Goal: Task Accomplishment & Management: Manage account settings

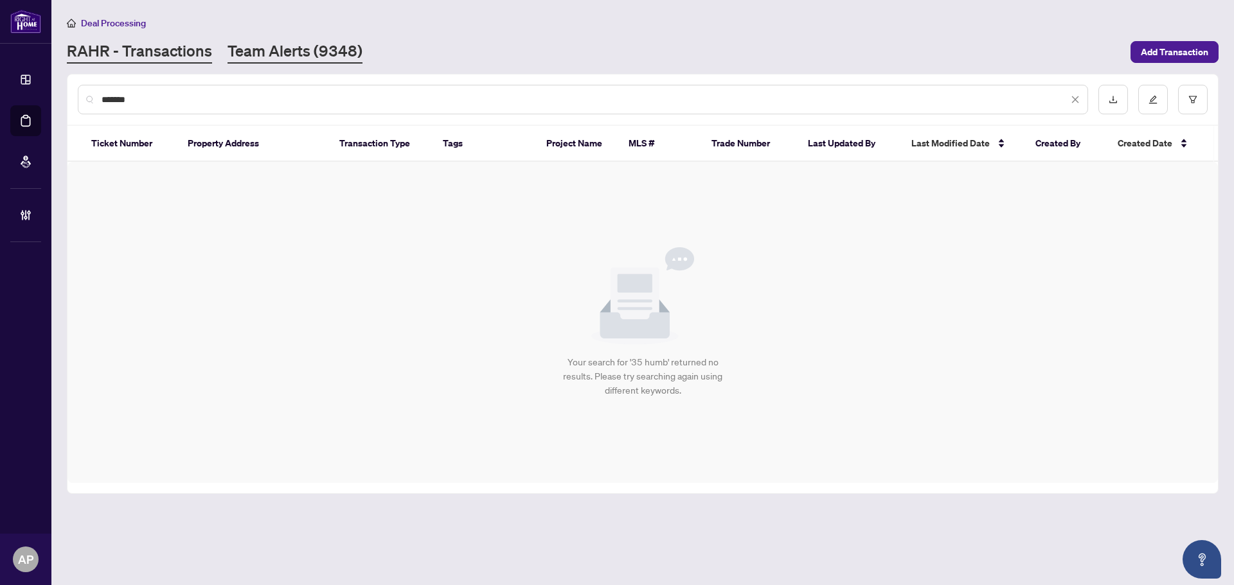
click at [324, 41] on link "Team Alerts (9348)" at bounding box center [294, 51] width 135 height 23
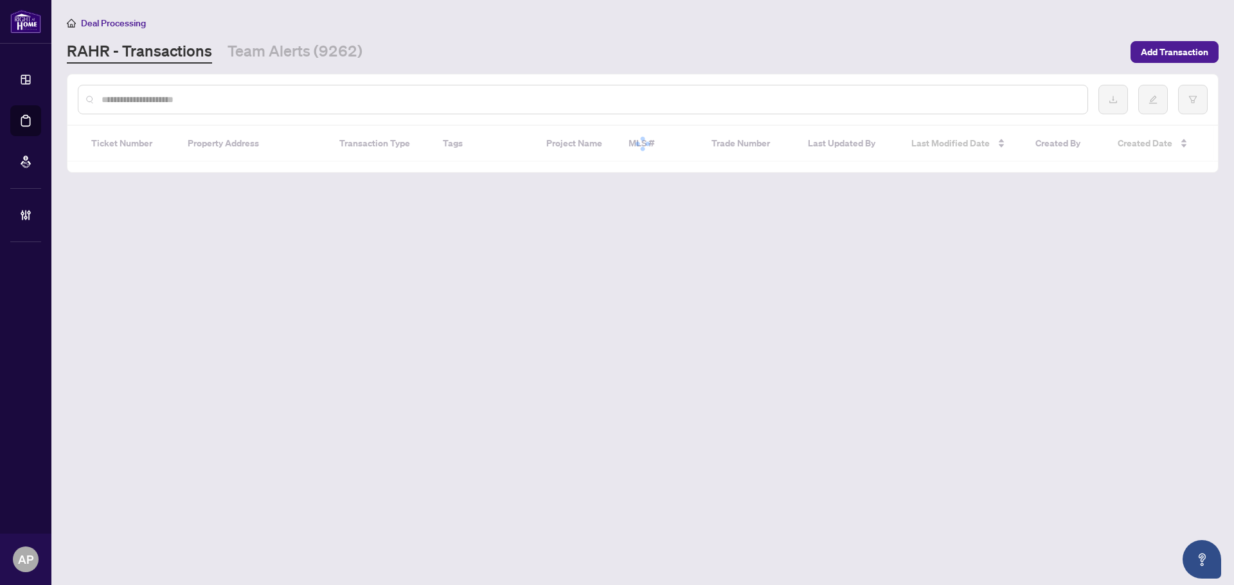
click at [193, 96] on input "text" at bounding box center [589, 100] width 975 height 14
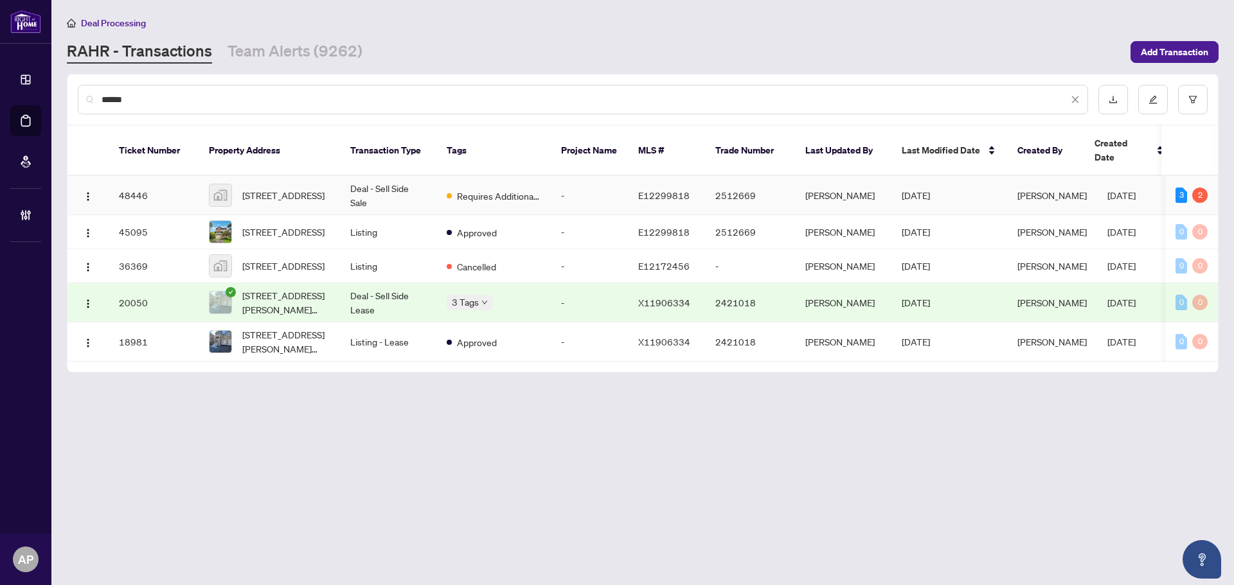
type input "******"
click at [344, 179] on td "Deal - Sell Side Sale" at bounding box center [388, 195] width 96 height 39
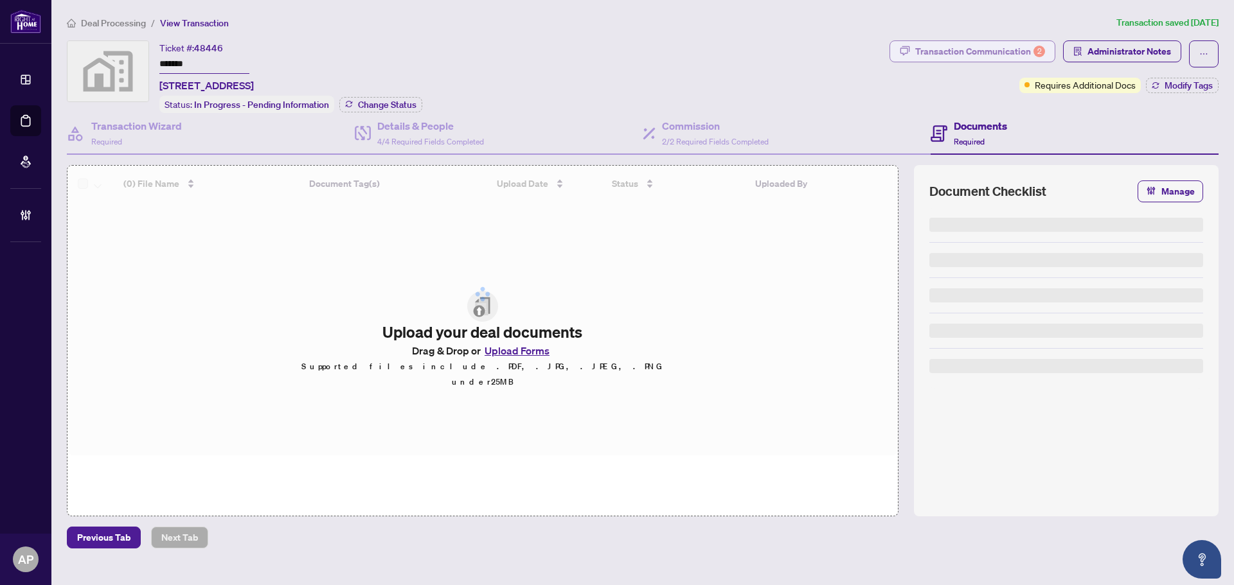
click at [1022, 54] on div "Transaction Communication 2" at bounding box center [980, 51] width 130 height 21
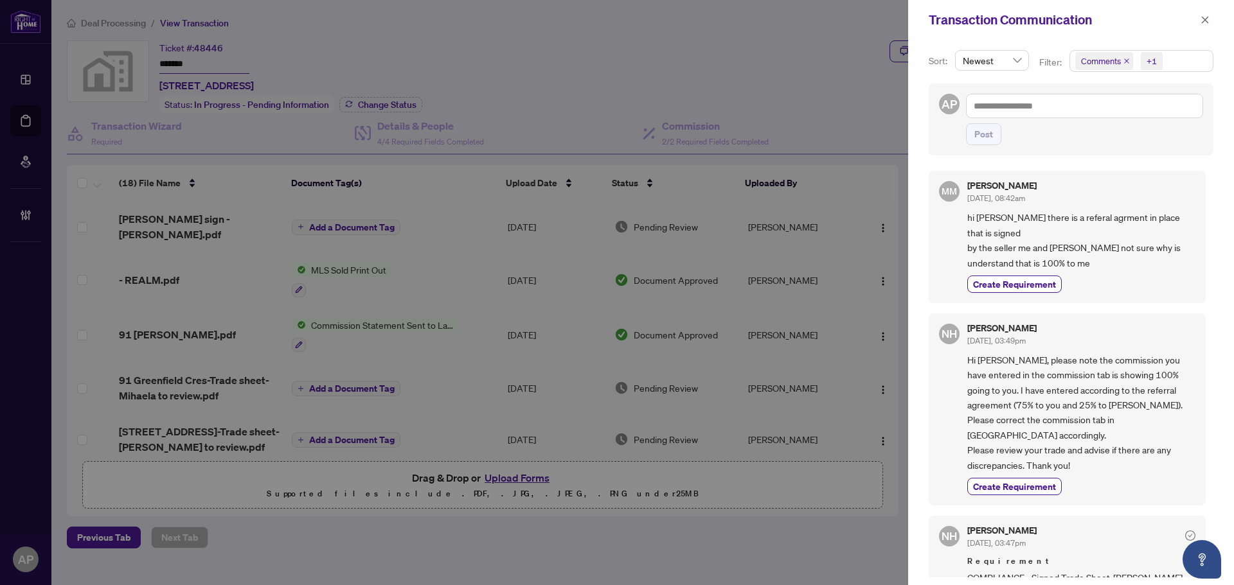
click at [1123, 59] on icon "close" at bounding box center [1126, 61] width 6 height 6
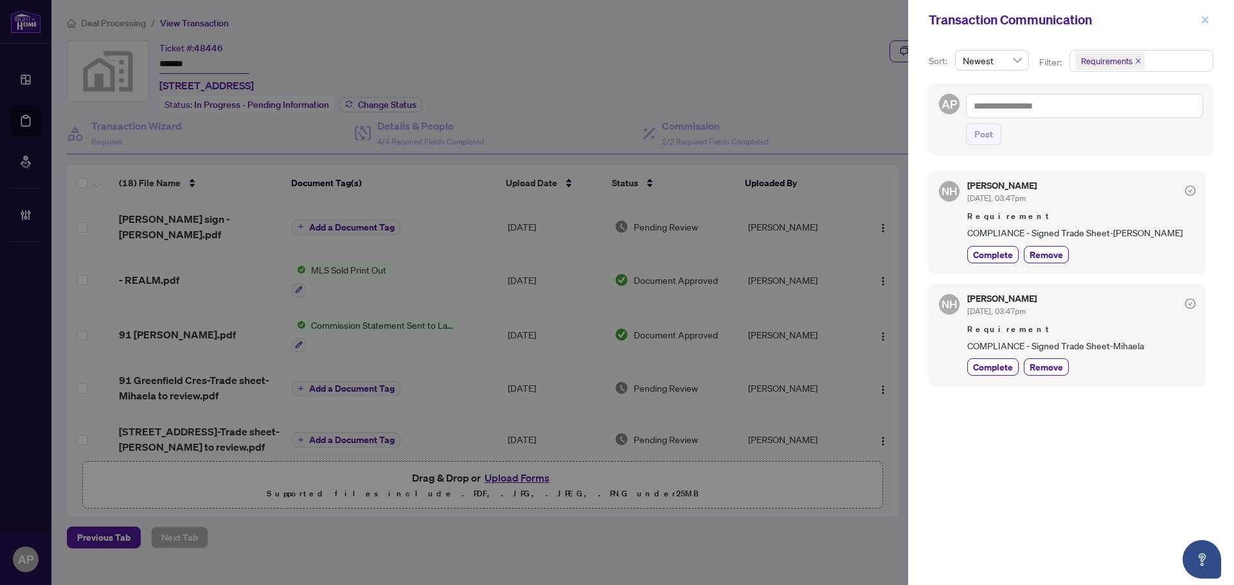
click at [1207, 22] on icon "close" at bounding box center [1204, 19] width 9 height 9
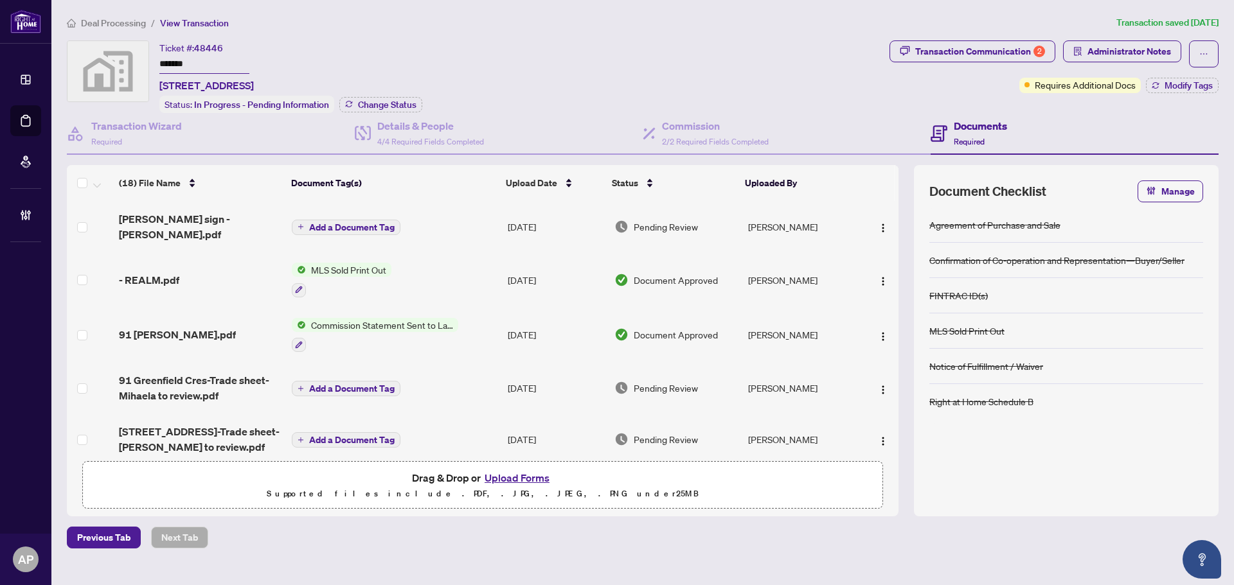
scroll to position [129, 0]
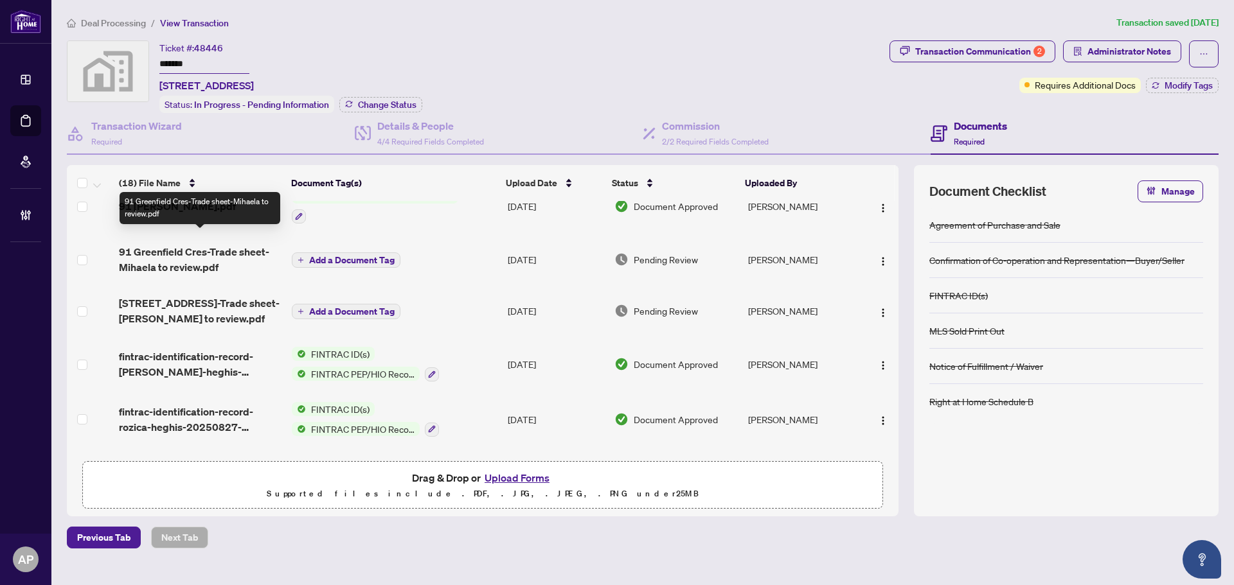
click at [220, 258] on span "91 Greenfield Cres-Trade sheet-Mihaela to review.pdf" at bounding box center [200, 259] width 163 height 31
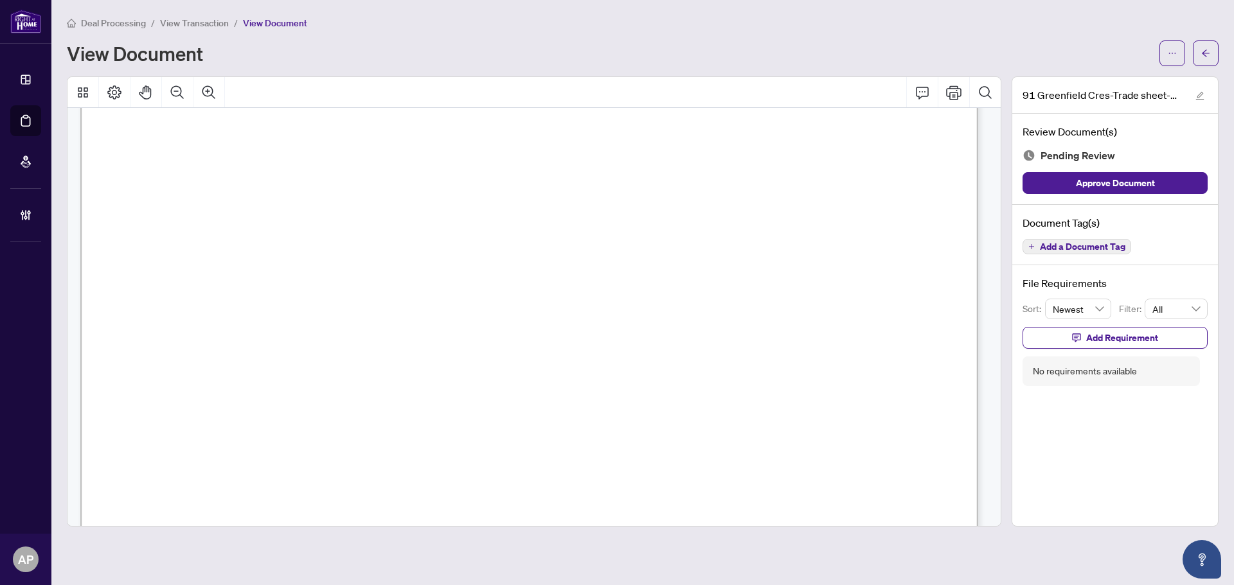
scroll to position [448, 0]
click at [1206, 55] on icon "arrow-left" at bounding box center [1205, 53] width 9 height 9
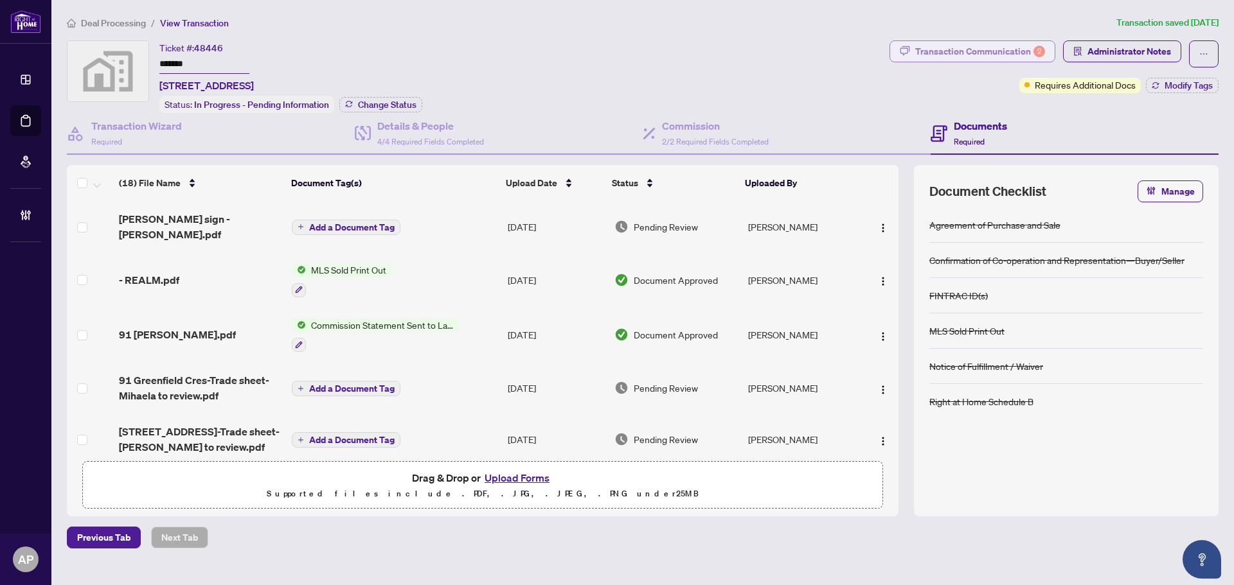
click at [1007, 49] on div "Transaction Communication 2" at bounding box center [980, 51] width 130 height 21
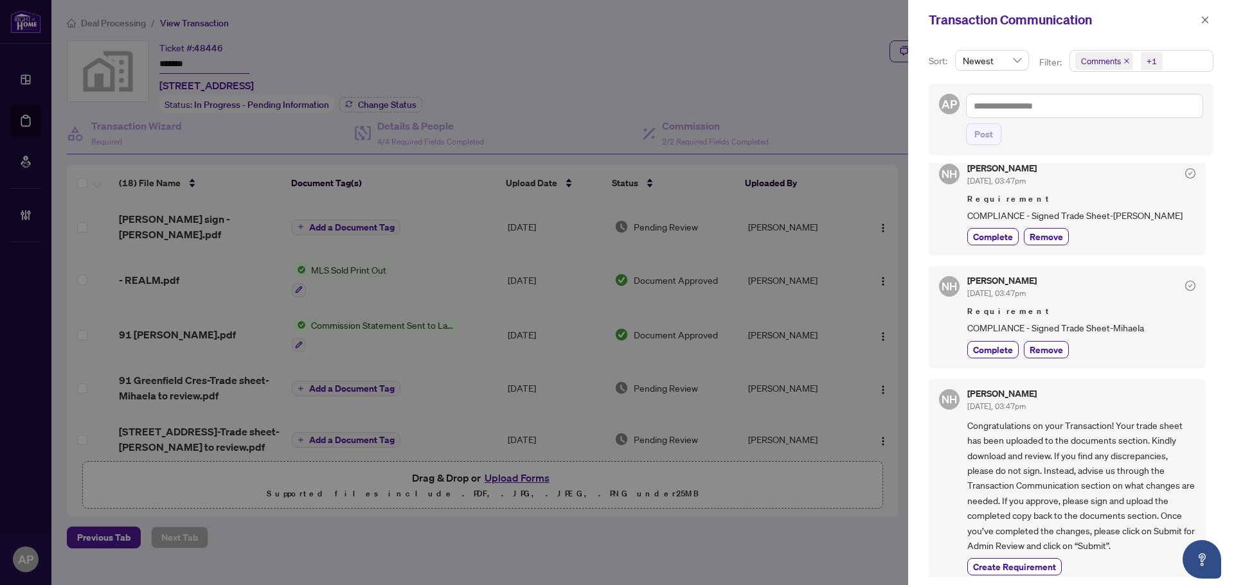
scroll to position [193, 0]
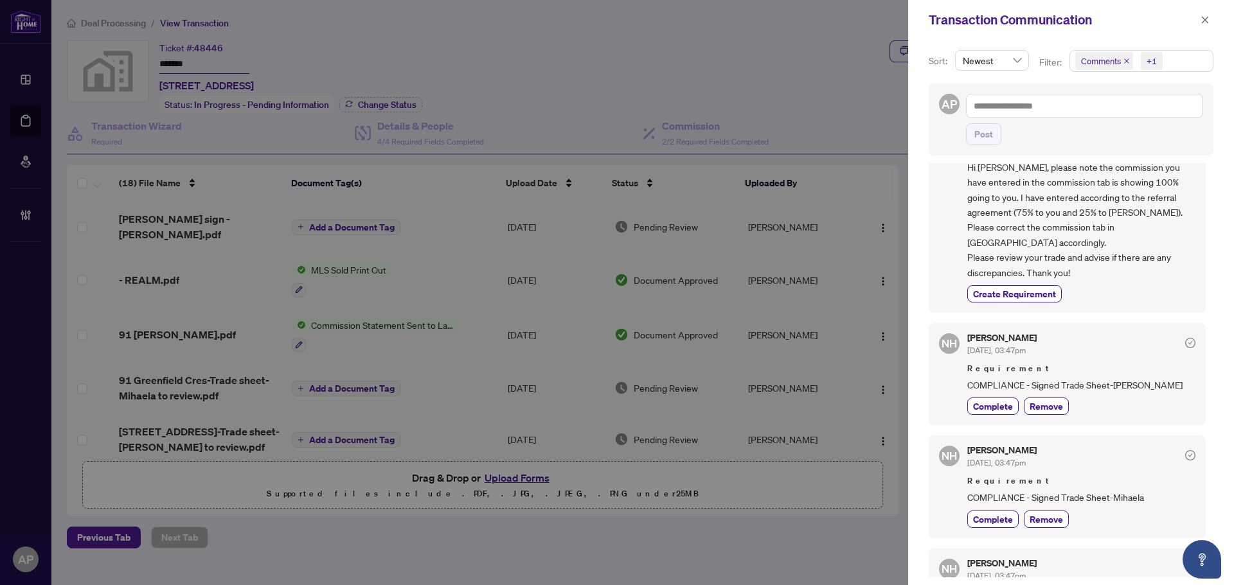
click at [1124, 63] on icon "close" at bounding box center [1126, 60] width 5 height 5
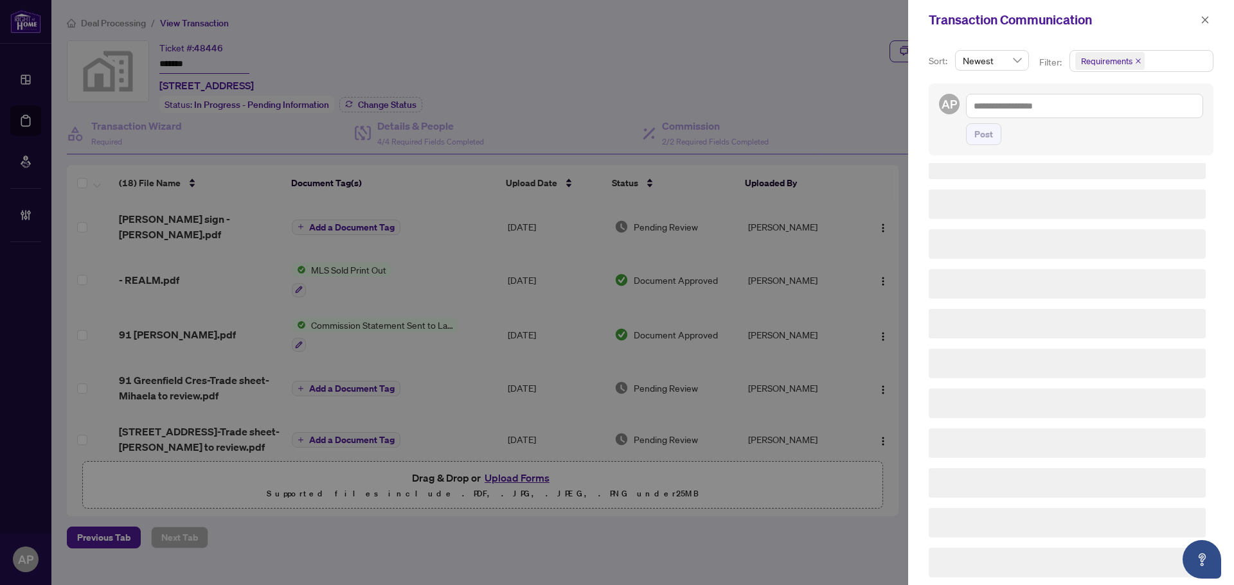
scroll to position [0, 0]
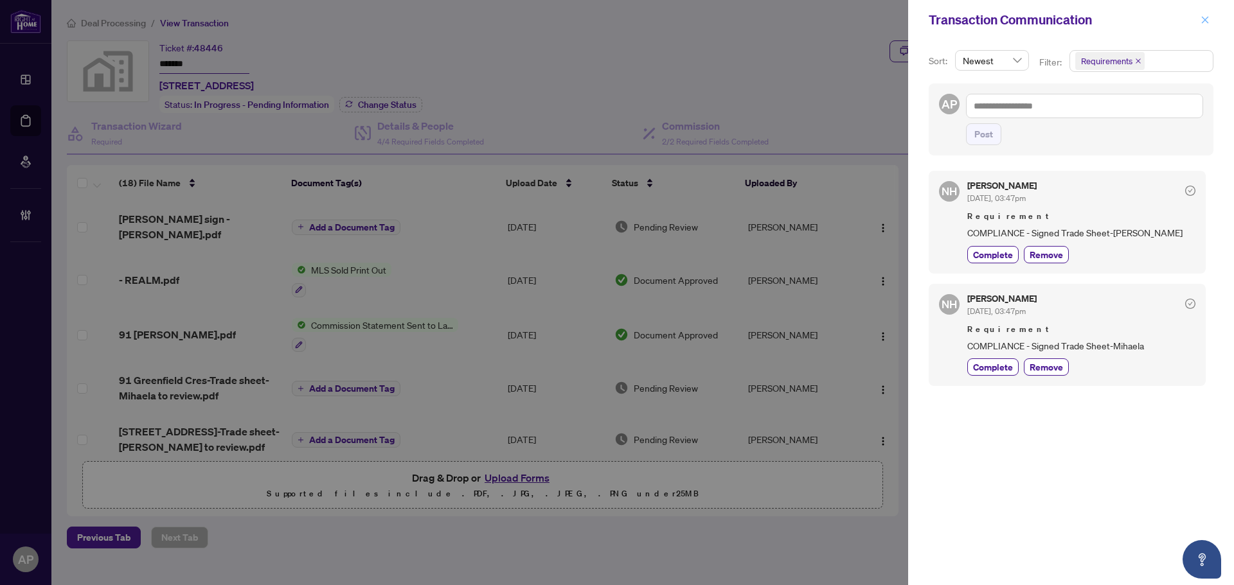
click at [1204, 19] on icon "close" at bounding box center [1205, 19] width 7 height 7
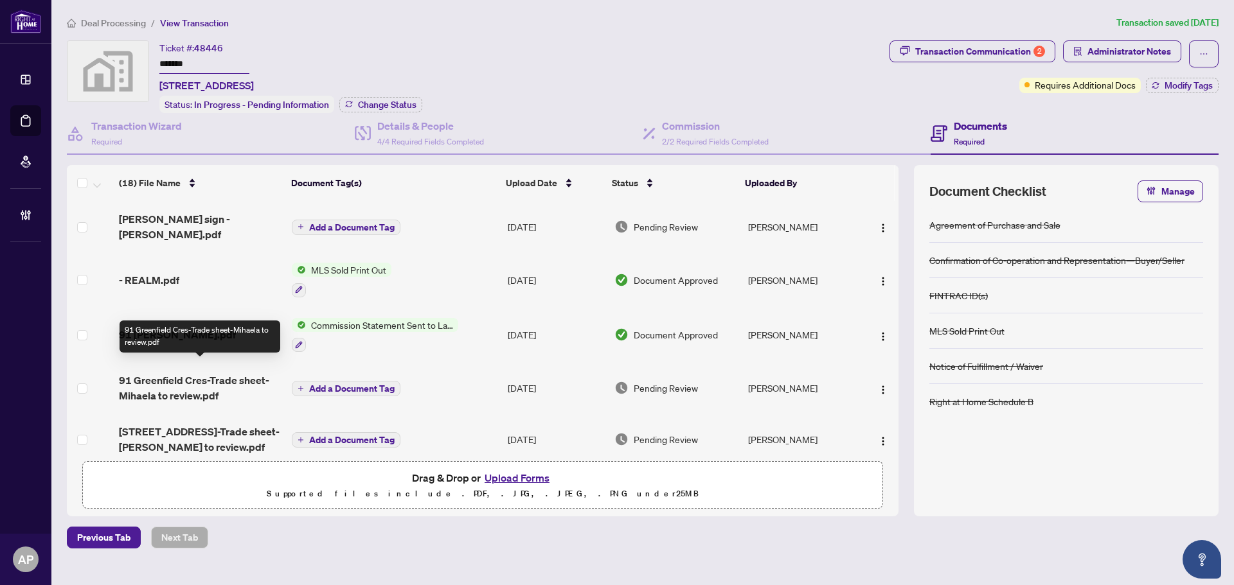
click at [240, 382] on span "91 Greenfield Cres-Trade sheet-Mihaela to review.pdf" at bounding box center [200, 388] width 163 height 31
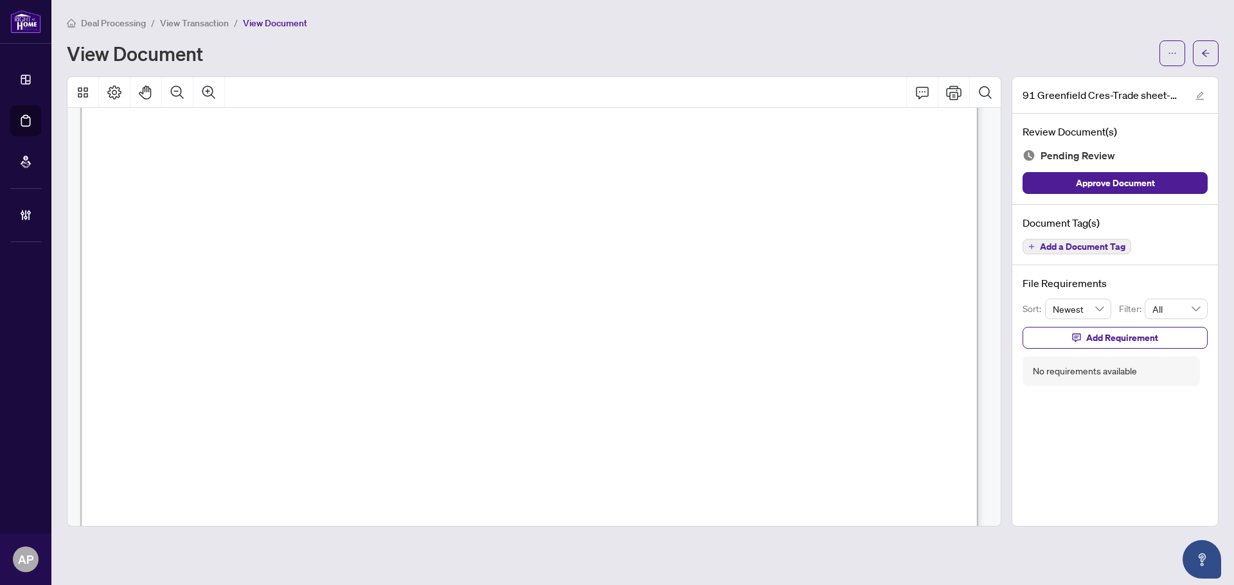
scroll to position [321, 0]
click at [1213, 55] on button "button" at bounding box center [1206, 53] width 26 height 26
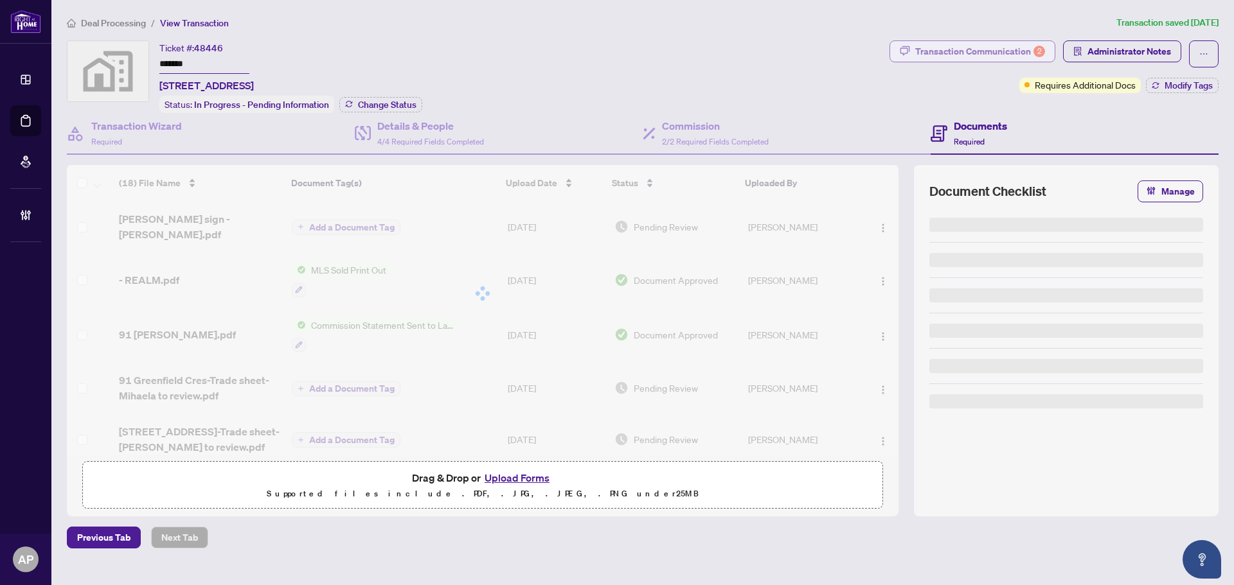
click at [1021, 49] on div "Transaction Communication 2" at bounding box center [980, 51] width 130 height 21
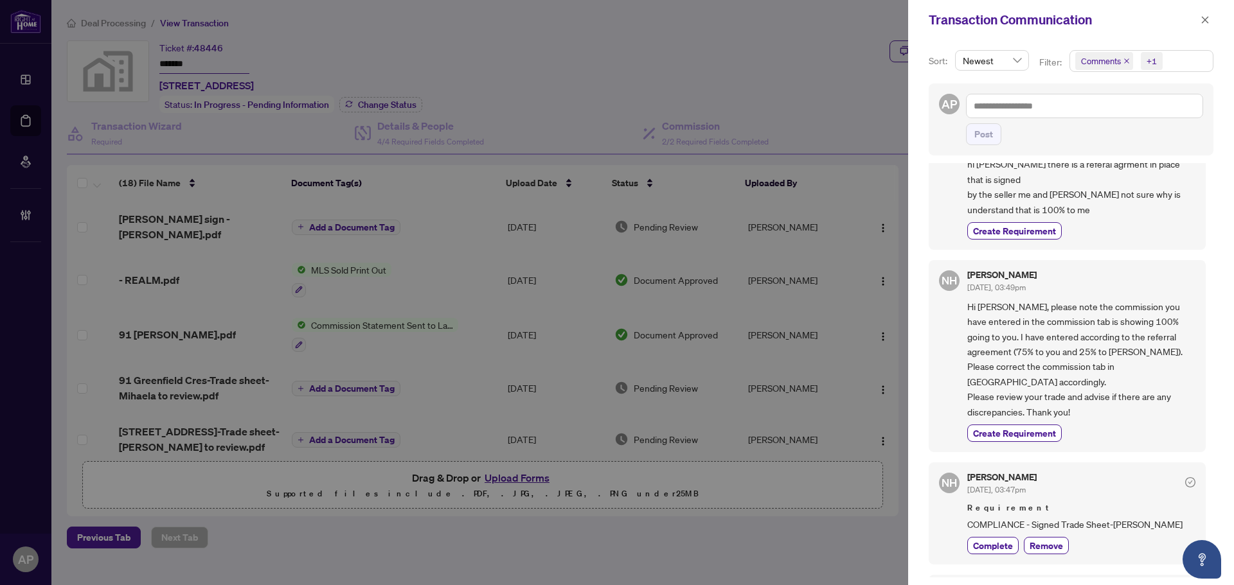
scroll to position [20, 0]
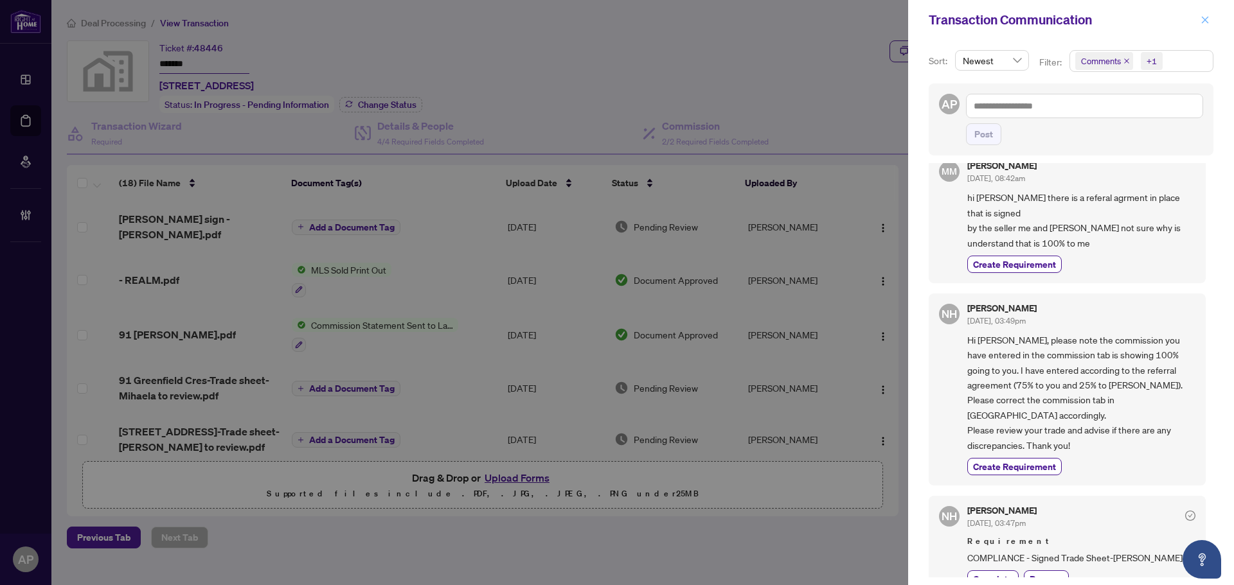
click at [1206, 21] on icon "close" at bounding box center [1205, 19] width 7 height 7
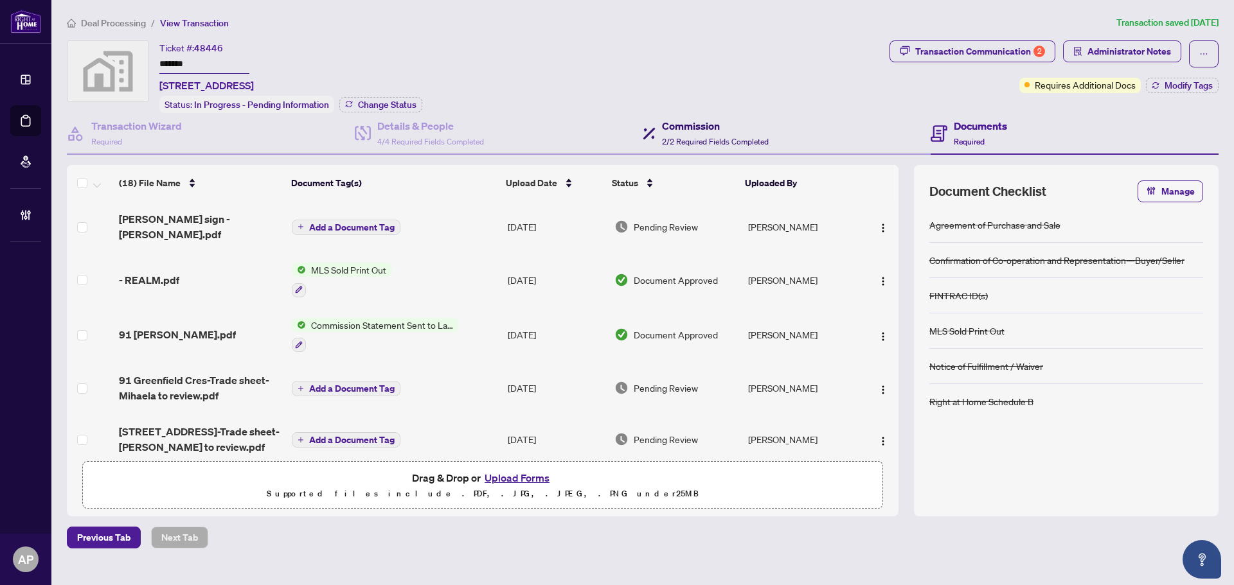
click at [715, 131] on h4 "Commission" at bounding box center [715, 125] width 107 height 15
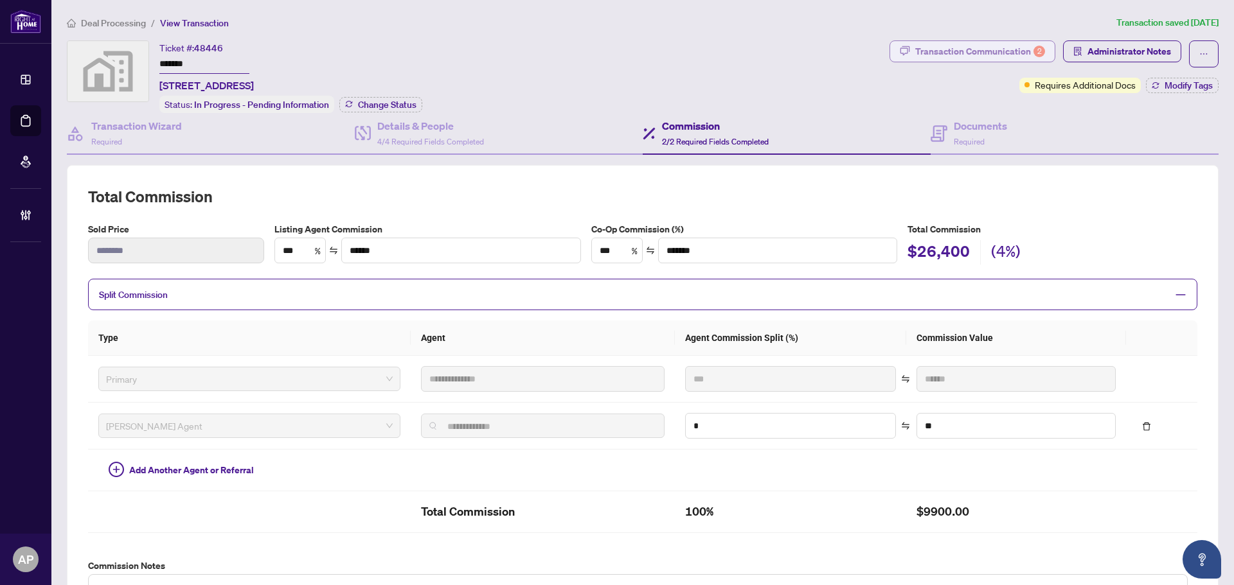
click at [999, 58] on div "Transaction Communication 2" at bounding box center [980, 51] width 130 height 21
type textarea "**********"
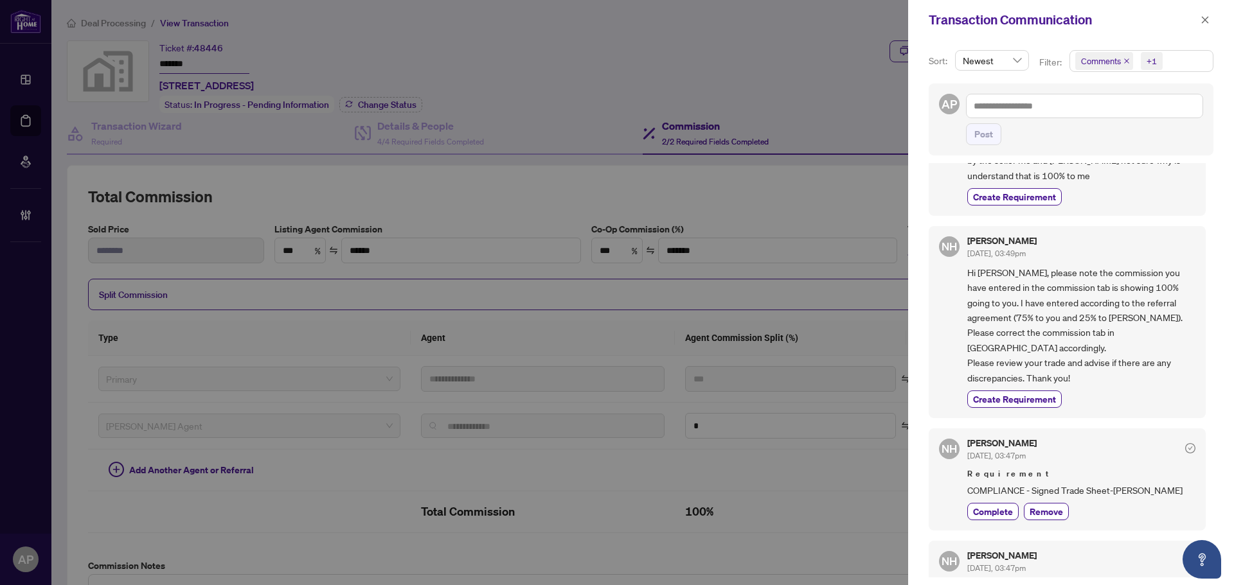
scroll to position [129, 0]
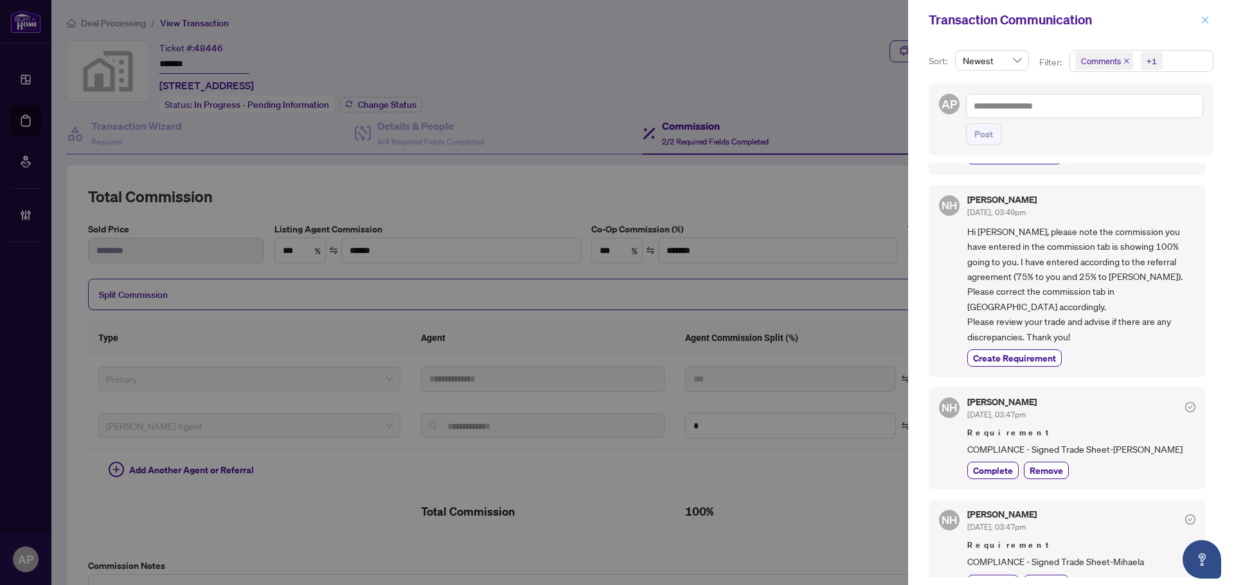
click at [1210, 18] on button "button" at bounding box center [1205, 19] width 17 height 15
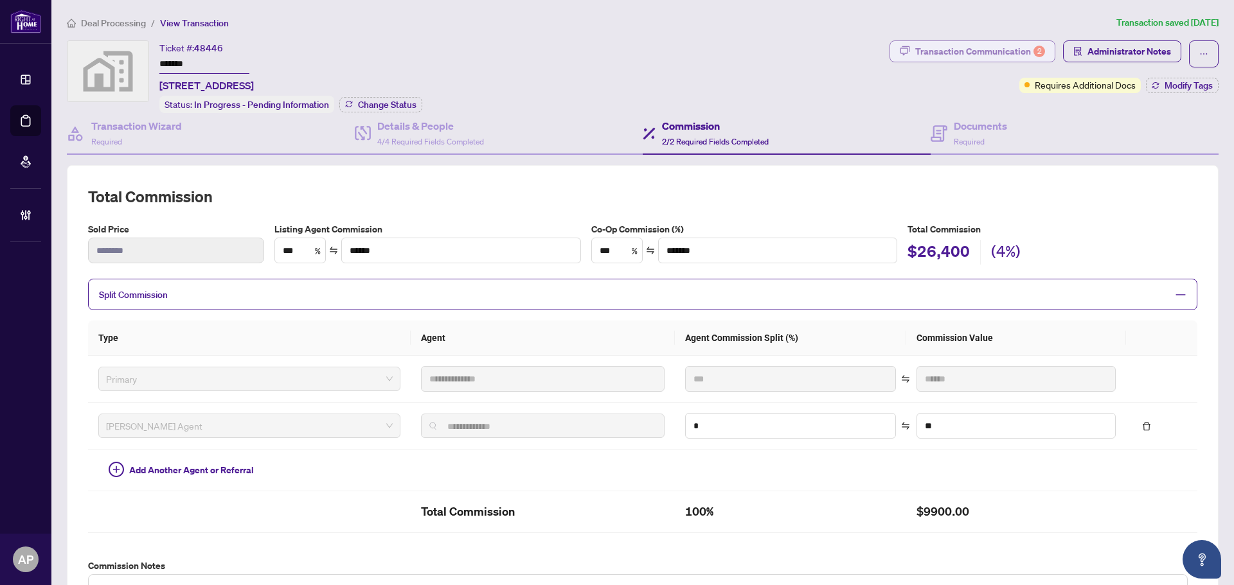
click at [986, 56] on div "Transaction Communication 2" at bounding box center [980, 51] width 130 height 21
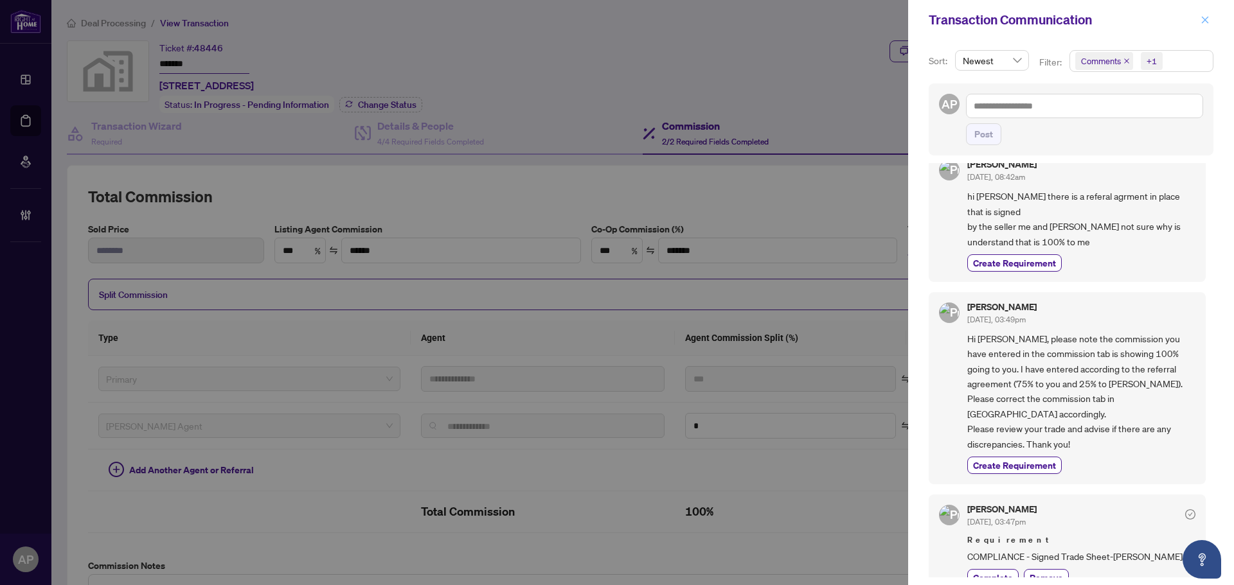
scroll to position [0, 0]
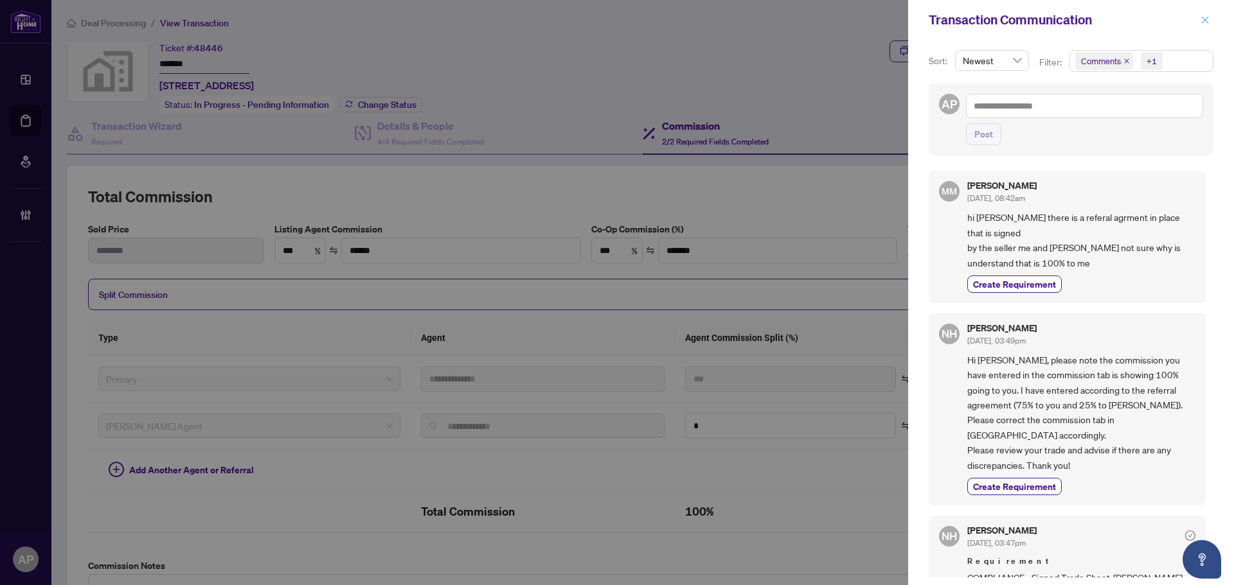
click at [1208, 19] on icon "close" at bounding box center [1204, 19] width 9 height 9
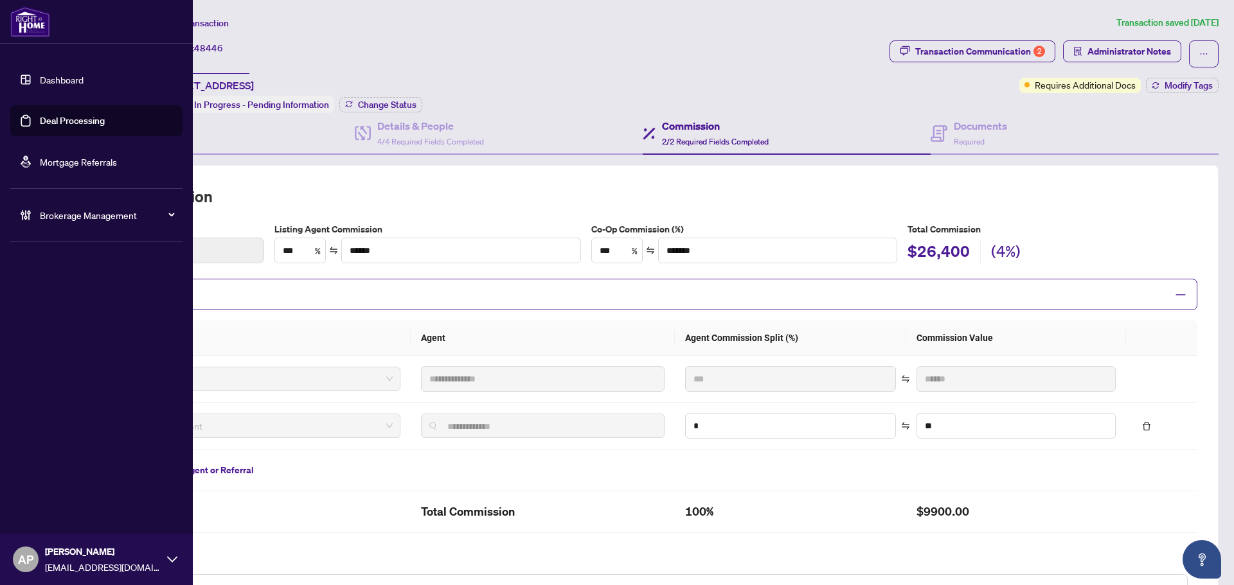
click at [40, 127] on link "Deal Processing" at bounding box center [72, 121] width 65 height 12
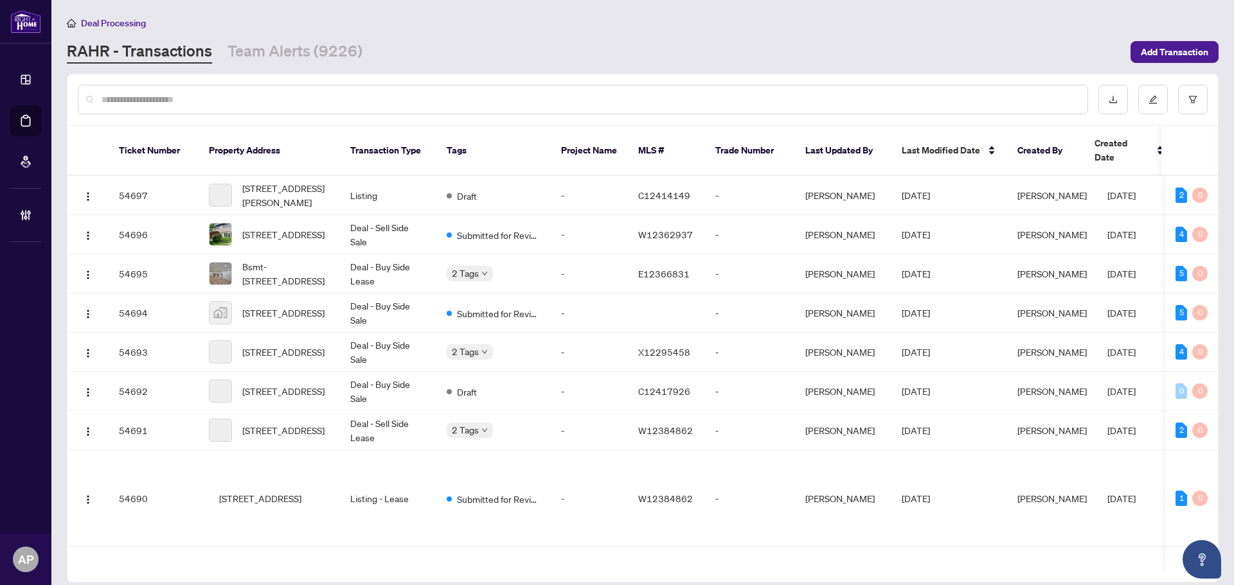
click at [294, 100] on input "text" at bounding box center [589, 100] width 975 height 14
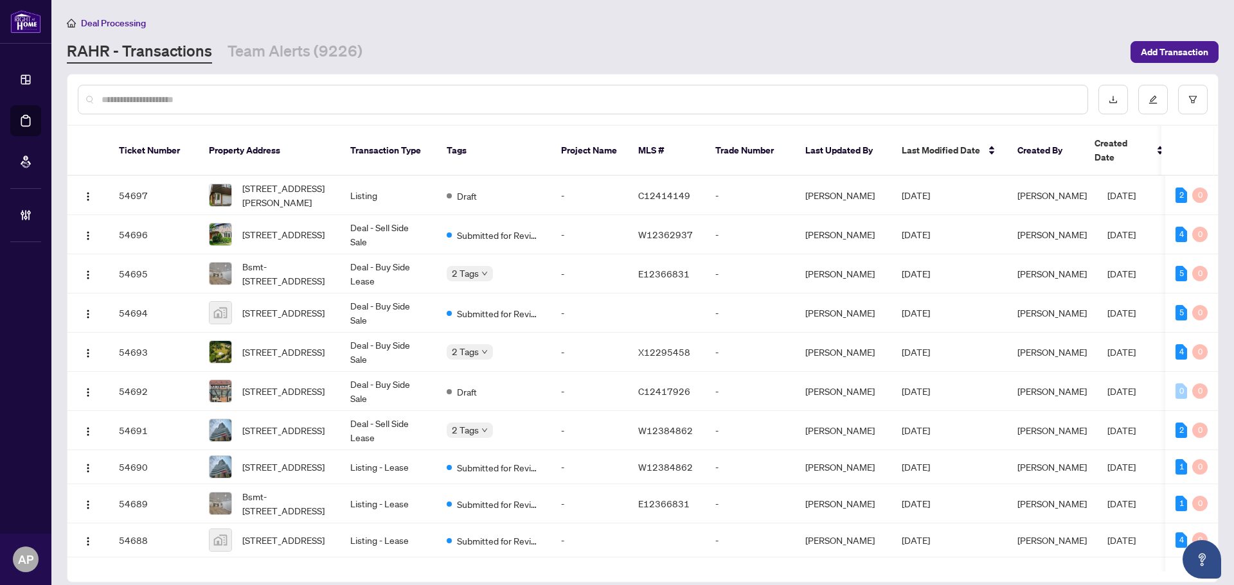
click at [792, 97] on input "text" at bounding box center [589, 100] width 975 height 14
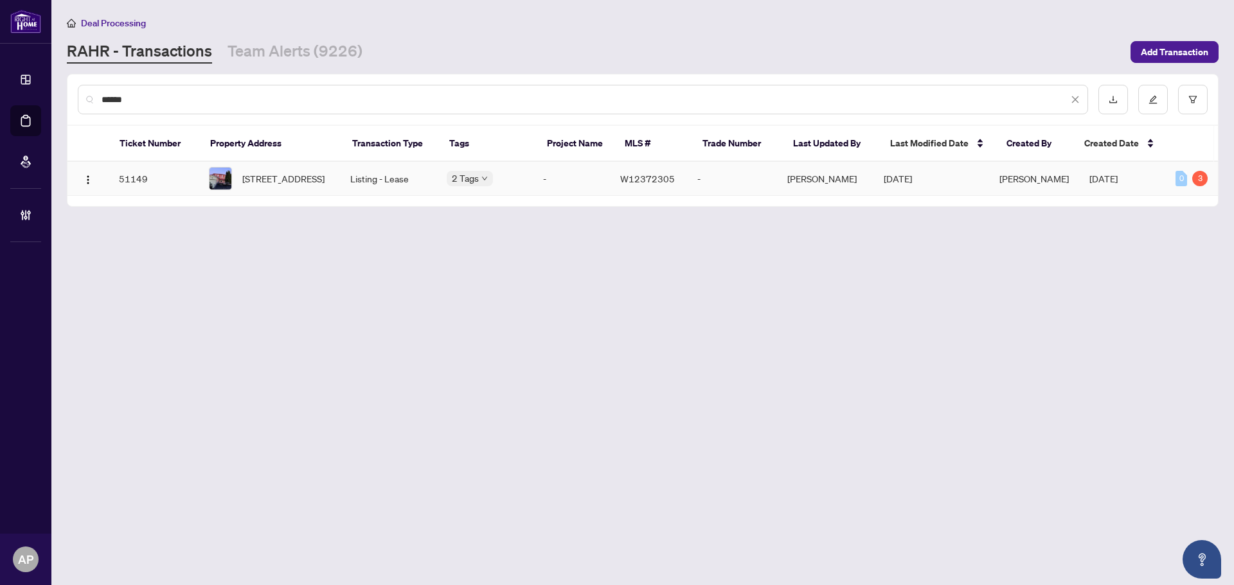
type input "******"
click at [333, 179] on td "[STREET_ADDRESS]" at bounding box center [269, 179] width 141 height 34
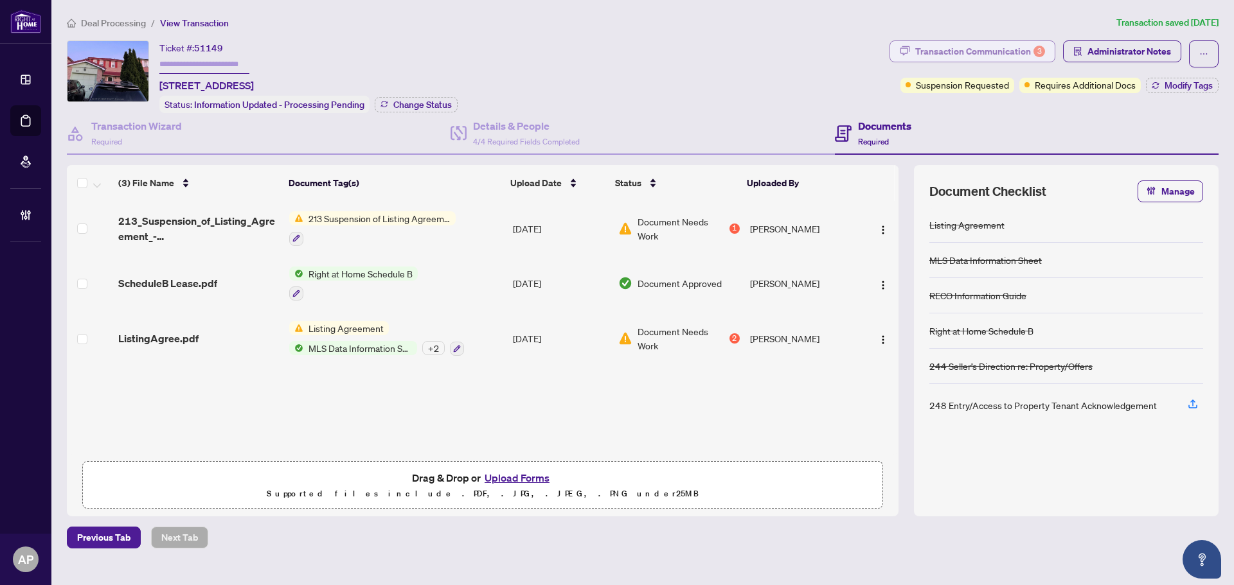
click at [986, 53] on div "Transaction Communication 3" at bounding box center [980, 51] width 130 height 21
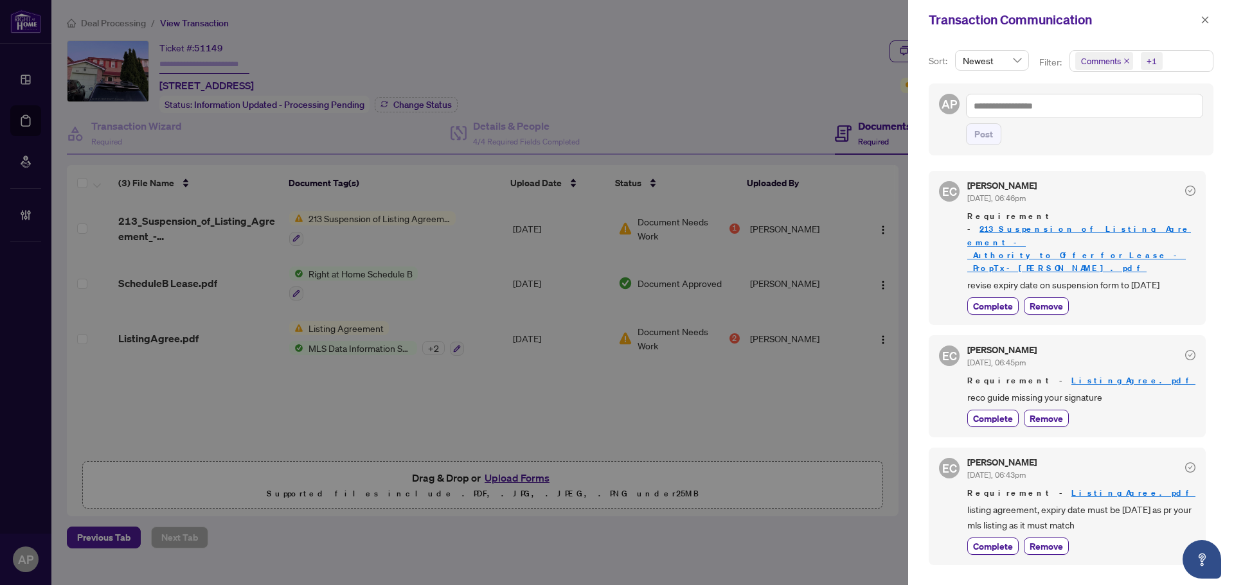
drag, startPoint x: 1206, startPoint y: 24, endPoint x: 1181, endPoint y: 35, distance: 26.5
click at [1206, 24] on icon "close" at bounding box center [1204, 19] width 9 height 9
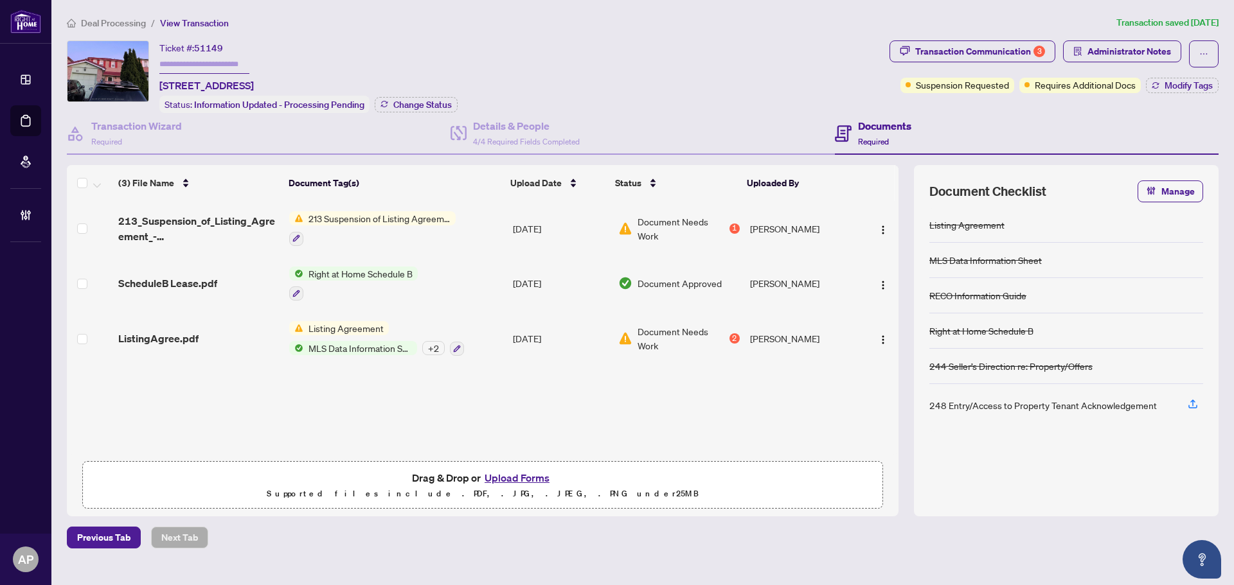
click at [503, 224] on td "213 Suspension of Listing Agreement - Authority to Offer for Lease" at bounding box center [396, 228] width 224 height 55
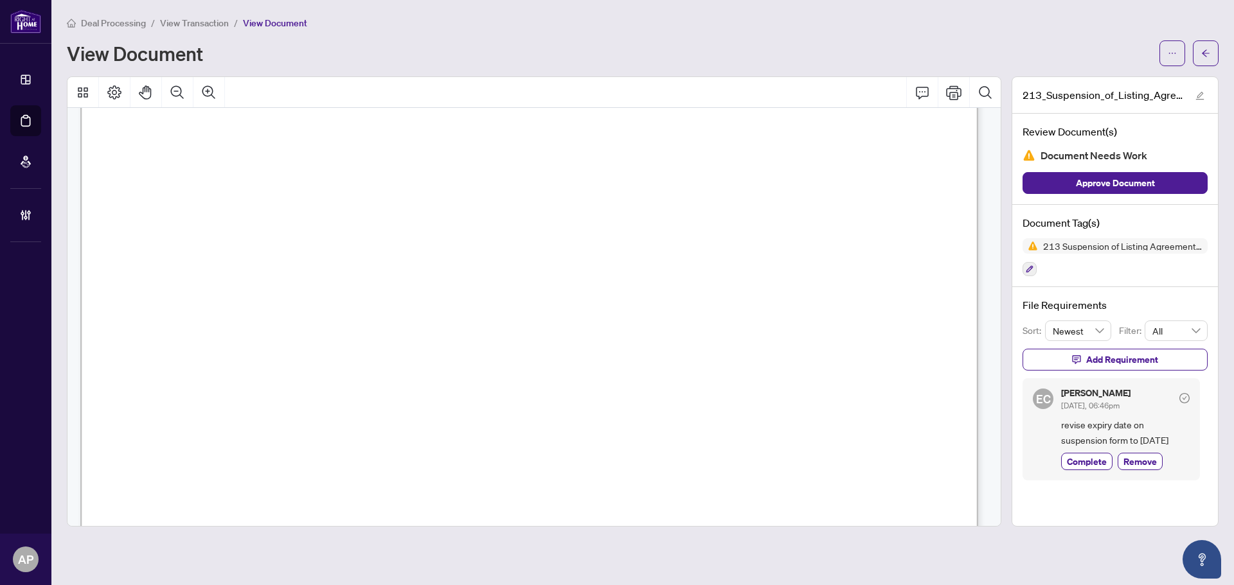
scroll to position [129, 0]
click at [1198, 57] on button "button" at bounding box center [1206, 53] width 26 height 26
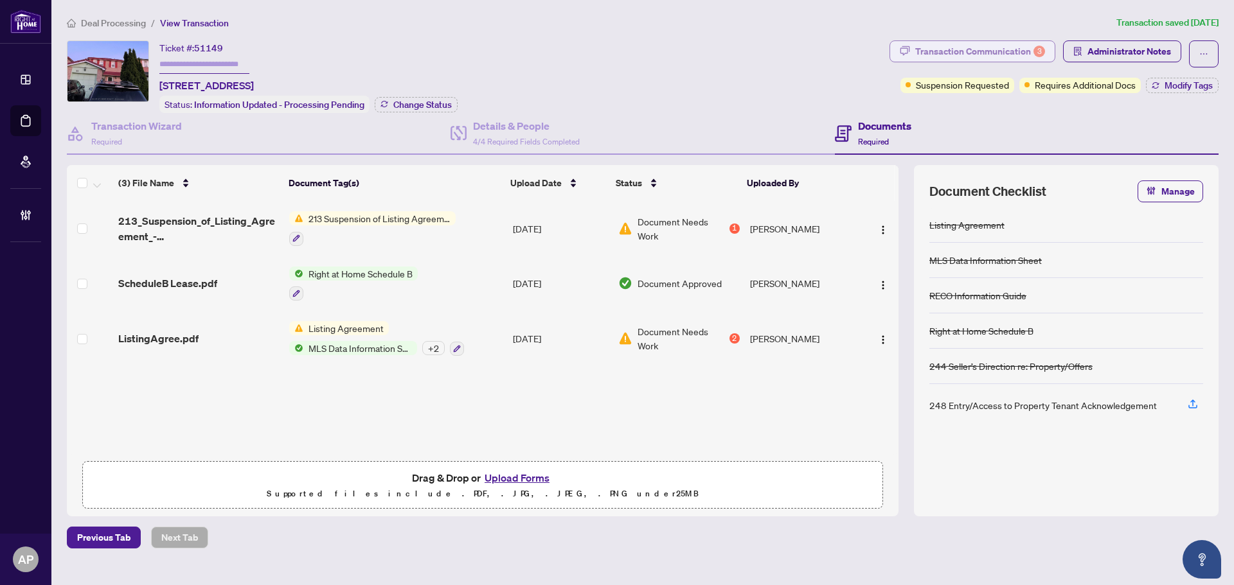
click at [1026, 44] on div "Transaction Communication 3" at bounding box center [980, 51] width 130 height 21
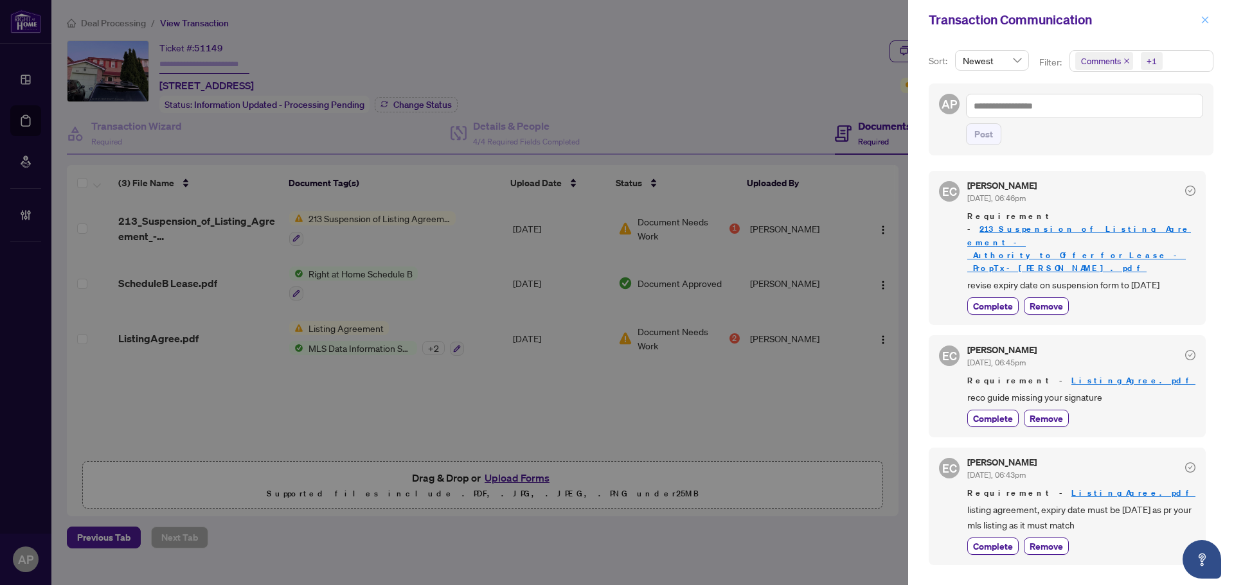
click at [1202, 24] on icon "close" at bounding box center [1204, 19] width 9 height 9
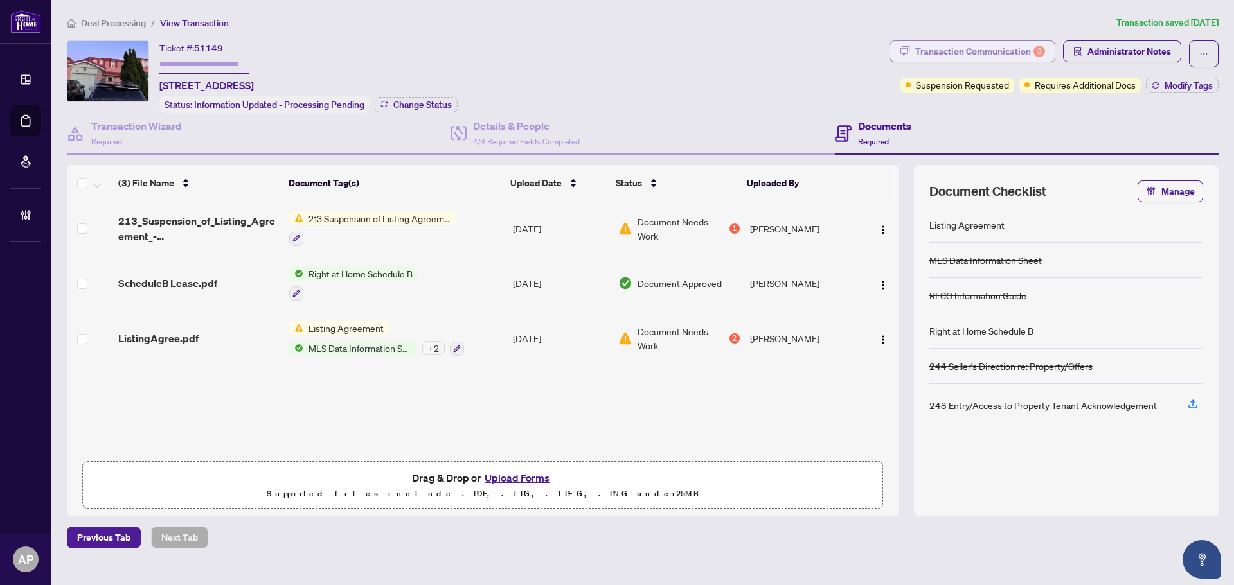
click at [1006, 51] on div "Transaction Communication 3" at bounding box center [980, 51] width 130 height 21
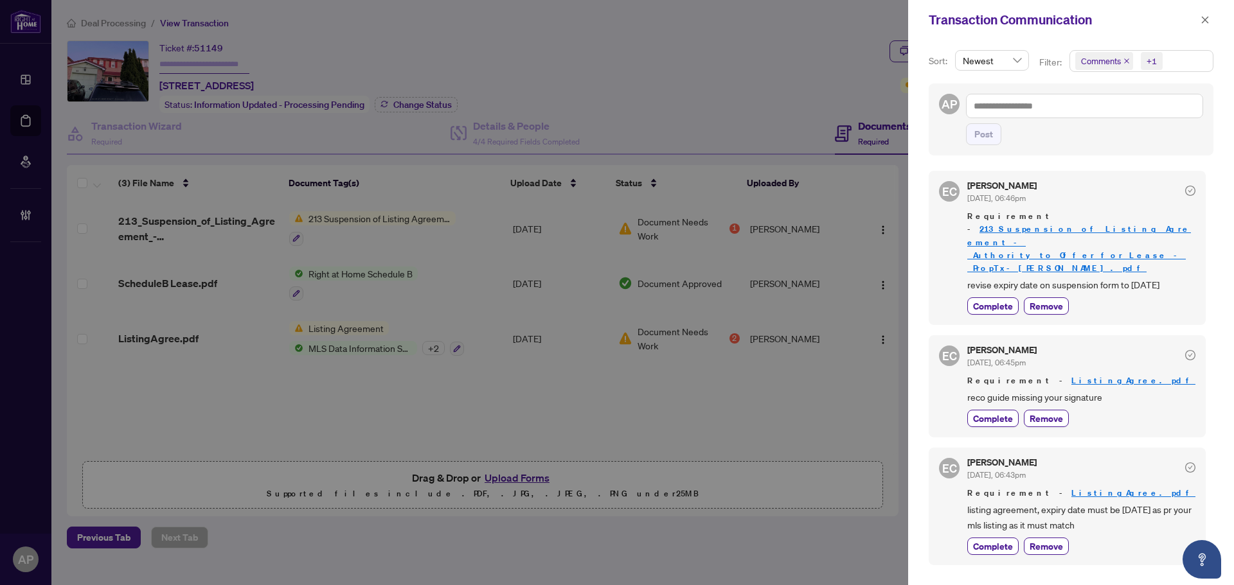
scroll to position [3, 0]
click at [1202, 23] on icon "close" at bounding box center [1205, 19] width 7 height 7
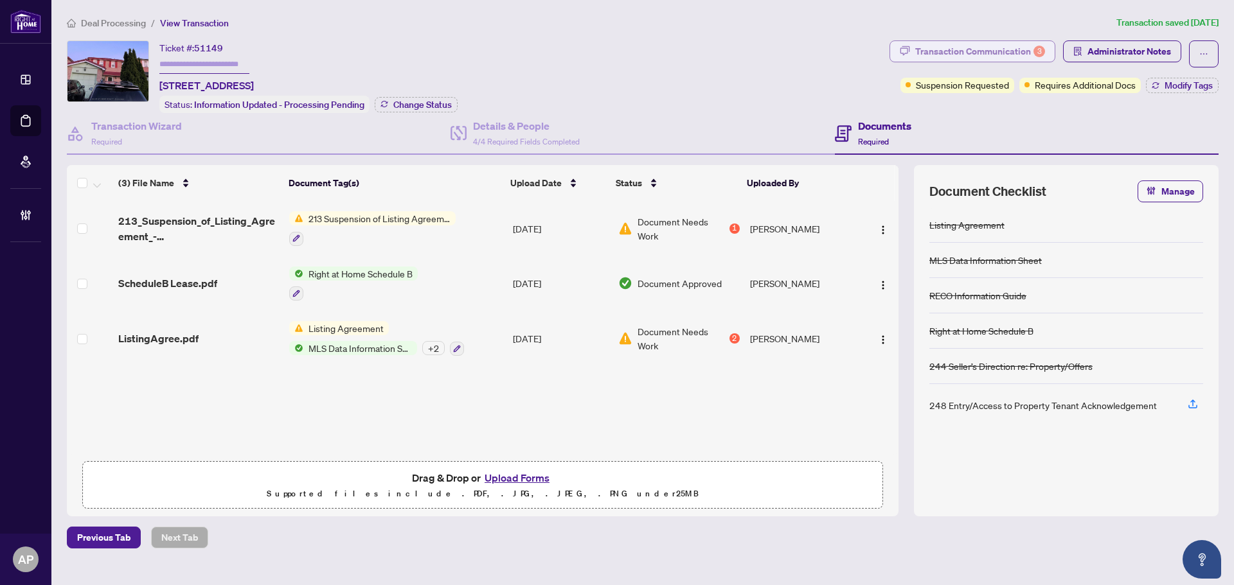
click at [989, 46] on div "Transaction Communication 3" at bounding box center [980, 51] width 130 height 21
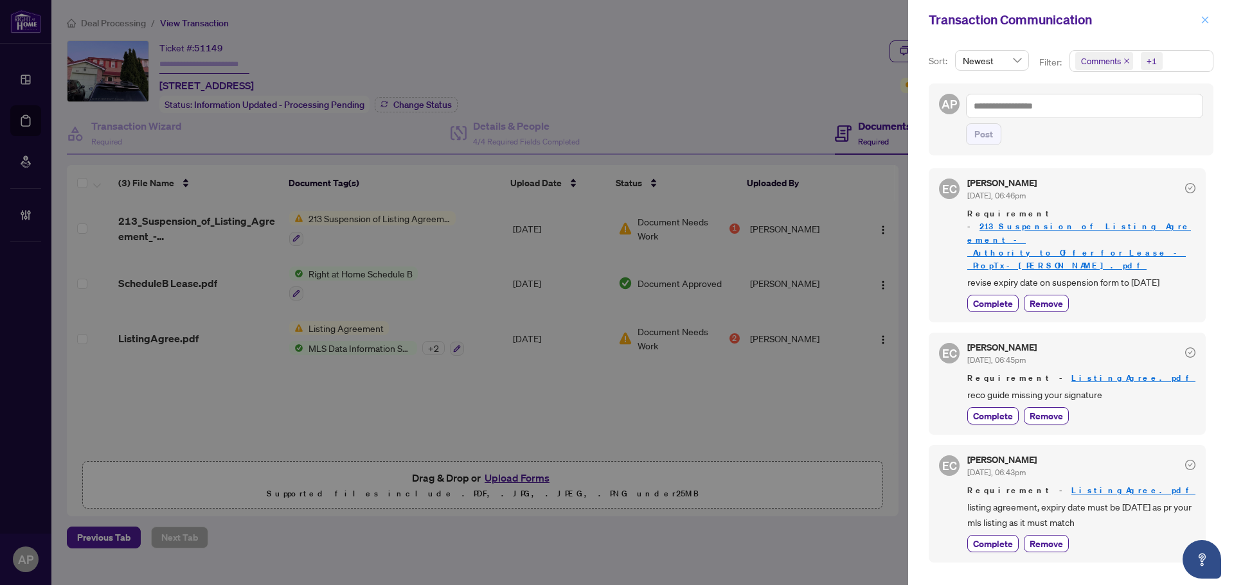
click at [1202, 20] on icon "close" at bounding box center [1204, 19] width 9 height 9
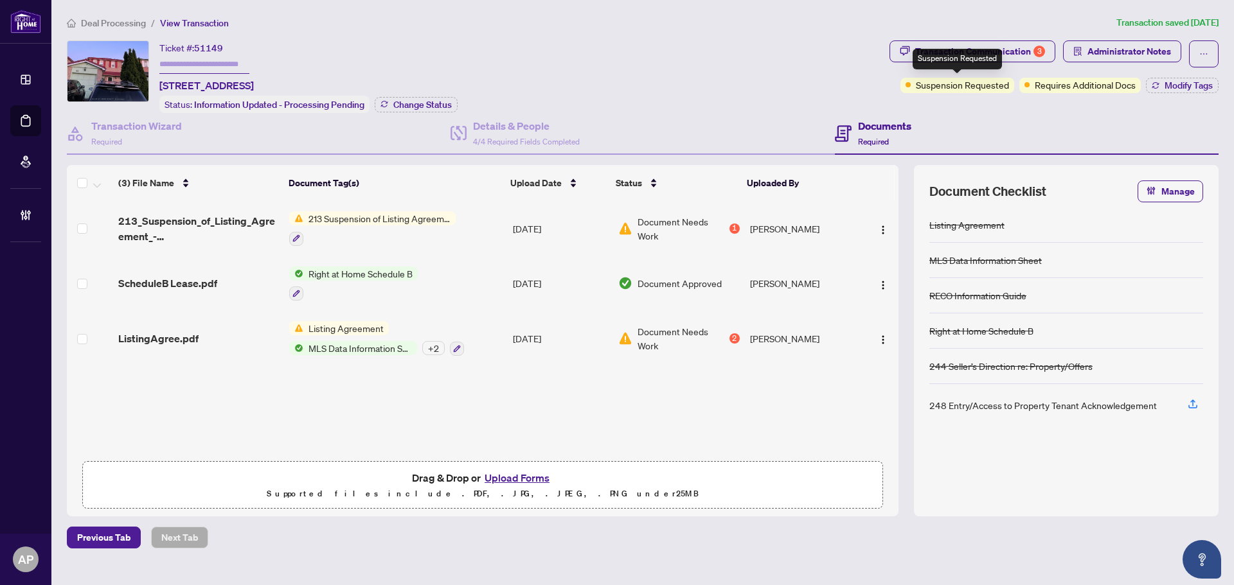
click at [993, 56] on div "Suspension Requested" at bounding box center [956, 59] width 89 height 21
click at [1007, 48] on div "Transaction Communication 3" at bounding box center [980, 51] width 130 height 21
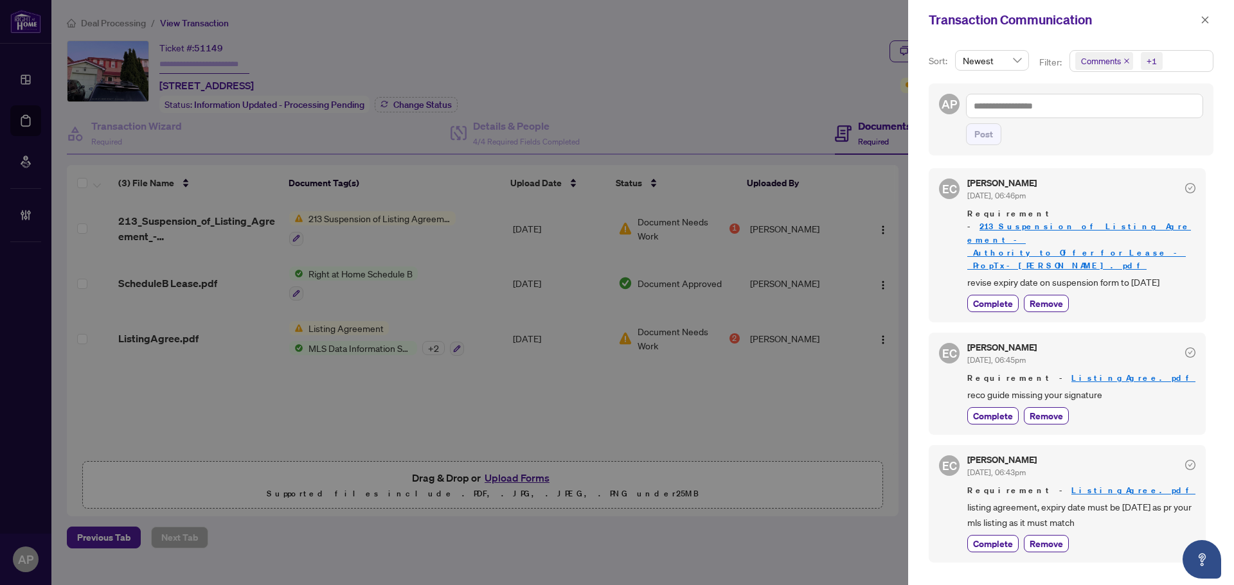
click at [1070, 158] on div "Sort: Newest Filter: Comments +1 AP Post EC Erika Cunanan Sep/08/2025, 06:46pm …" at bounding box center [1071, 313] width 326 height 546
click at [1204, 19] on icon "close" at bounding box center [1204, 19] width 9 height 9
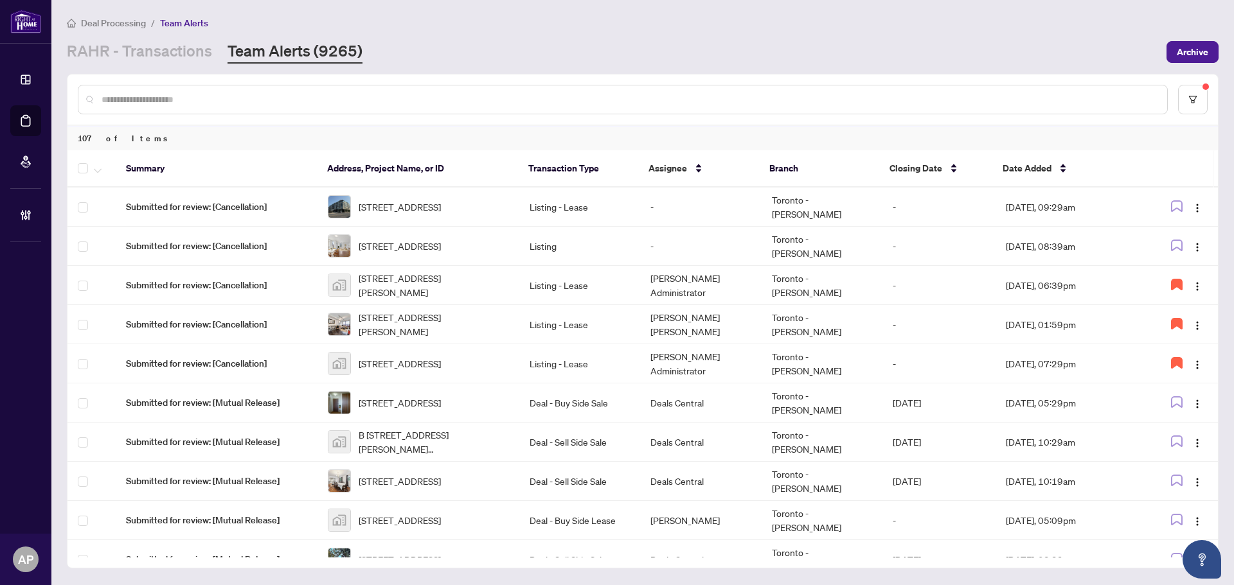
click at [366, 100] on input "text" at bounding box center [629, 100] width 1055 height 14
click at [181, 44] on link "RAHR - Transactions" at bounding box center [139, 51] width 145 height 23
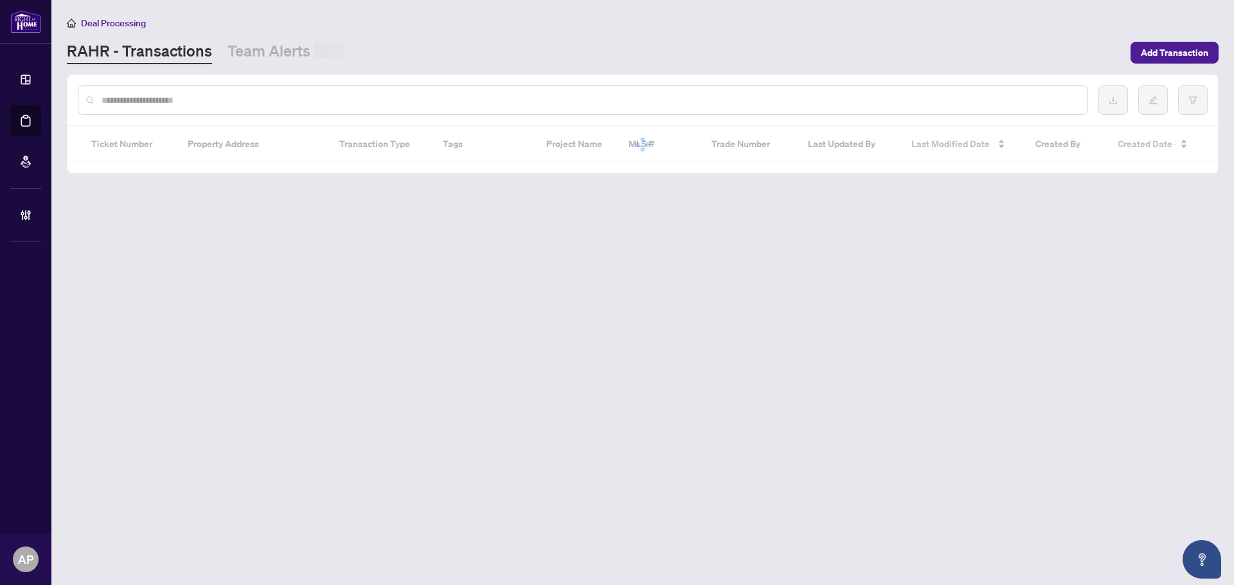
click at [259, 106] on input "text" at bounding box center [589, 100] width 975 height 14
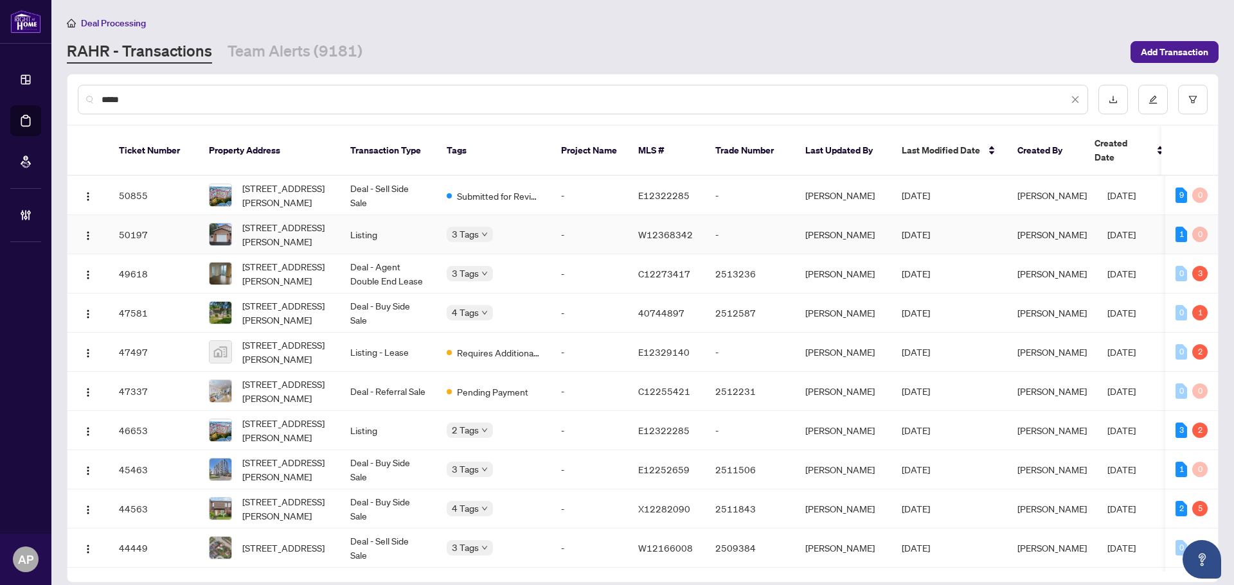
type input "****"
click at [355, 217] on td "Listing" at bounding box center [388, 234] width 96 height 39
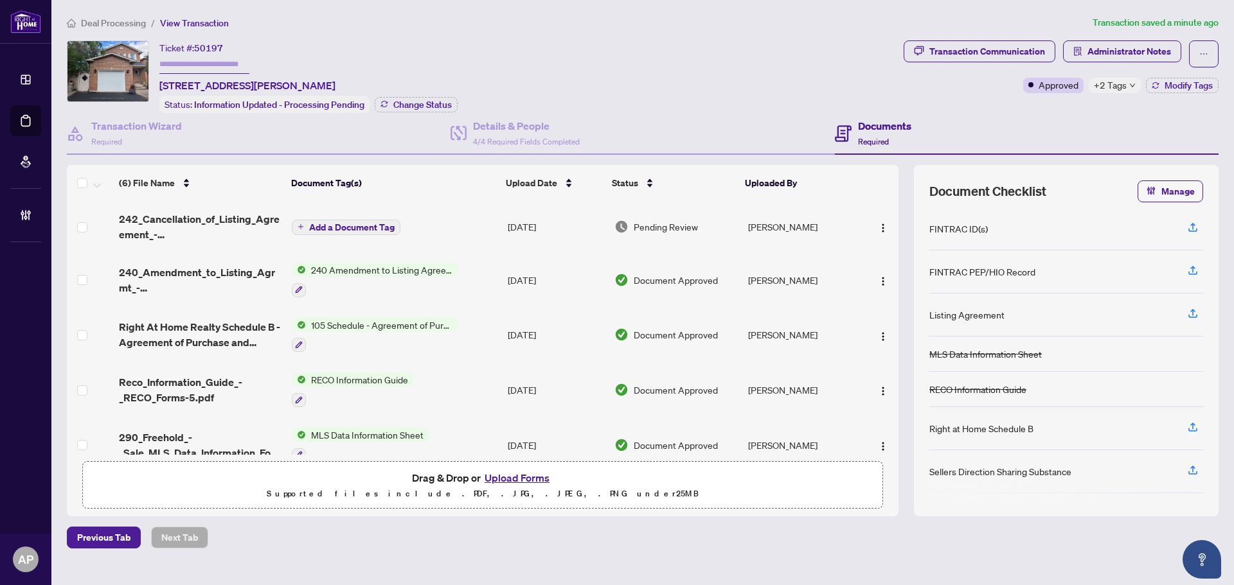
click at [1111, 81] on span "+2 Tags" at bounding box center [1110, 85] width 33 height 15
click at [751, 72] on div "Ticket #: 50197 1216 Blackburn Dr, Oakville, Ontario L6M 2X9, Canada Status: In…" at bounding box center [483, 76] width 832 height 73
drag, startPoint x: 161, startPoint y: 82, endPoint x: 232, endPoint y: 84, distance: 70.7
click at [232, 84] on span "1216 Blackburn Dr, Oakville, Ontario L6M 2X9, Canada" at bounding box center [247, 85] width 176 height 15
copy span "1216 Blackburn"
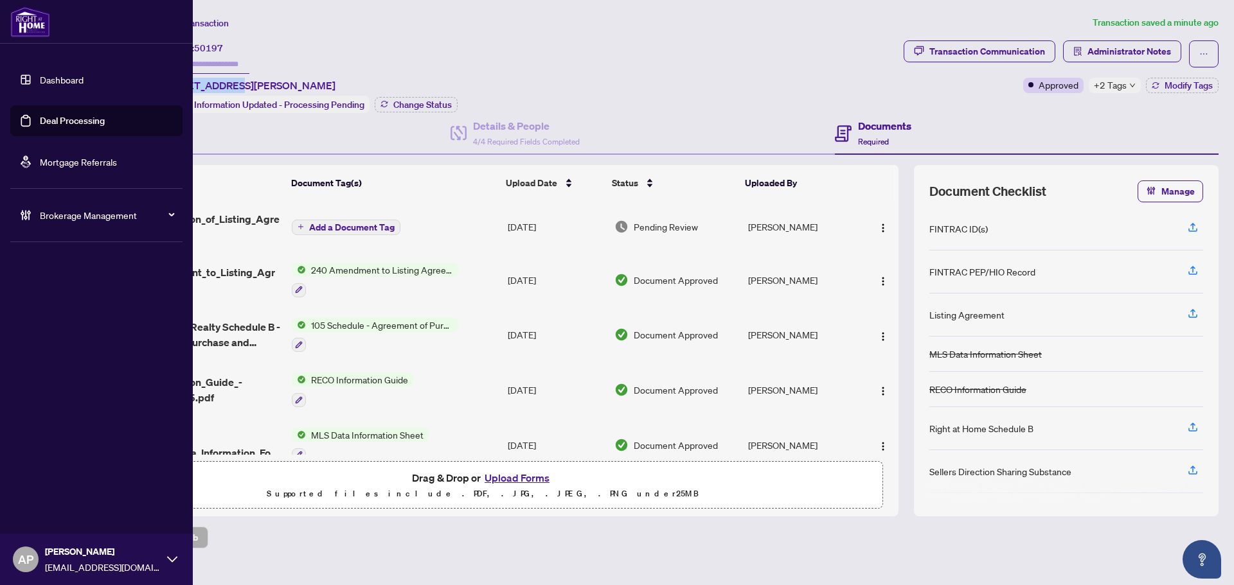
click at [40, 125] on link "Deal Processing" at bounding box center [72, 121] width 65 height 12
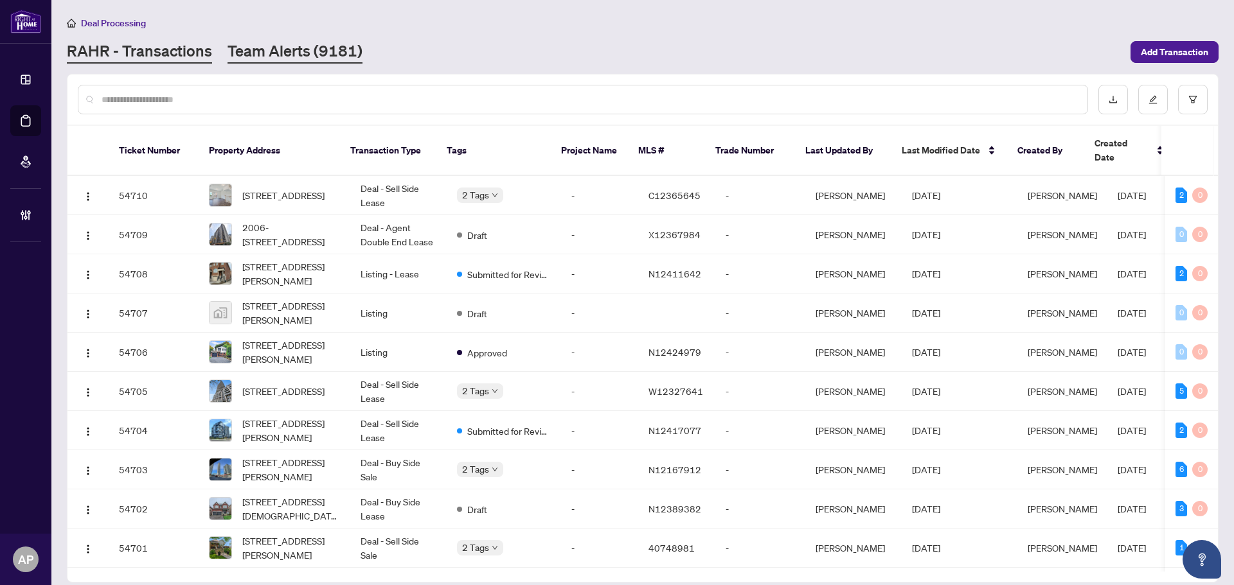
click at [274, 53] on link "Team Alerts (9181)" at bounding box center [294, 51] width 135 height 23
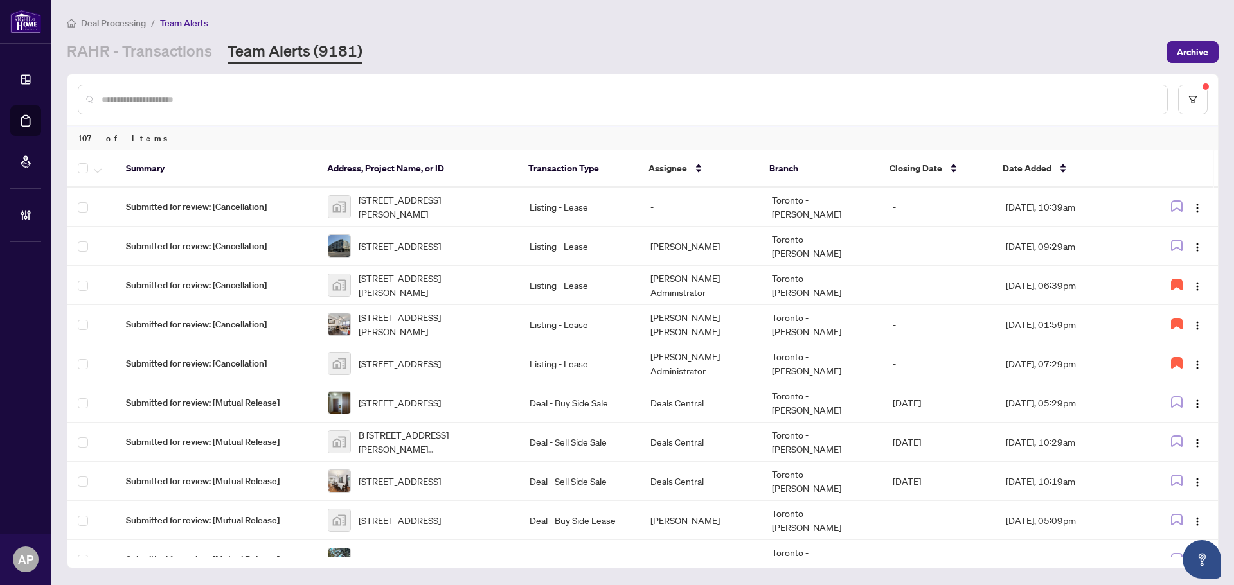
click at [258, 103] on input "text" at bounding box center [629, 100] width 1055 height 14
paste input "**********"
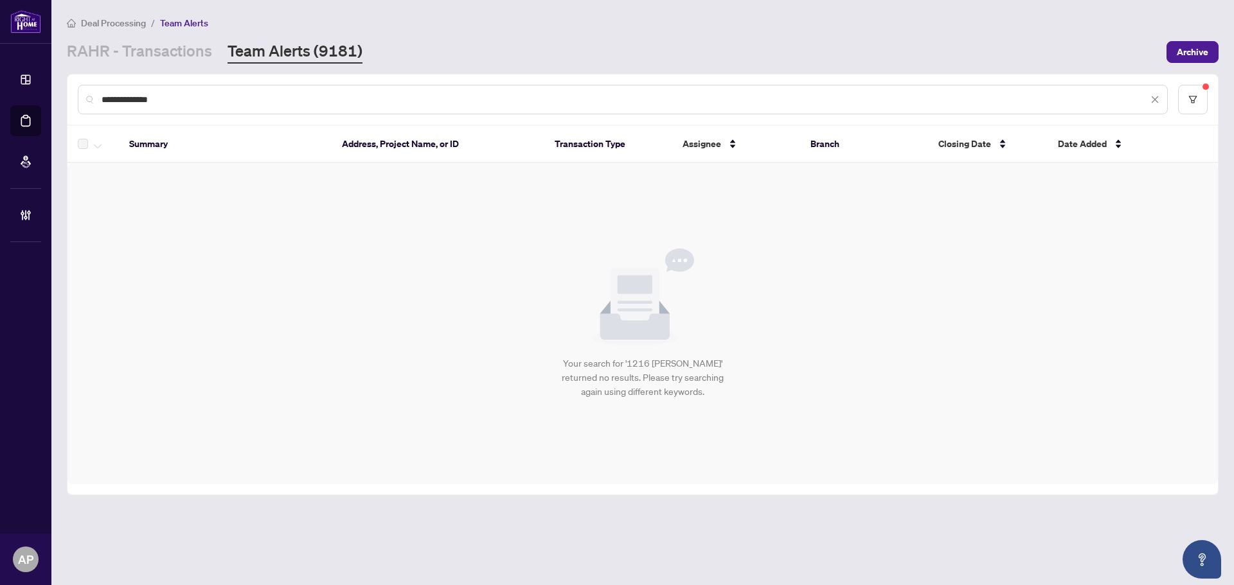
click at [1209, 102] on div "**********" at bounding box center [642, 100] width 1150 height 50
click at [1195, 96] on icon "filter" at bounding box center [1192, 99] width 9 height 9
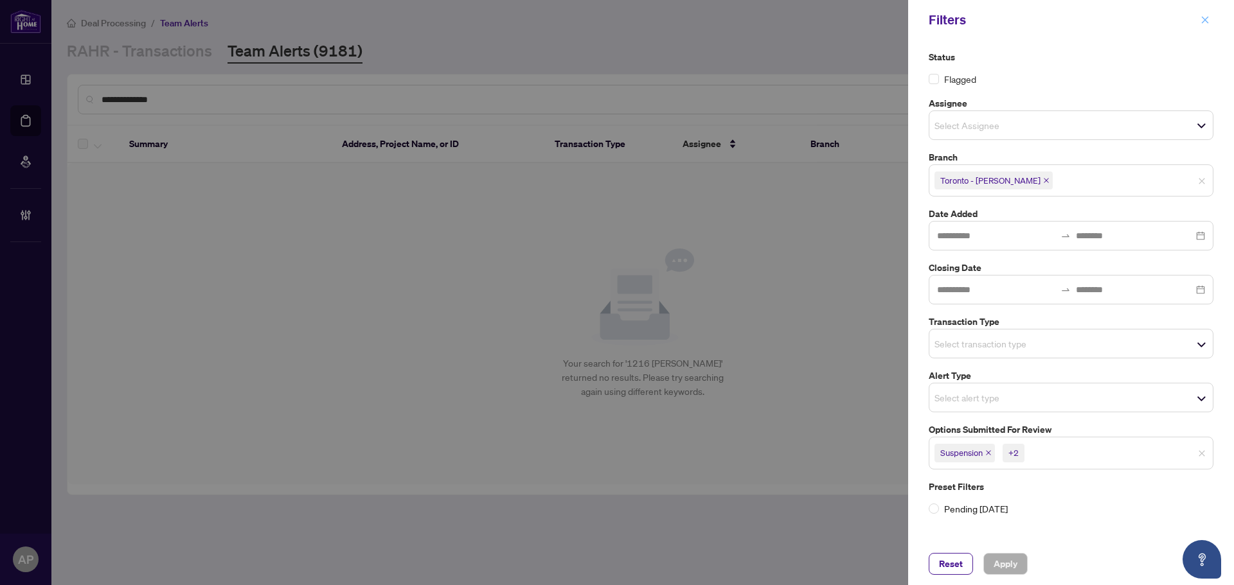
click at [1206, 21] on icon "close" at bounding box center [1205, 19] width 7 height 7
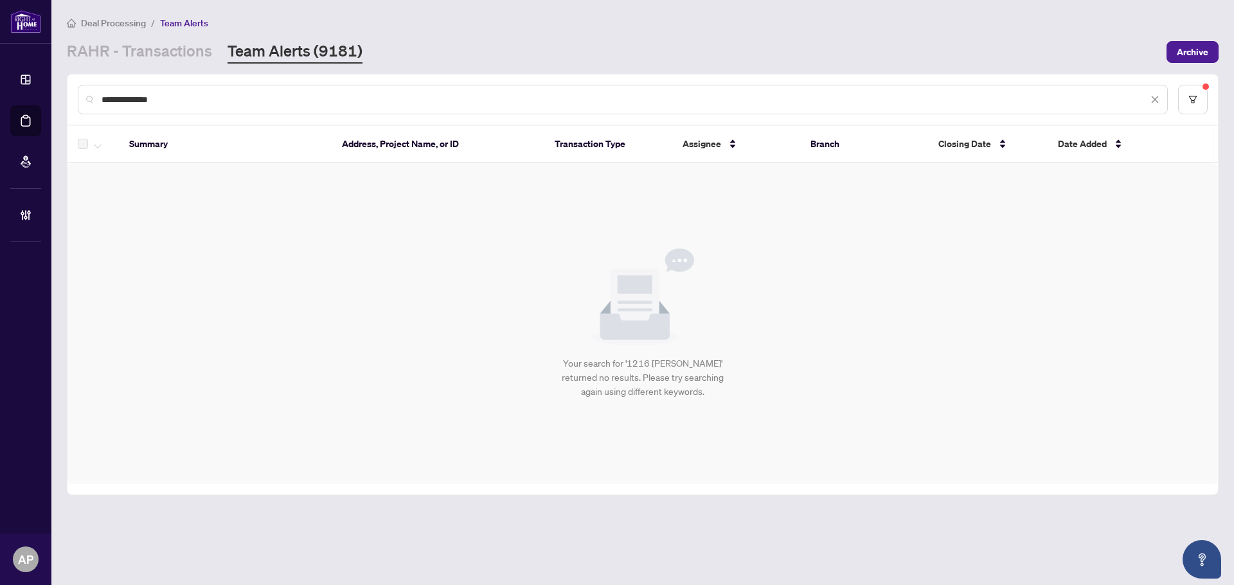
click at [134, 99] on input "**********" at bounding box center [625, 100] width 1046 height 14
type input "****"
click at [175, 60] on link "RAHR - Transactions" at bounding box center [139, 51] width 145 height 23
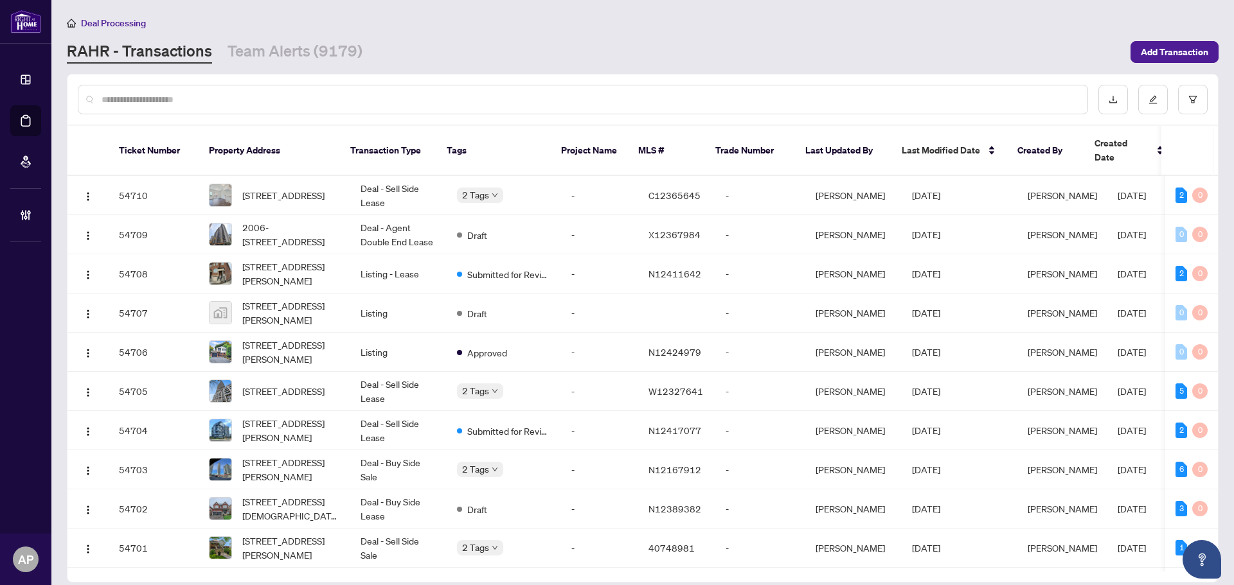
click at [206, 96] on input "text" at bounding box center [589, 100] width 975 height 14
paste input "**********"
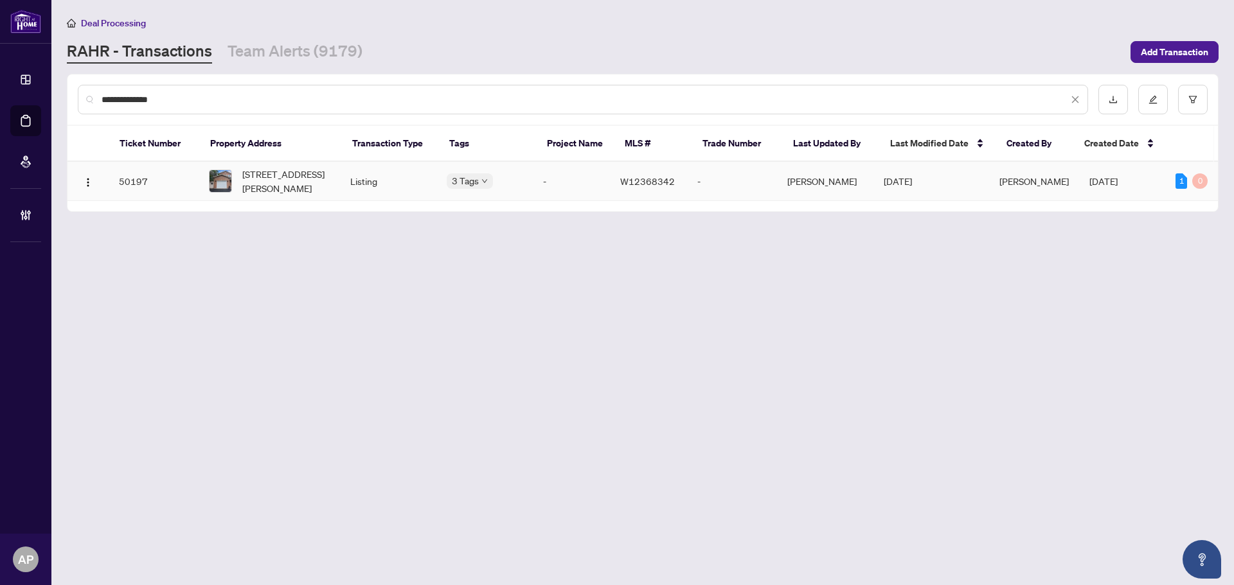
type input "**********"
click at [420, 178] on td "Listing" at bounding box center [388, 181] width 96 height 39
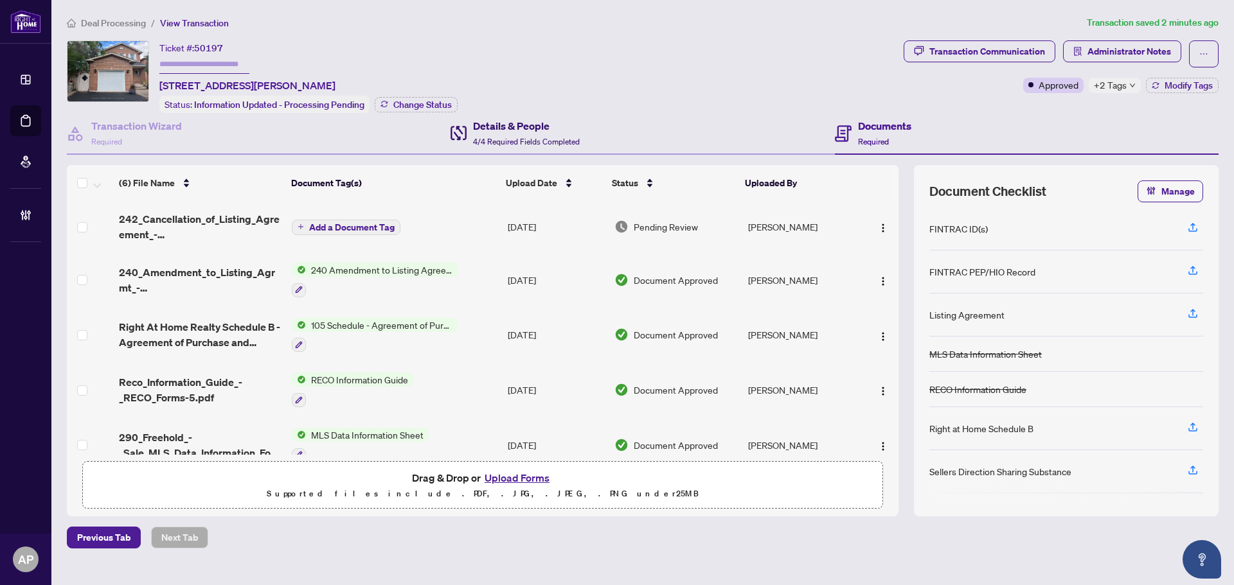
click at [523, 134] on div "Details & People 4/4 Required Fields Completed" at bounding box center [526, 133] width 107 height 30
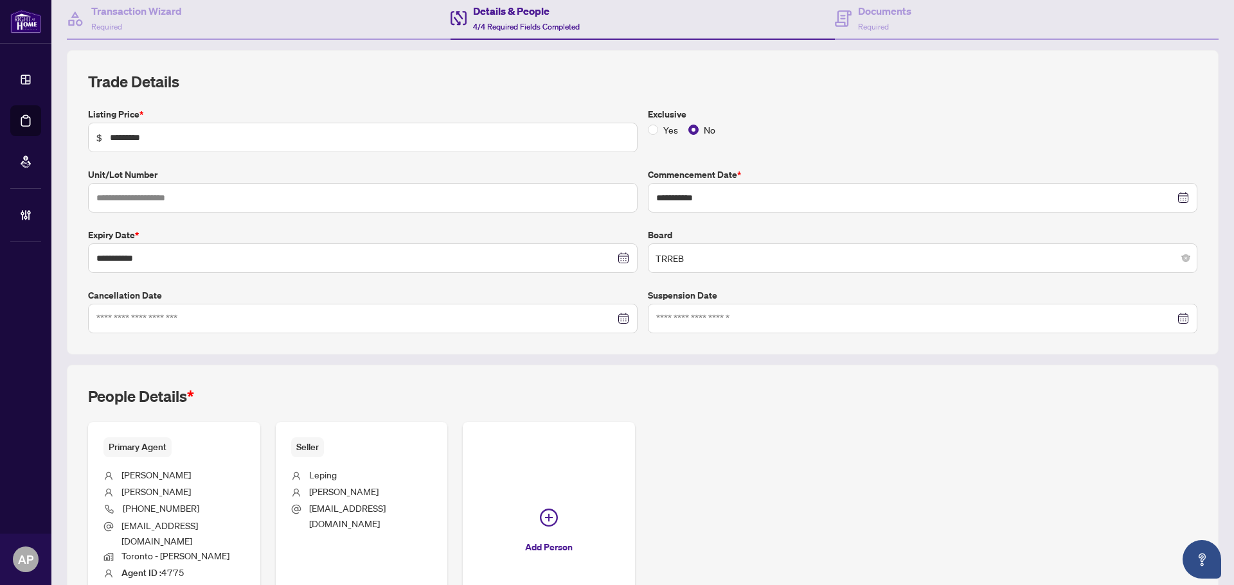
scroll to position [64, 0]
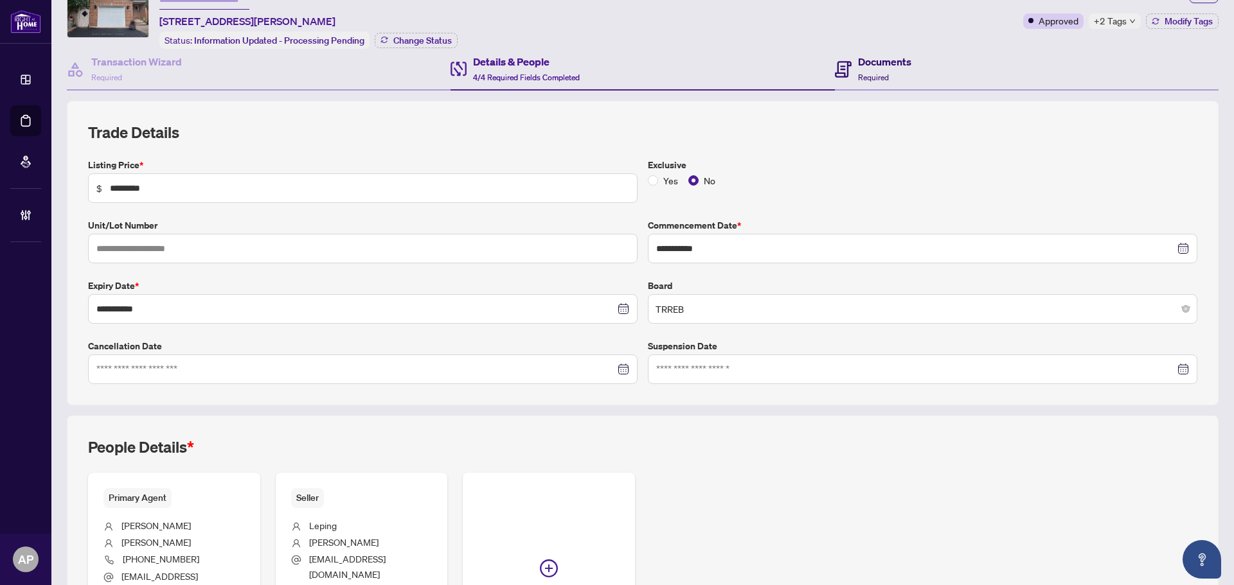
click at [878, 73] on span "Required" at bounding box center [873, 78] width 31 height 10
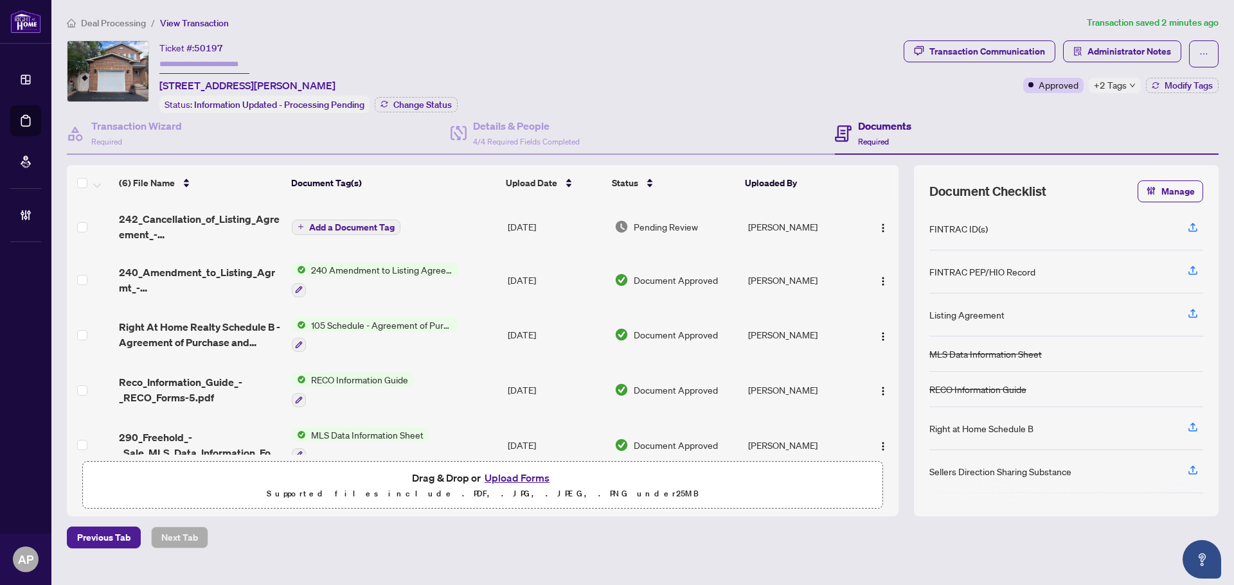
click at [1122, 80] on span "+2 Tags" at bounding box center [1110, 85] width 33 height 15
click at [850, 94] on div "Ticket #: 50197 1216 Blackburn Dr, Oakville, Ontario L6M 2X9, Canada Status: In…" at bounding box center [483, 76] width 832 height 73
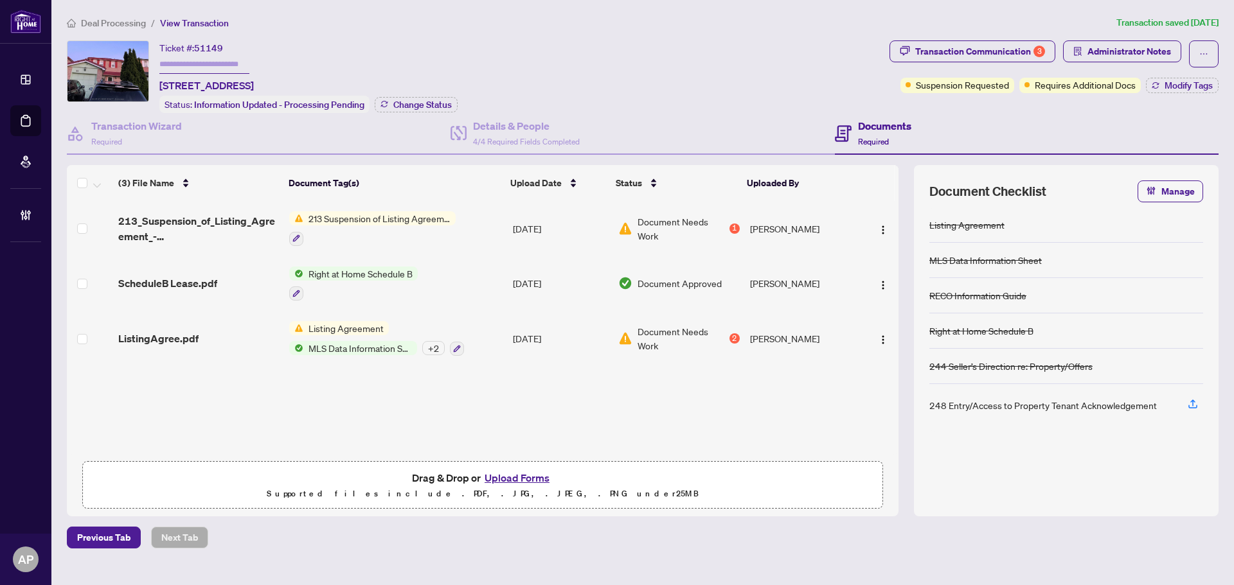
click at [1013, 55] on div "Transaction Communication 3" at bounding box center [980, 51] width 130 height 21
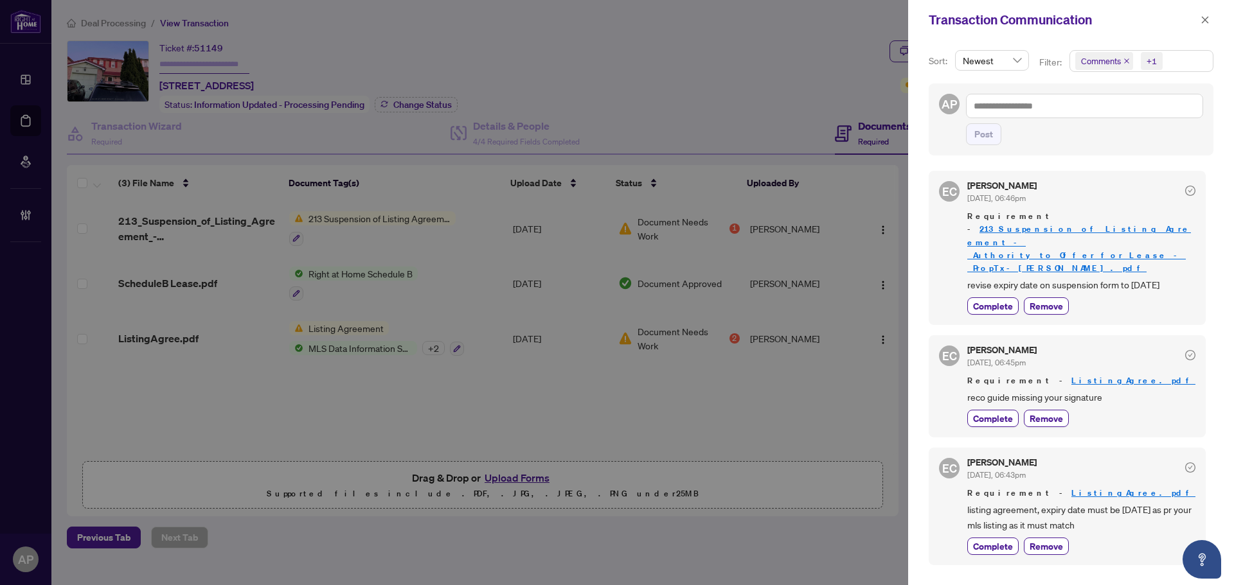
drag, startPoint x: 742, startPoint y: 111, endPoint x: 857, endPoint y: 88, distance: 116.7
click at [742, 111] on div at bounding box center [617, 292] width 1234 height 585
click at [1209, 15] on button "button" at bounding box center [1205, 19] width 17 height 15
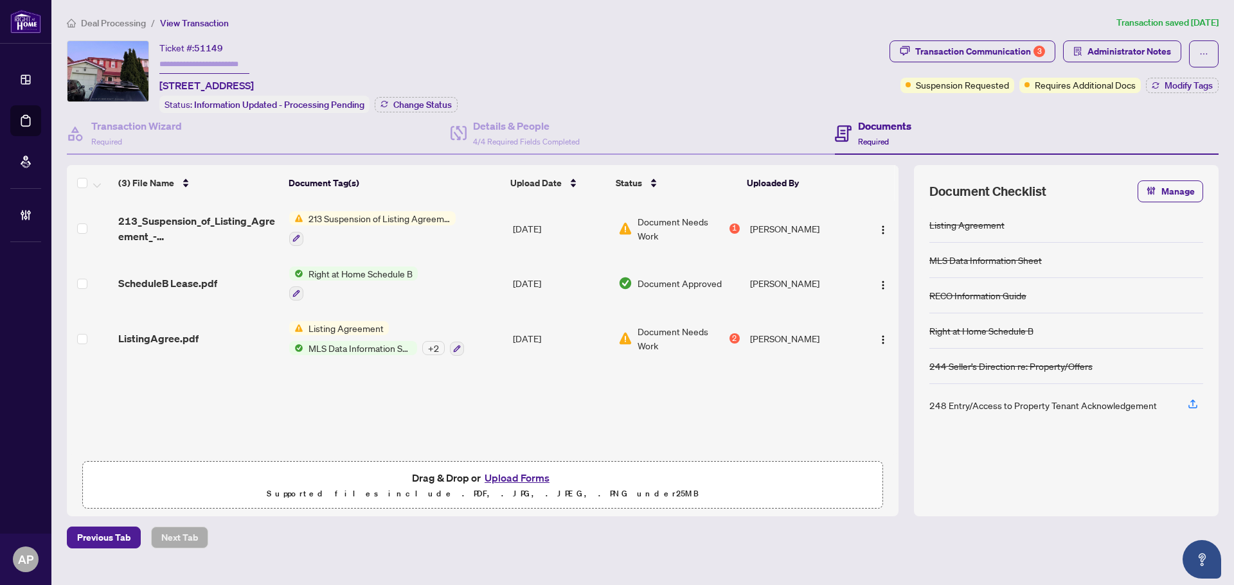
click at [470, 220] on td "213 Suspension of Listing Agreement - Authority to Offer for Lease" at bounding box center [396, 228] width 224 height 55
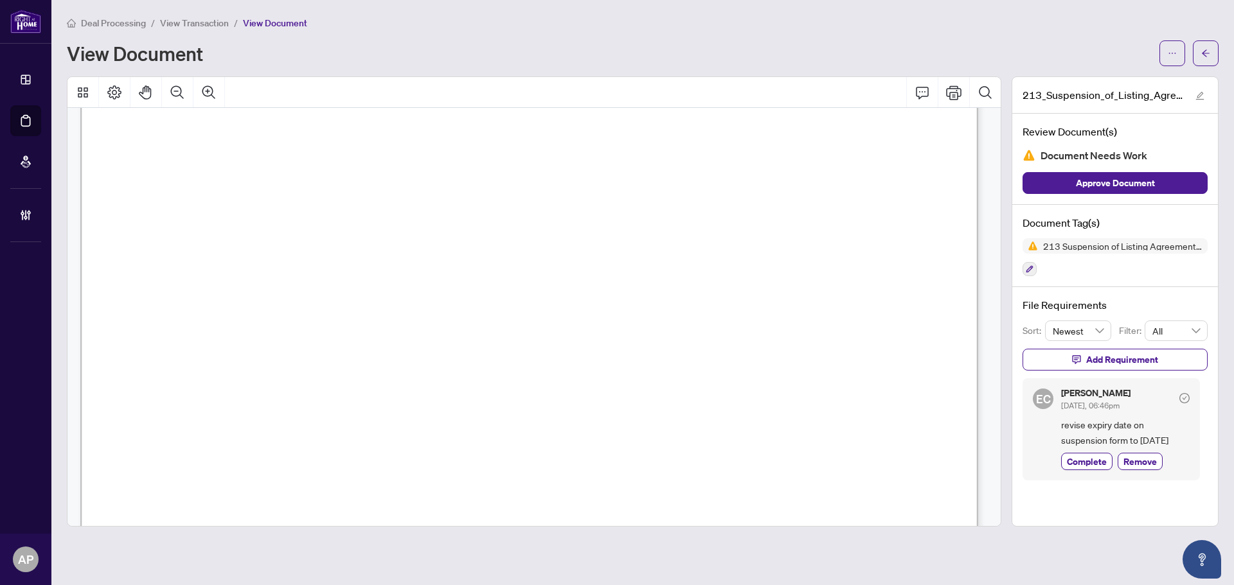
scroll to position [64, 0]
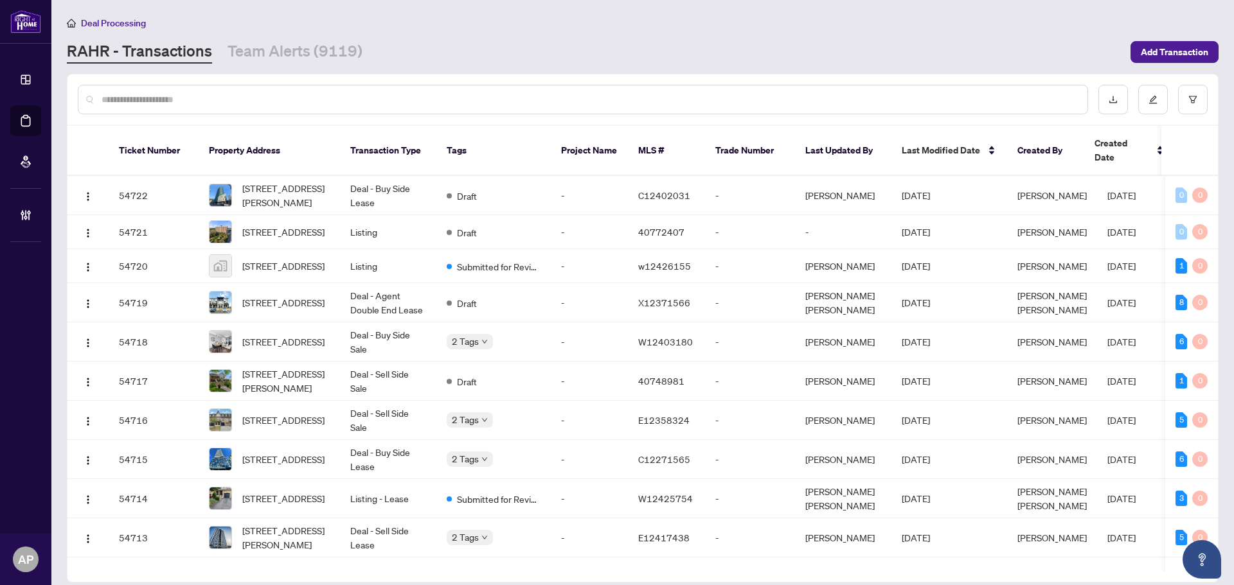
click at [248, 105] on input "text" at bounding box center [589, 100] width 975 height 14
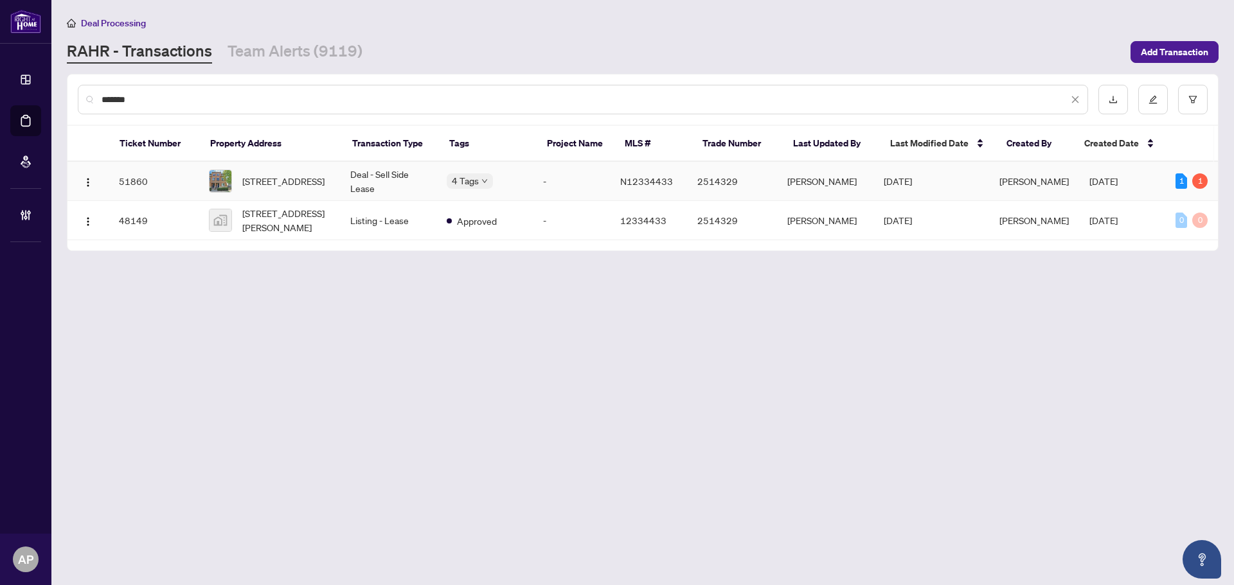
type input "*******"
click at [399, 181] on td "Deal - Sell Side Lease" at bounding box center [388, 181] width 96 height 39
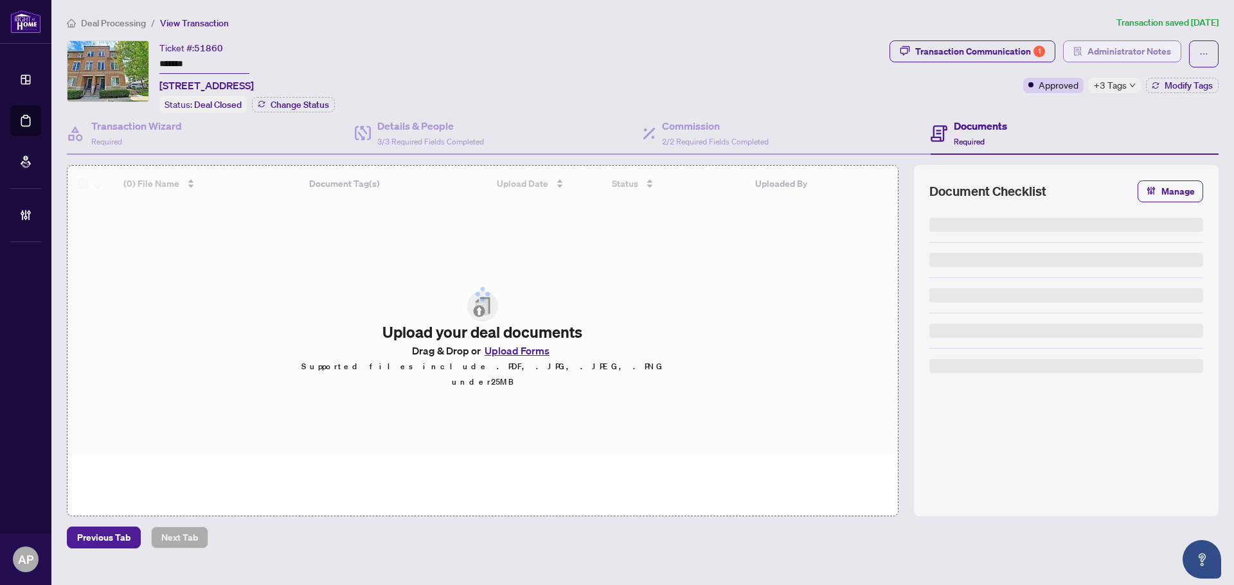
click at [1121, 54] on span "Administrator Notes" at bounding box center [1129, 51] width 84 height 21
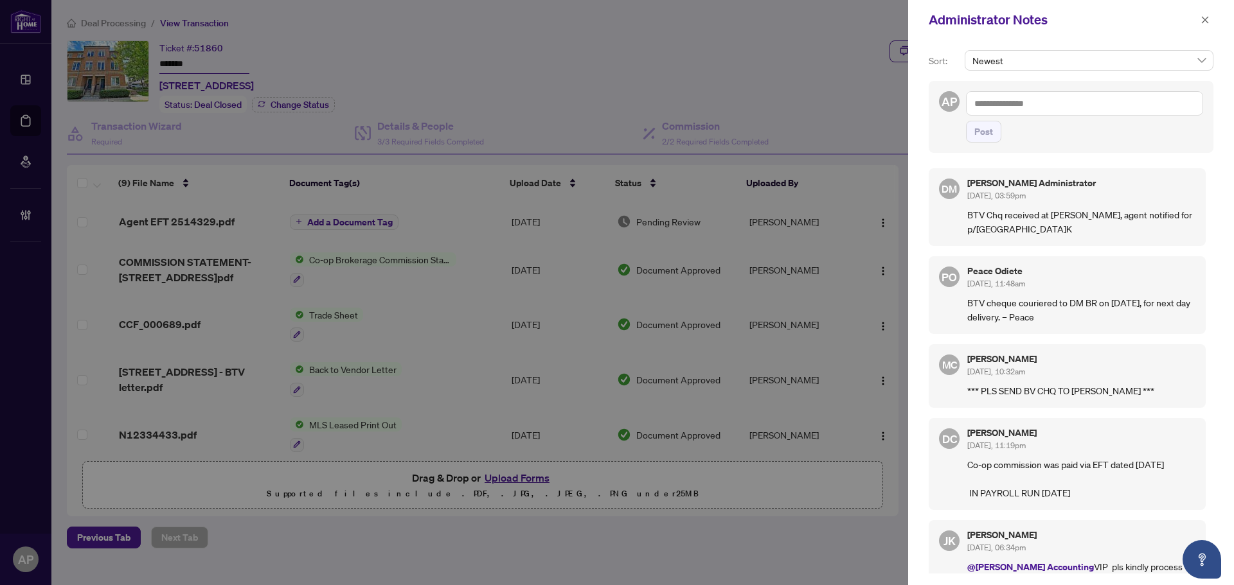
click at [1063, 104] on textarea at bounding box center [1084, 103] width 237 height 24
drag, startPoint x: 1058, startPoint y: 99, endPoint x: 1121, endPoint y: 110, distance: 63.3
click at [1058, 99] on textarea "**********" at bounding box center [1084, 103] width 237 height 24
type textarea "**********"
drag, startPoint x: 992, startPoint y: 131, endPoint x: 1033, endPoint y: 147, distance: 43.9
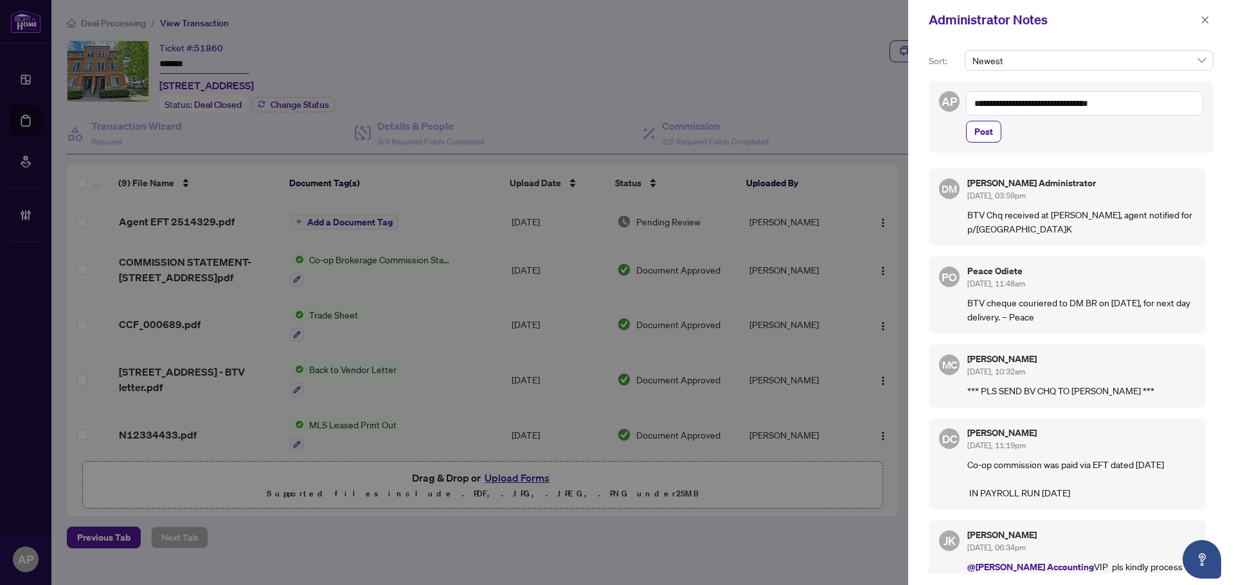
click at [992, 131] on span "Post" at bounding box center [983, 131] width 19 height 21
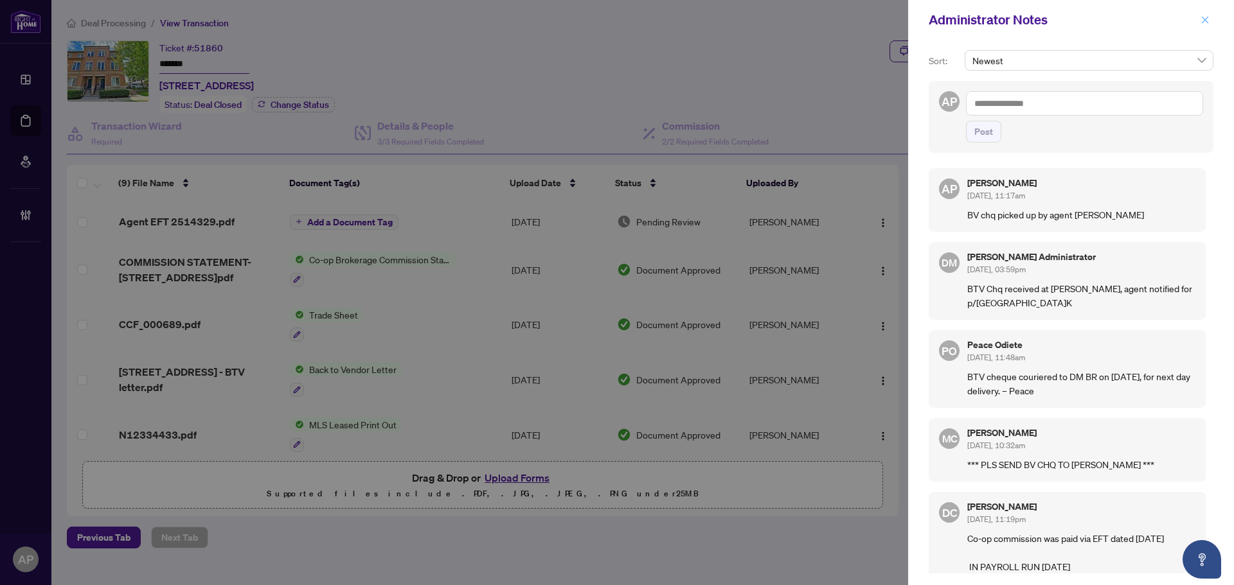
click at [1207, 21] on icon "close" at bounding box center [1204, 19] width 9 height 9
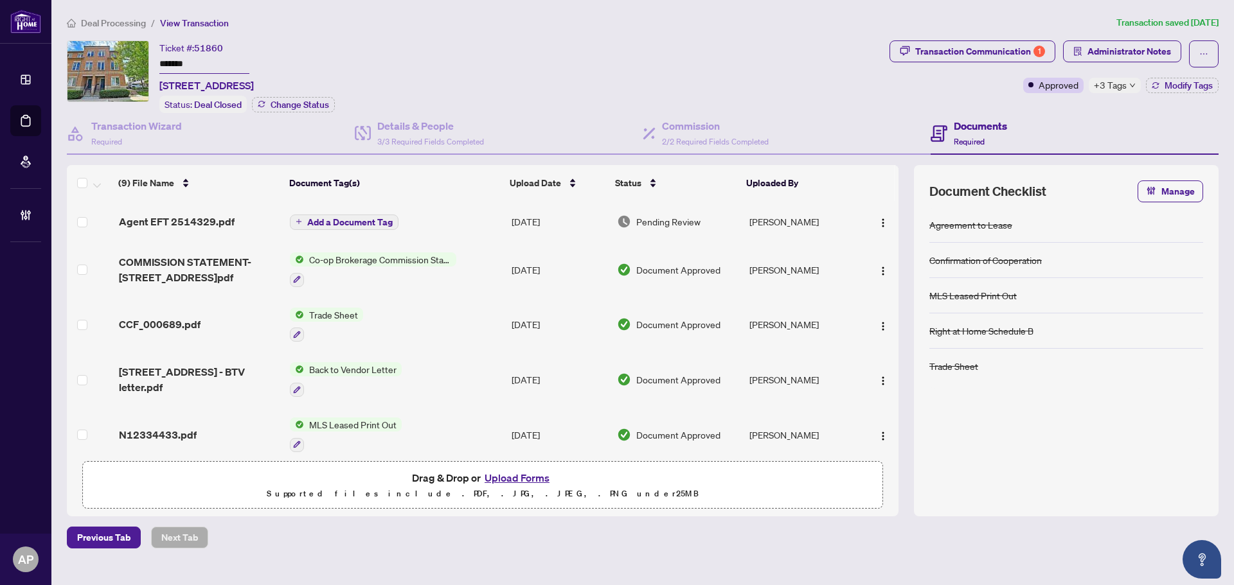
drag, startPoint x: 196, startPoint y: 60, endPoint x: 150, endPoint y: 60, distance: 46.3
click at [150, 60] on div "Ticket #: 51860 ******* 17 Suncrest Blvd, Markham, Ontario L3T 7Y4, Canada Stat…" at bounding box center [475, 76] width 817 height 73
click at [1076, 48] on icon "solution" at bounding box center [1077, 51] width 9 height 9
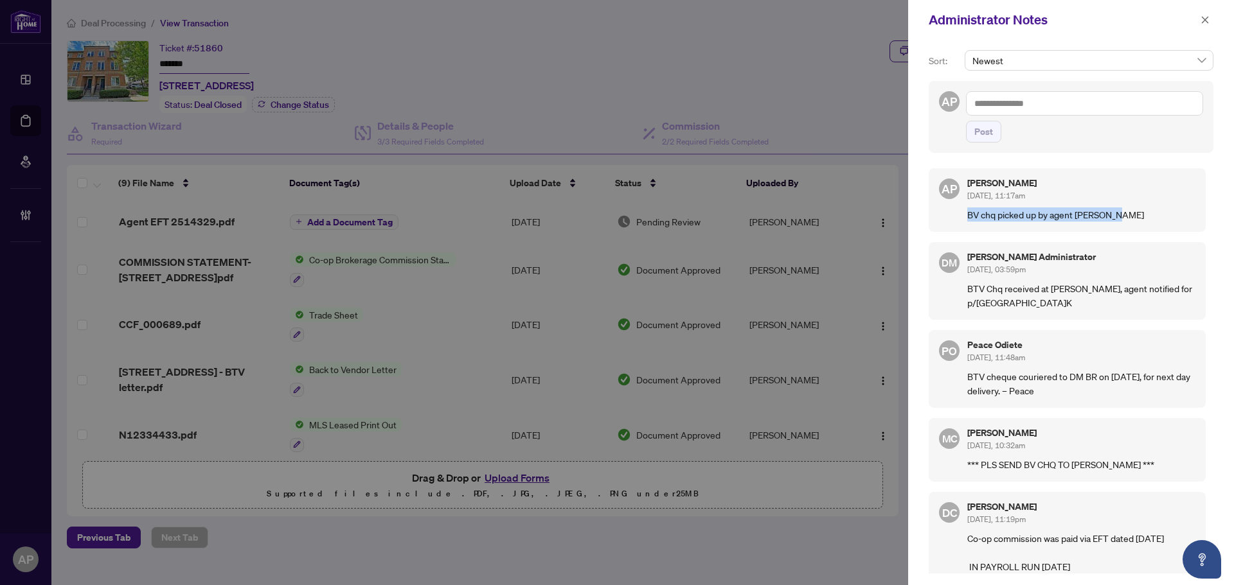
drag, startPoint x: 1117, startPoint y: 217, endPoint x: 965, endPoint y: 216, distance: 152.3
click at [965, 216] on div "AP Aninda Paul Sep/25/2025, 11:17am BV chq picked up by agent Fanny Lau" at bounding box center [1067, 200] width 277 height 64
copy p "BV chq picked up by agent Fanny Lau"
drag, startPoint x: 1211, startPoint y: 28, endPoint x: 1206, endPoint y: 22, distance: 6.8
click at [1211, 28] on div "Administrator Notes" at bounding box center [1071, 20] width 326 height 40
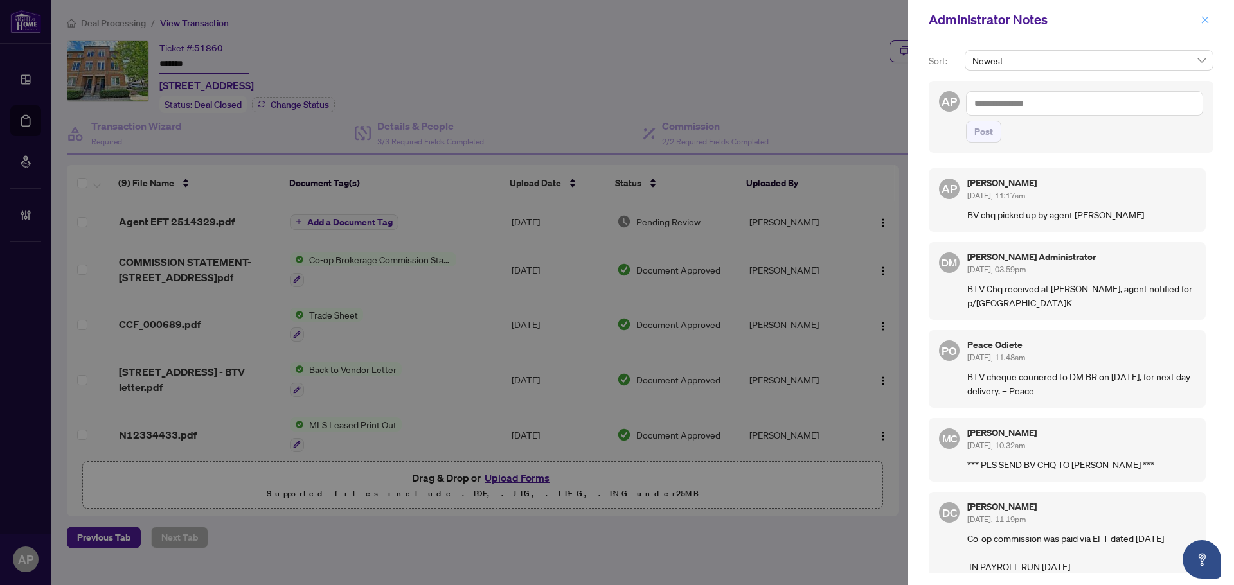
click at [1200, 15] on button "button" at bounding box center [1205, 19] width 17 height 15
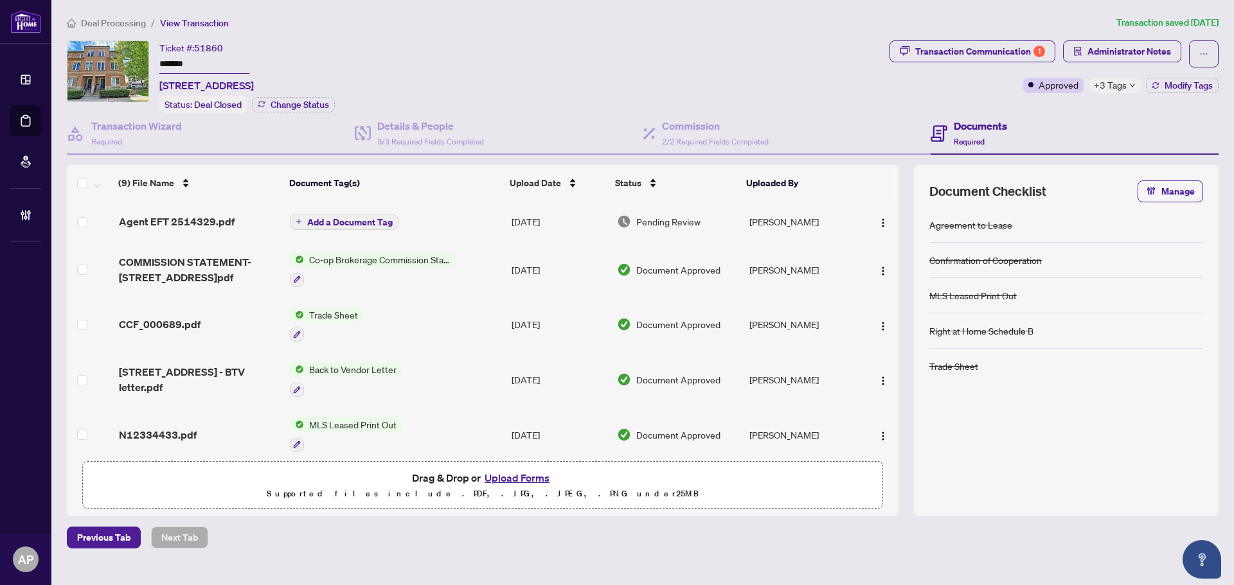
click at [206, 48] on span "51860" at bounding box center [208, 48] width 29 height 12
copy span "51860"
click at [999, 50] on div "Transaction Communication 1" at bounding box center [980, 51] width 130 height 21
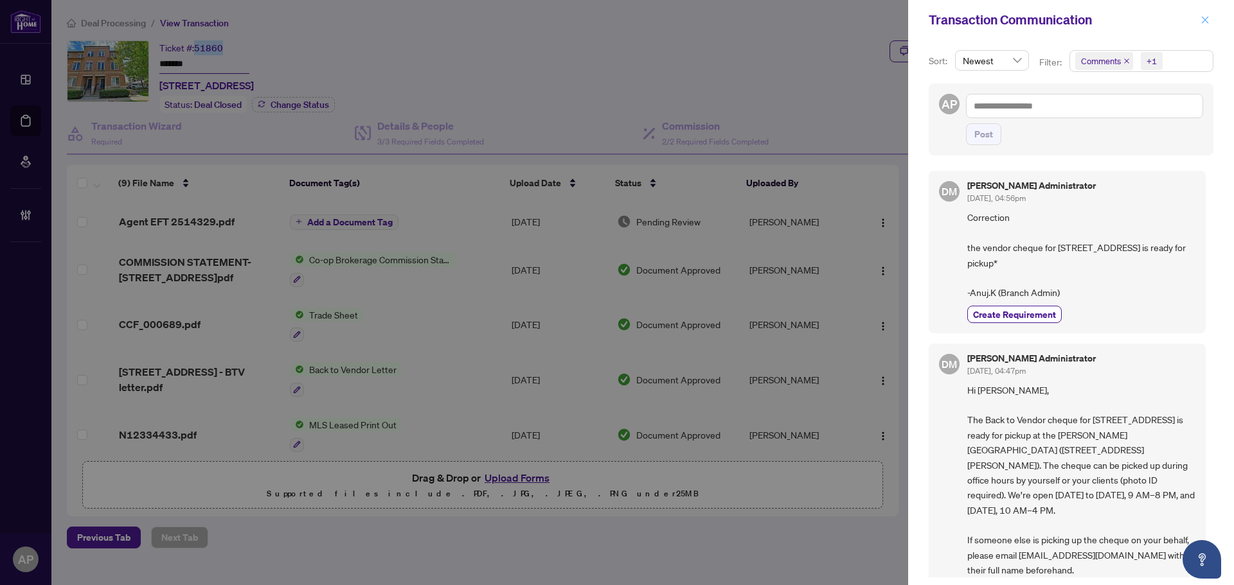
click at [1212, 19] on button "button" at bounding box center [1205, 19] width 17 height 15
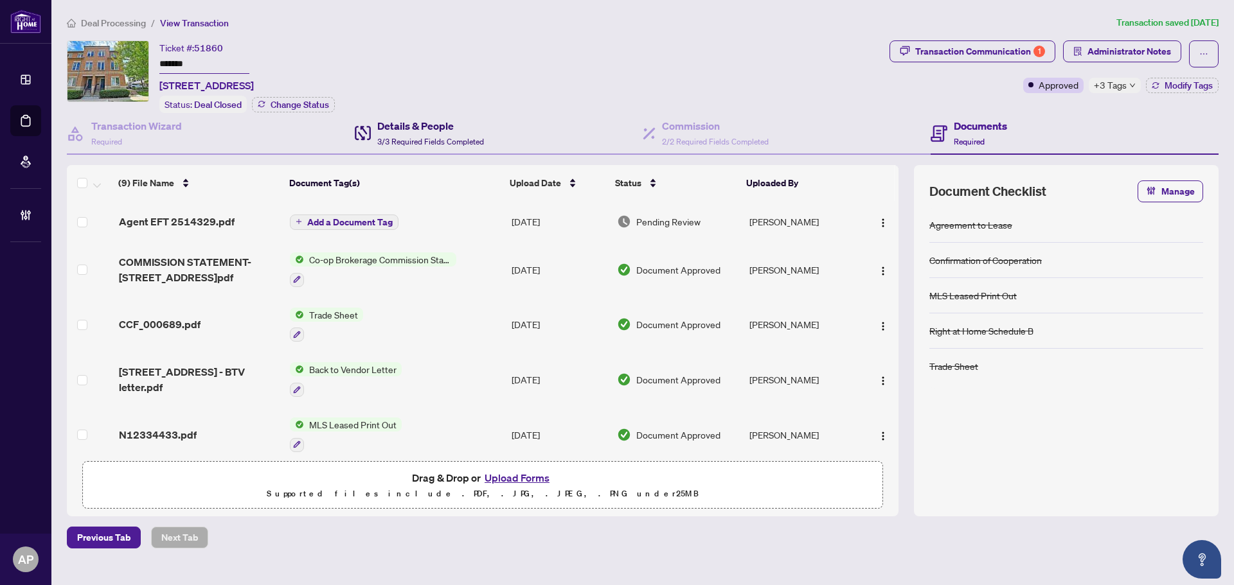
click at [441, 145] on div "Details & People 3/3 Required Fields Completed" at bounding box center [430, 133] width 107 height 30
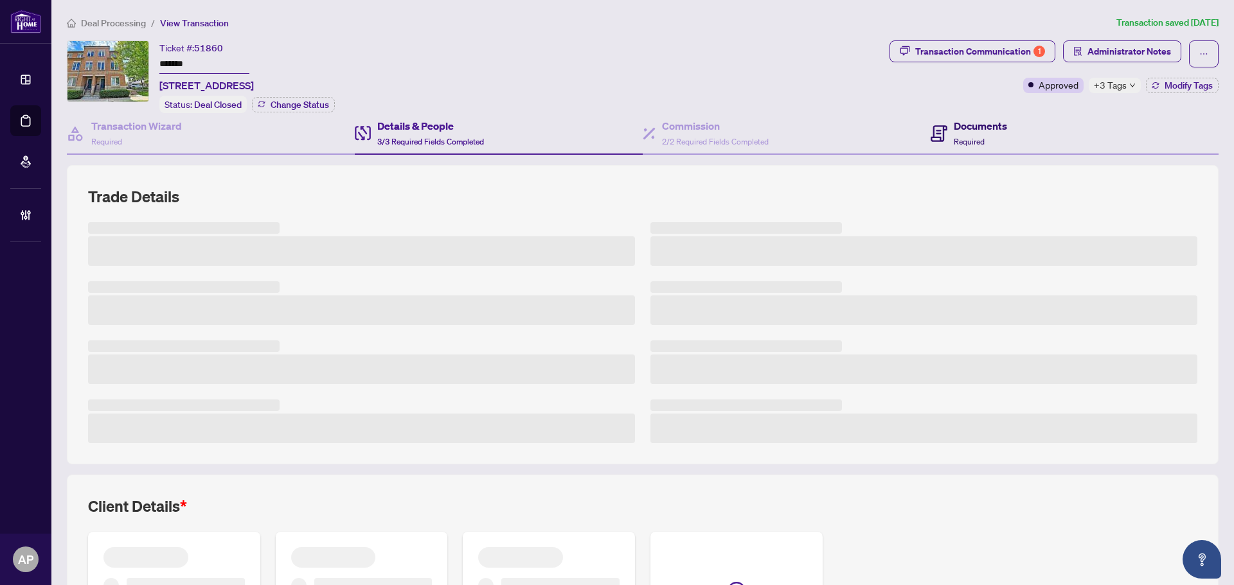
click at [962, 122] on h4 "Documents" at bounding box center [980, 125] width 53 height 15
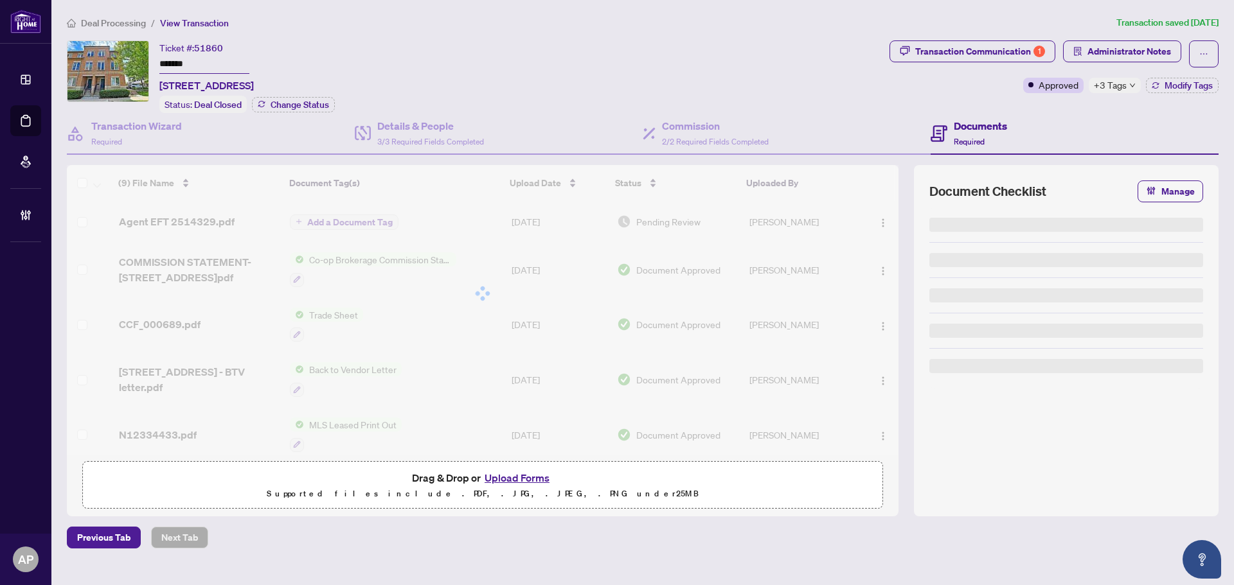
click at [993, 62] on span "Transaction Communication 1" at bounding box center [972, 53] width 166 height 27
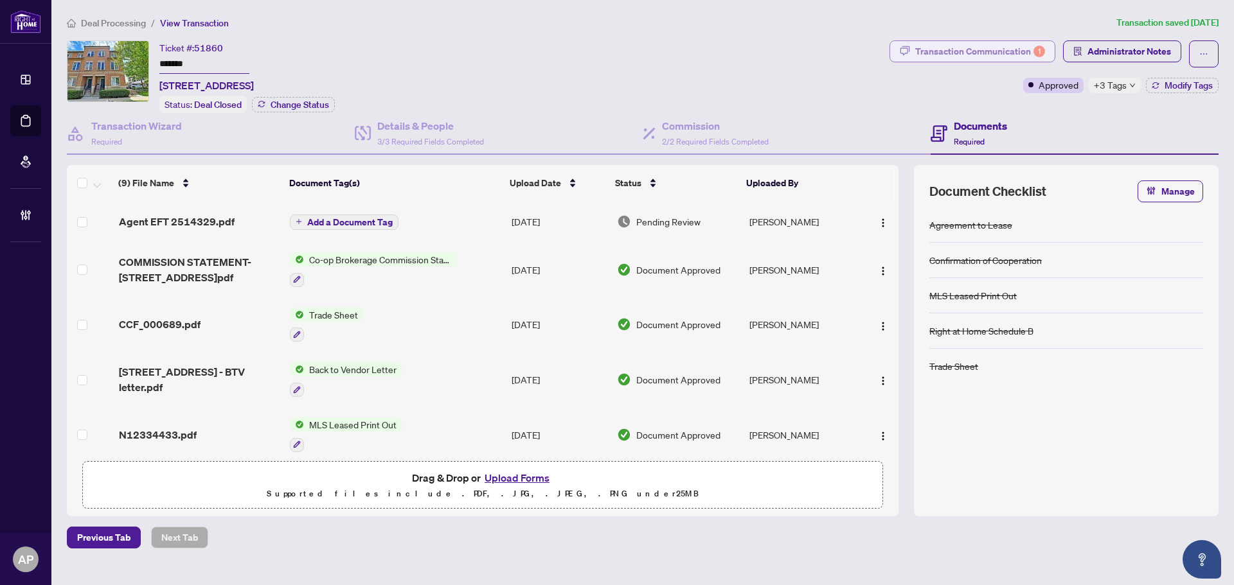
click at [994, 50] on div "Transaction Communication 1" at bounding box center [980, 51] width 130 height 21
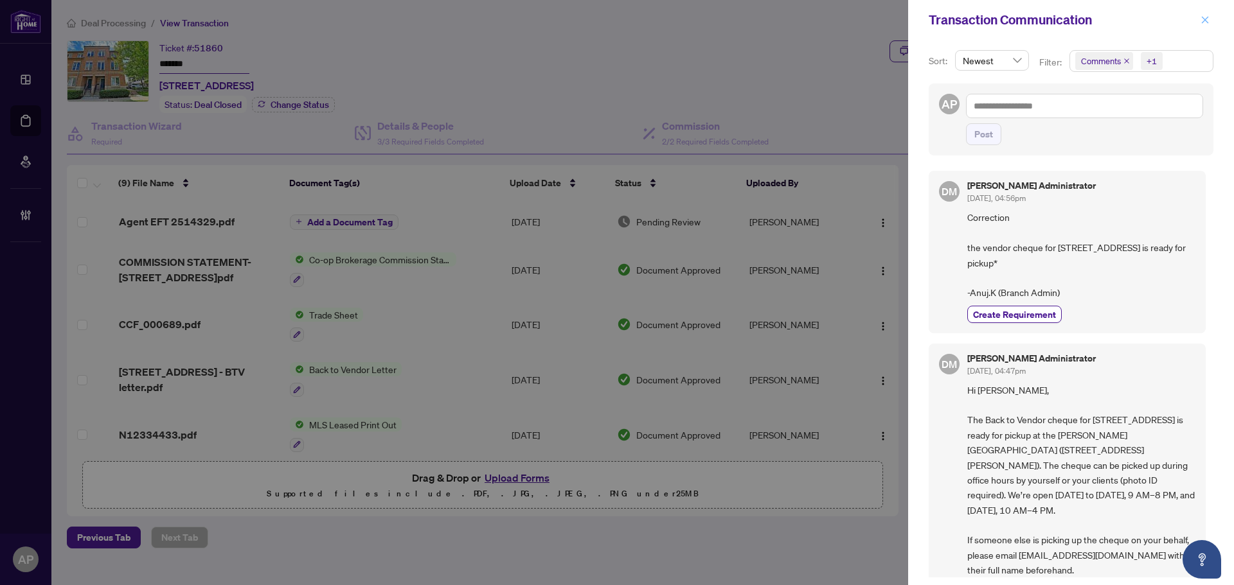
click at [1205, 17] on icon "close" at bounding box center [1204, 19] width 9 height 9
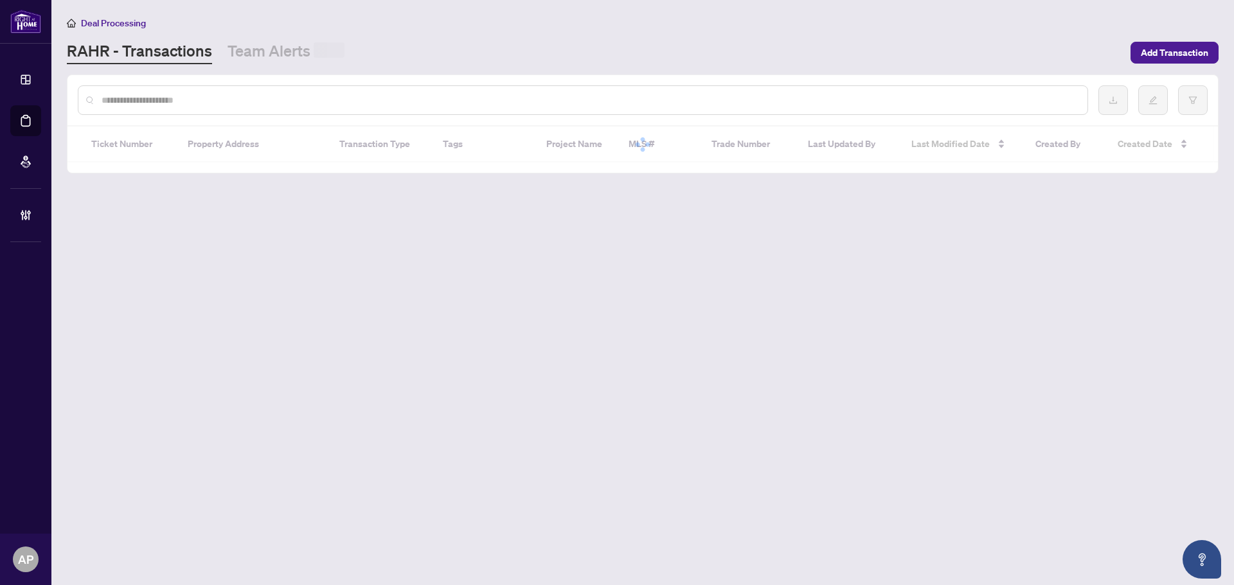
click at [208, 103] on input "text" at bounding box center [589, 100] width 975 height 14
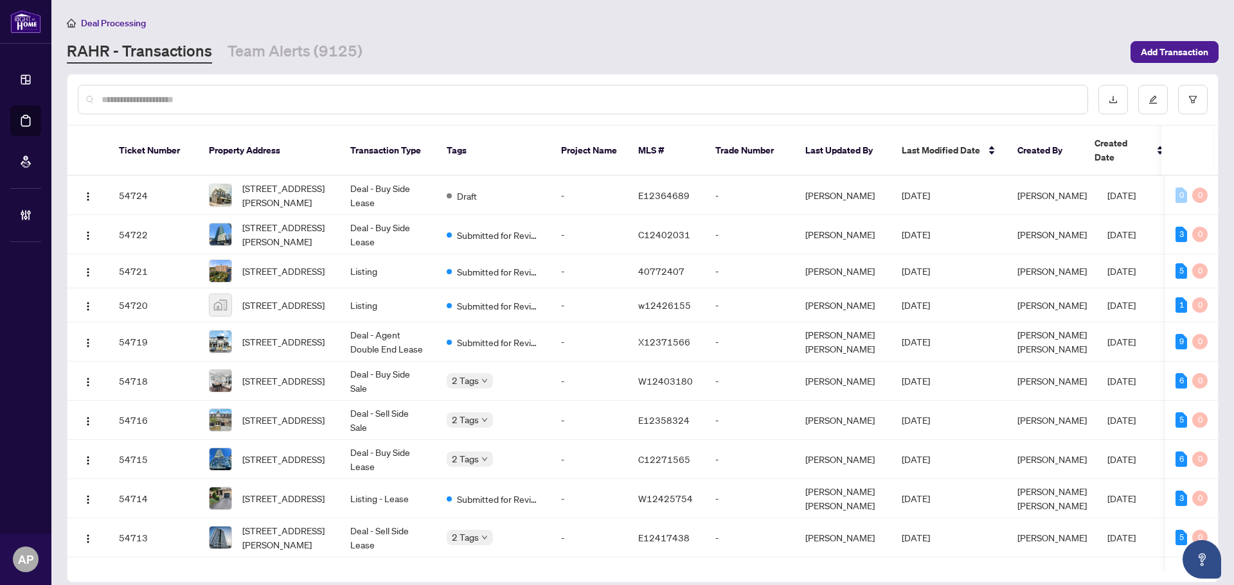
click at [210, 103] on input "text" at bounding box center [589, 100] width 975 height 14
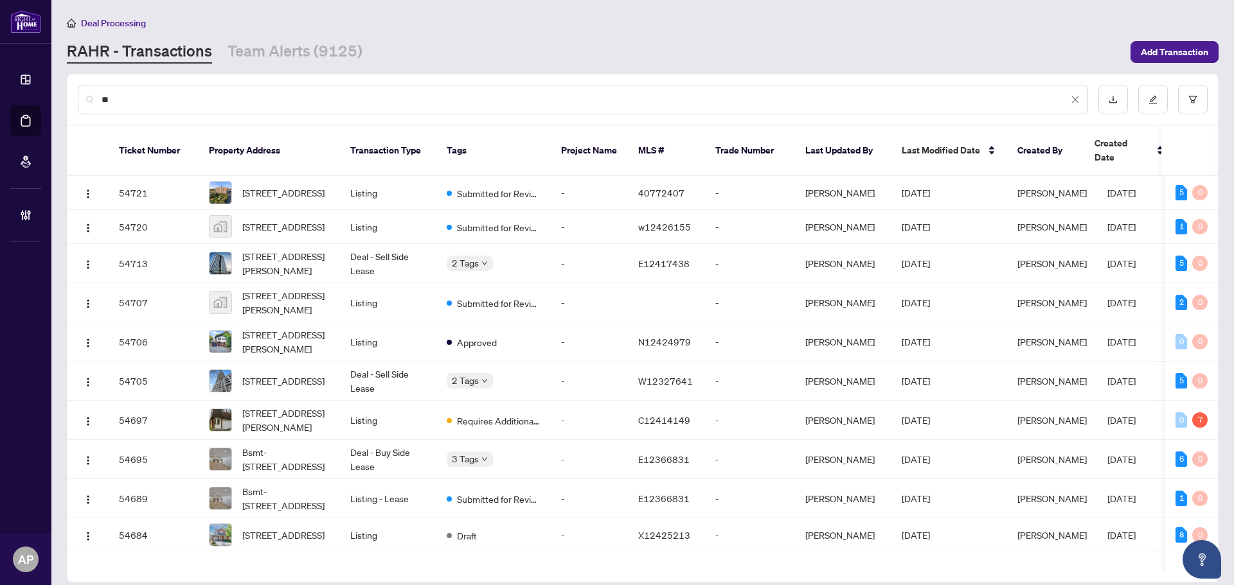
type input "*"
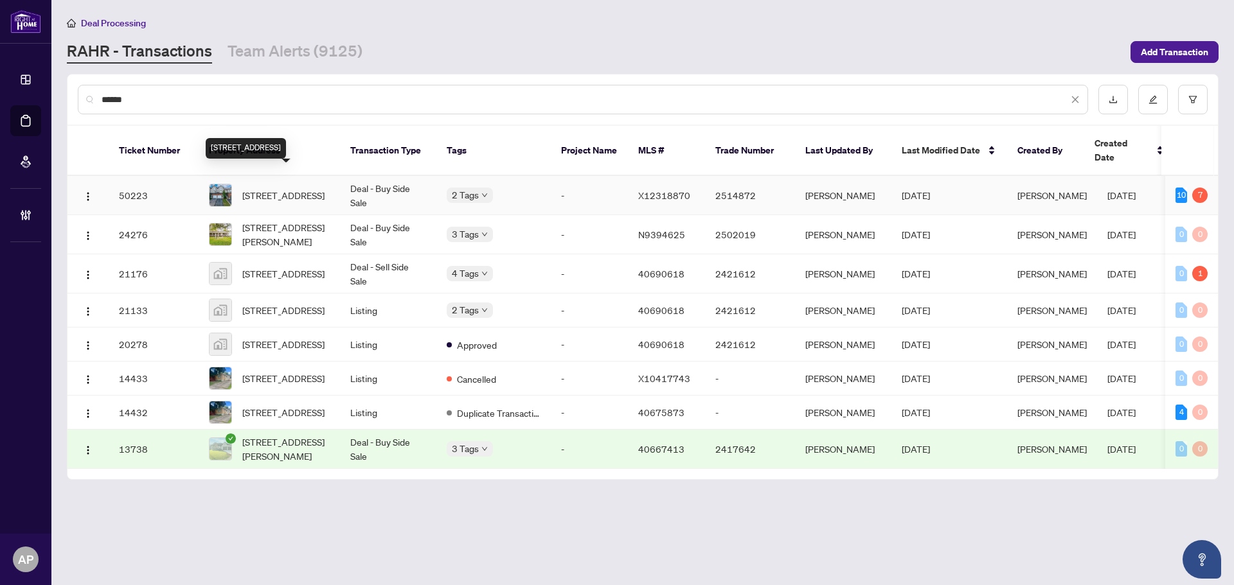
type input "******"
click at [325, 188] on span "15 Corsica St, Kitchener, Ontario N2R 1Y1, Canada" at bounding box center [283, 195] width 82 height 14
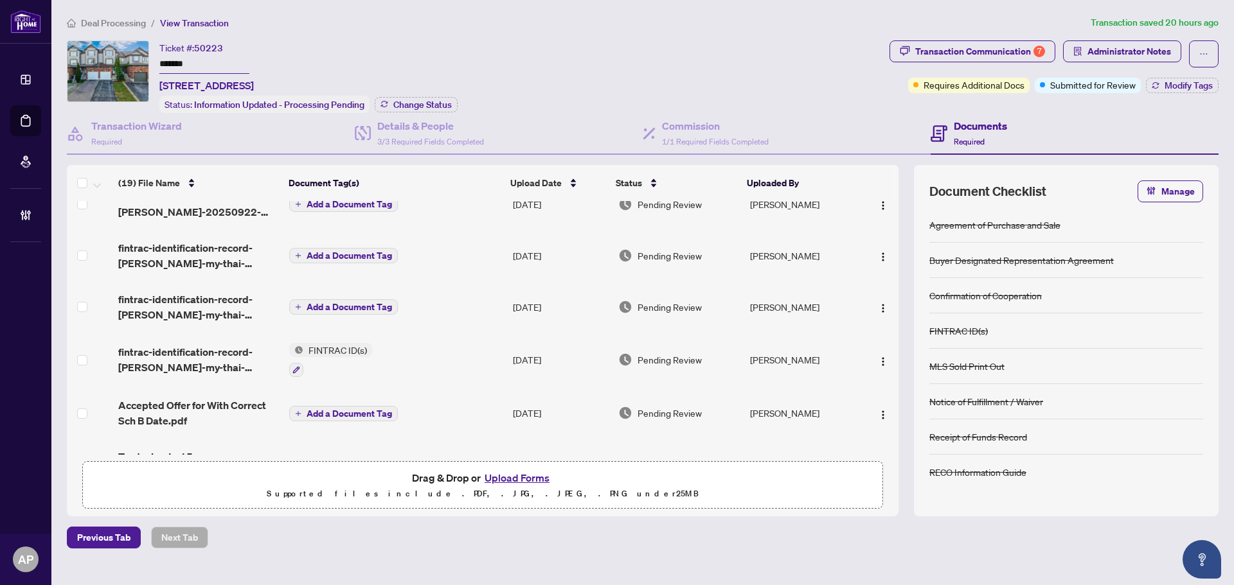
scroll to position [129, 0]
click at [975, 54] on div "Transaction Communication 7" at bounding box center [980, 51] width 130 height 21
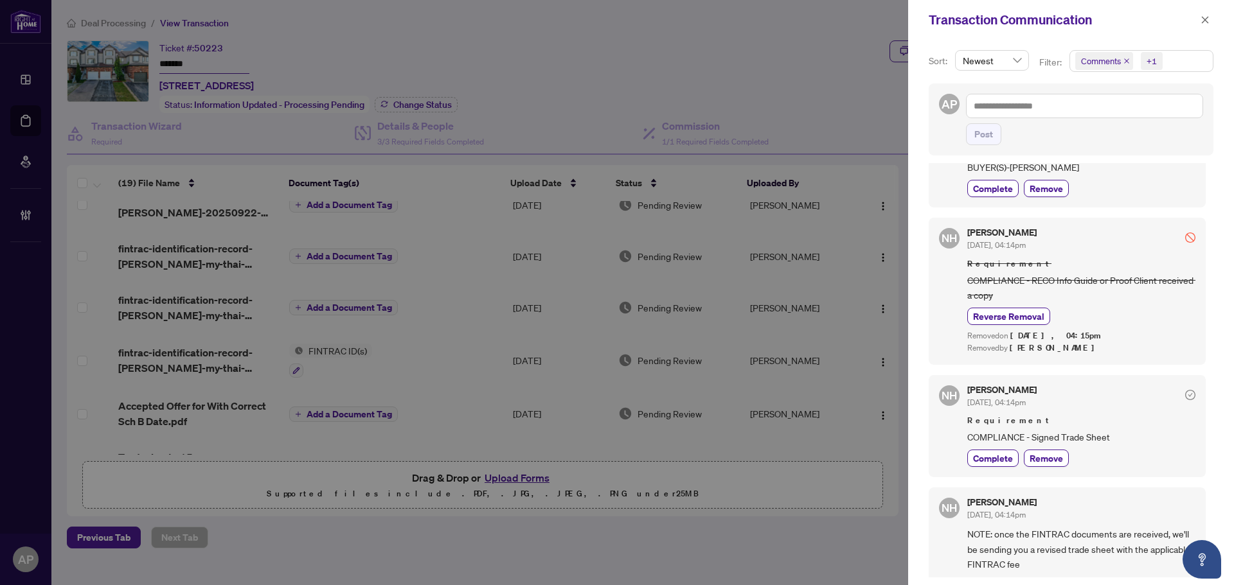
scroll to position [0, 0]
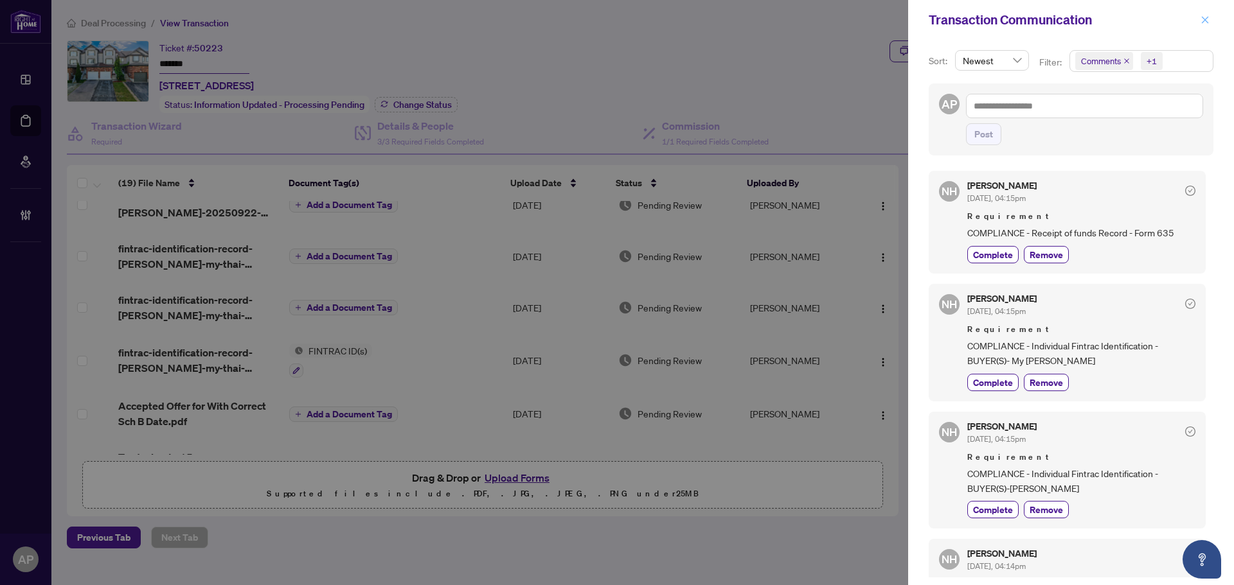
click at [1200, 26] on button "button" at bounding box center [1205, 19] width 17 height 15
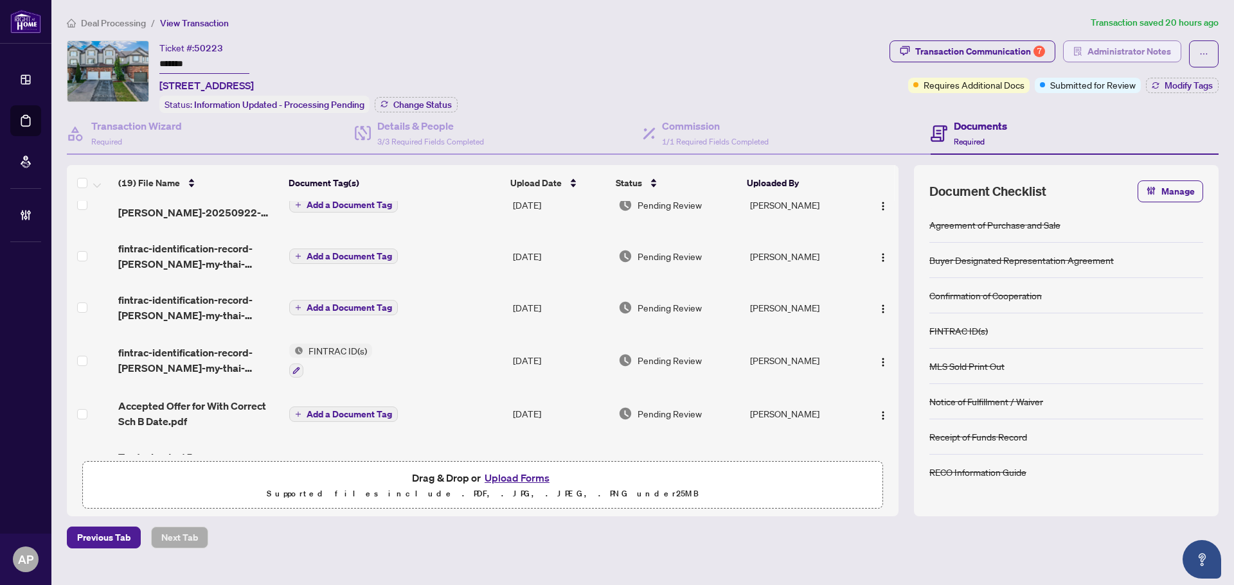
click at [1134, 48] on span "Administrator Notes" at bounding box center [1129, 51] width 84 height 21
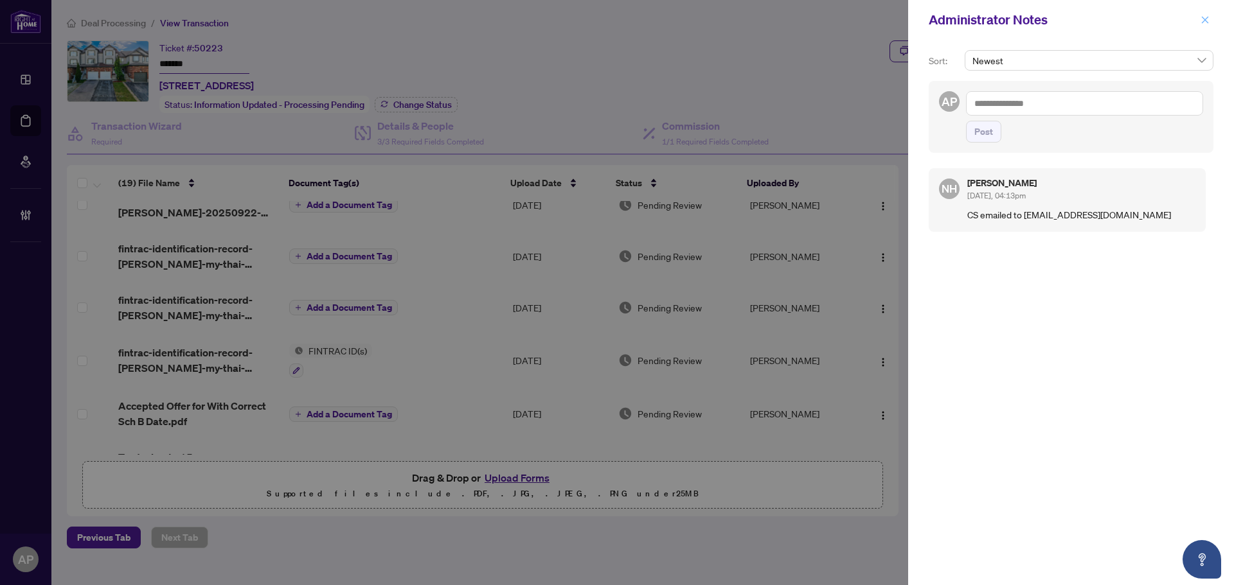
click at [1205, 17] on icon "close" at bounding box center [1204, 19] width 9 height 9
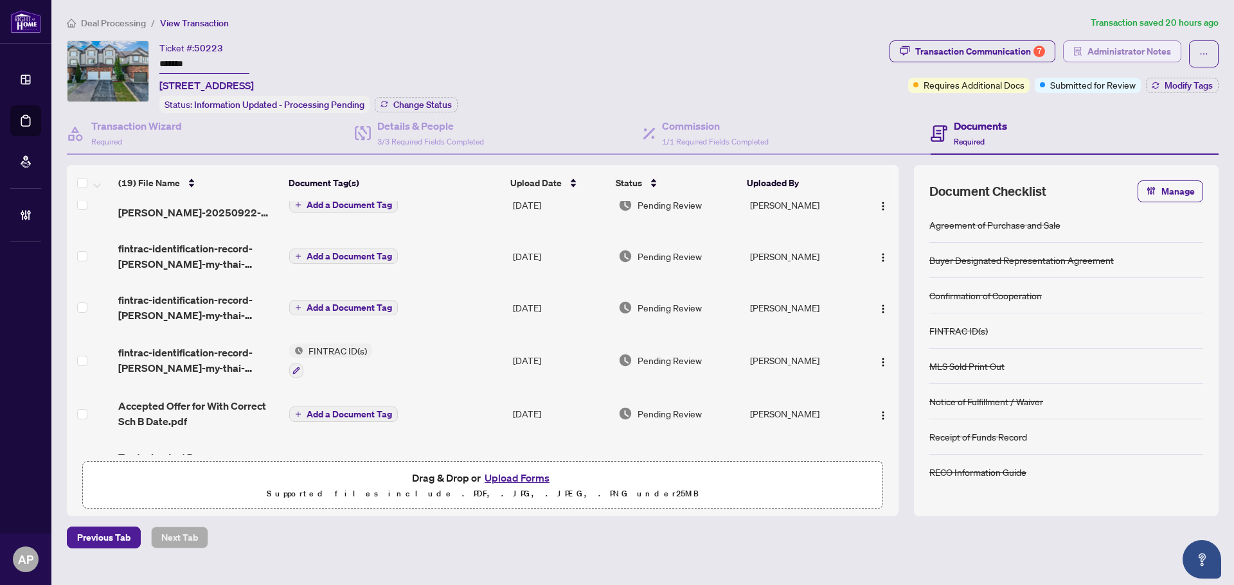
click at [1128, 53] on span "Administrator Notes" at bounding box center [1129, 51] width 84 height 21
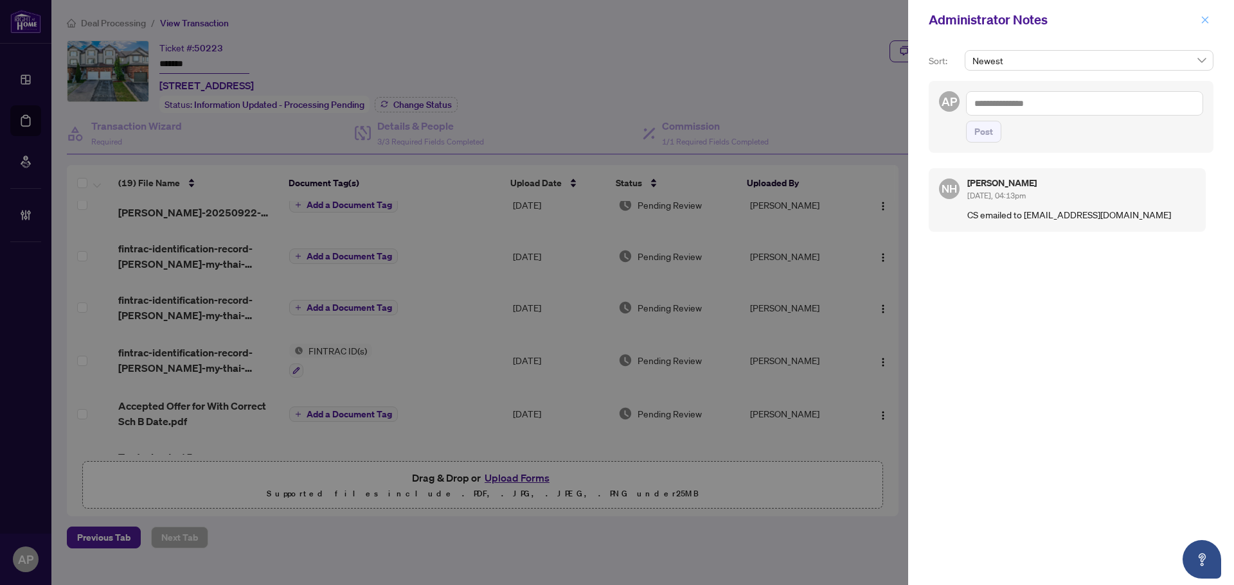
click at [1211, 20] on button "button" at bounding box center [1205, 19] width 17 height 15
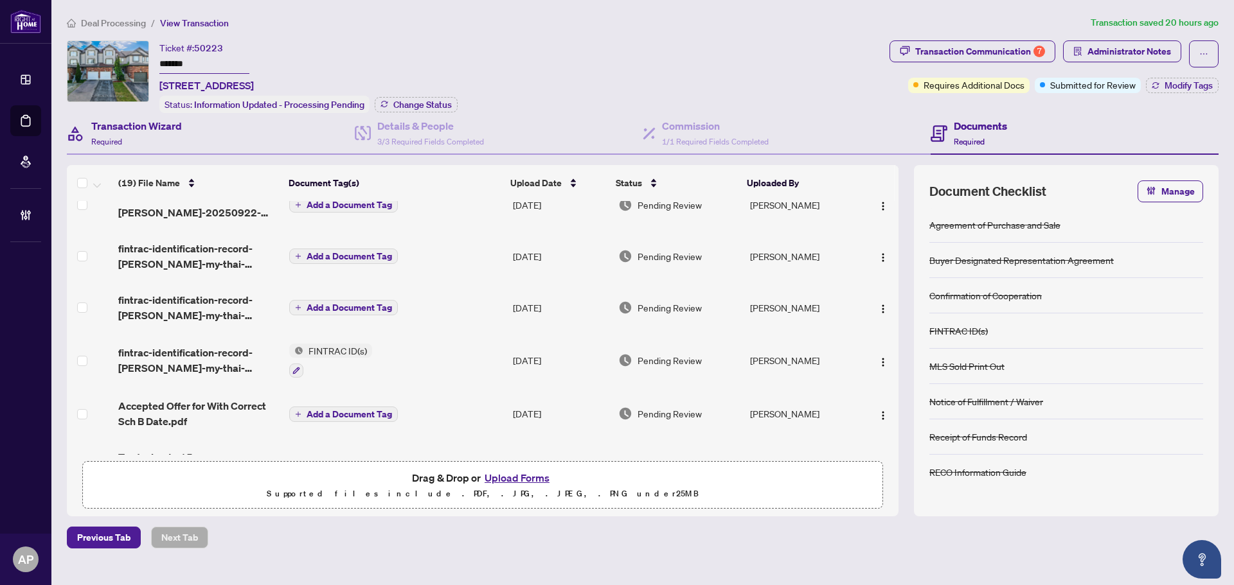
click at [226, 130] on div "Transaction Wizard Required" at bounding box center [211, 134] width 288 height 42
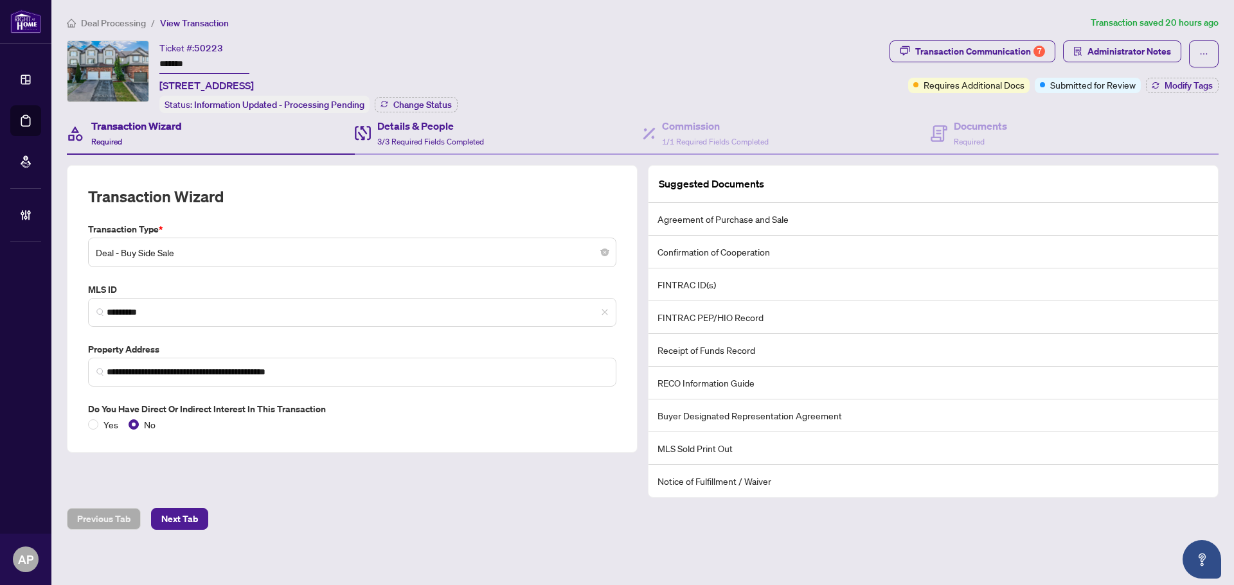
click at [494, 136] on div "Details & People 3/3 Required Fields Completed" at bounding box center [499, 134] width 288 height 42
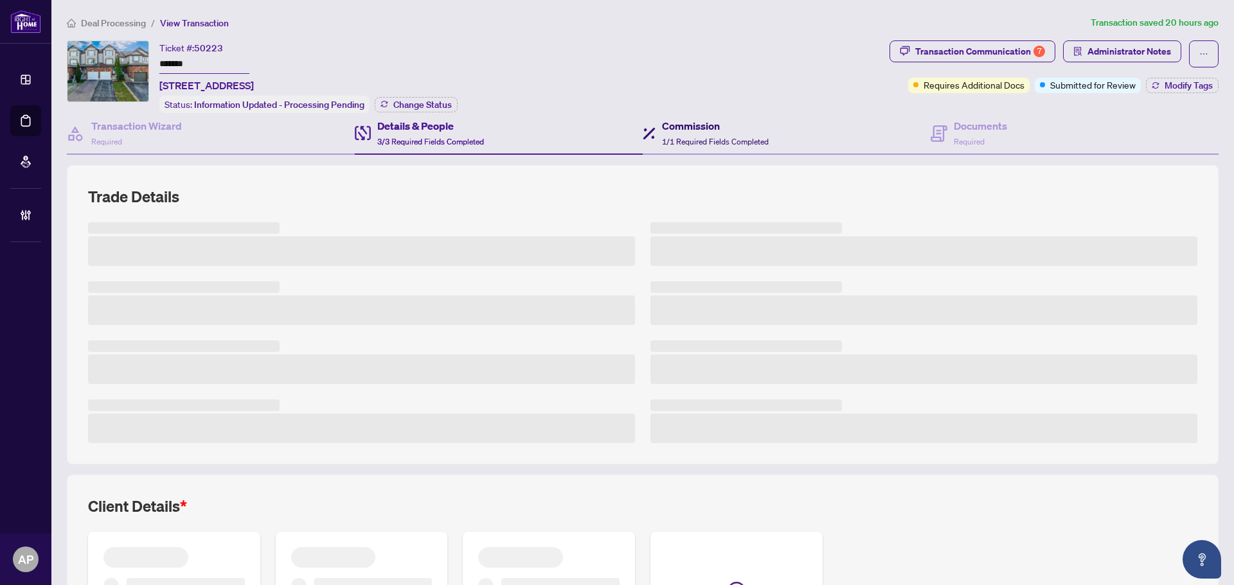
click at [709, 128] on h4 "Commission" at bounding box center [715, 125] width 107 height 15
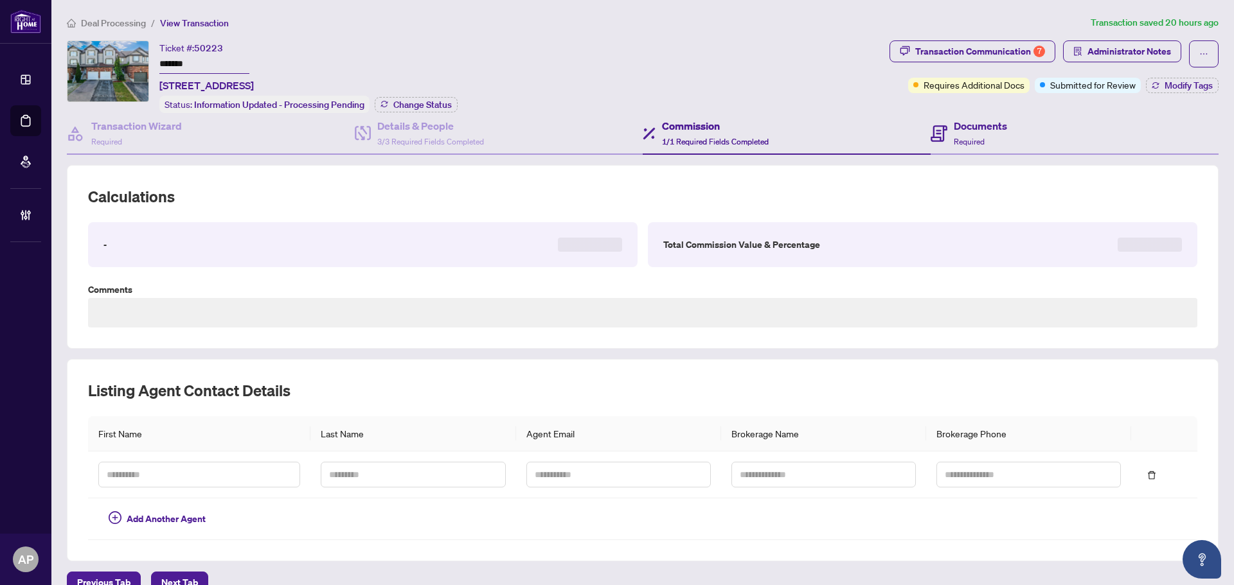
type textarea "**********"
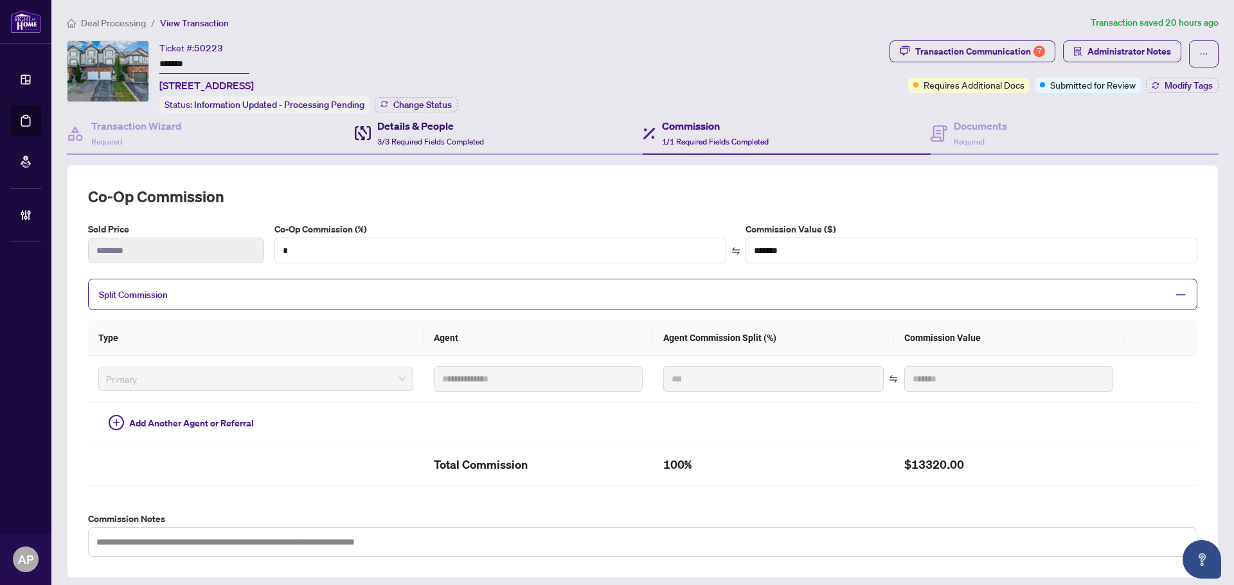
click at [459, 131] on h4 "Details & People" at bounding box center [430, 125] width 107 height 15
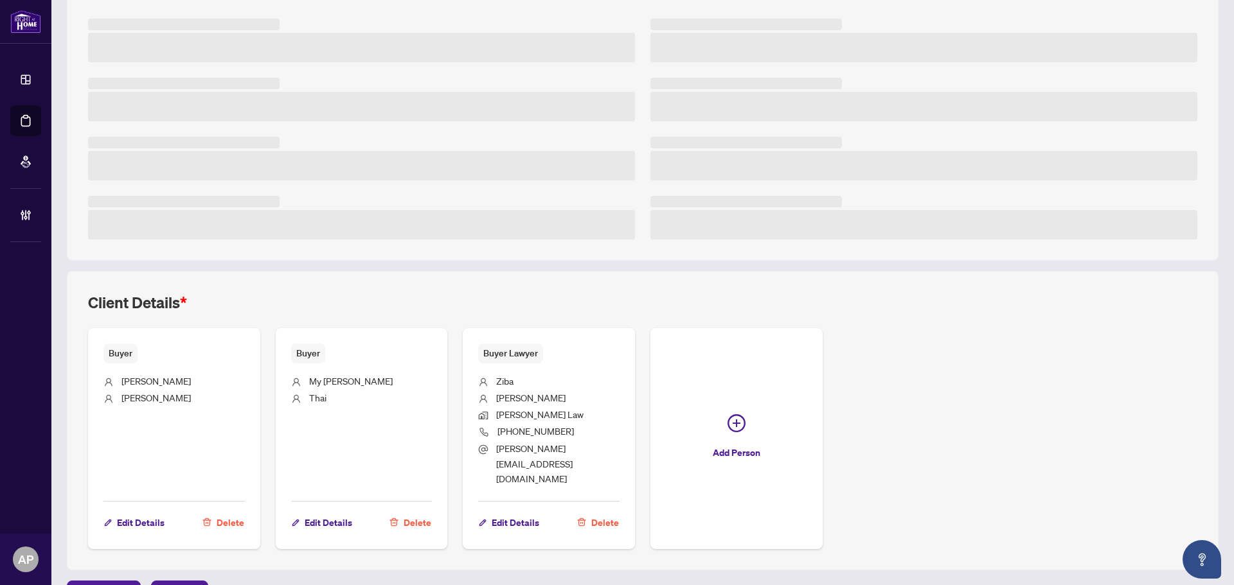
scroll to position [206, 0]
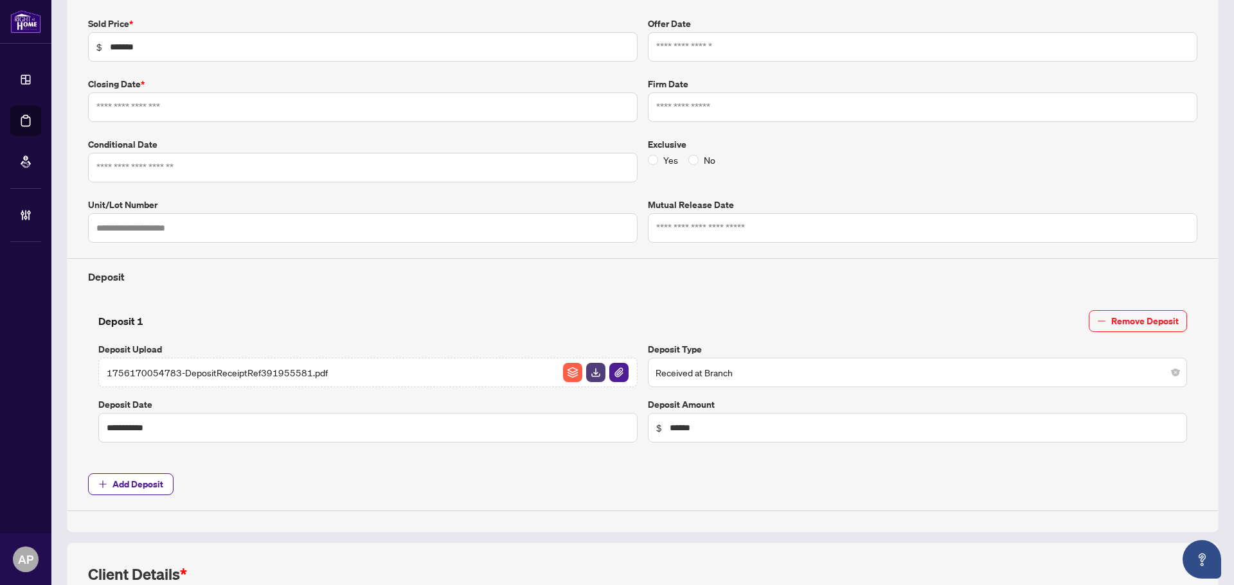
type input "**********"
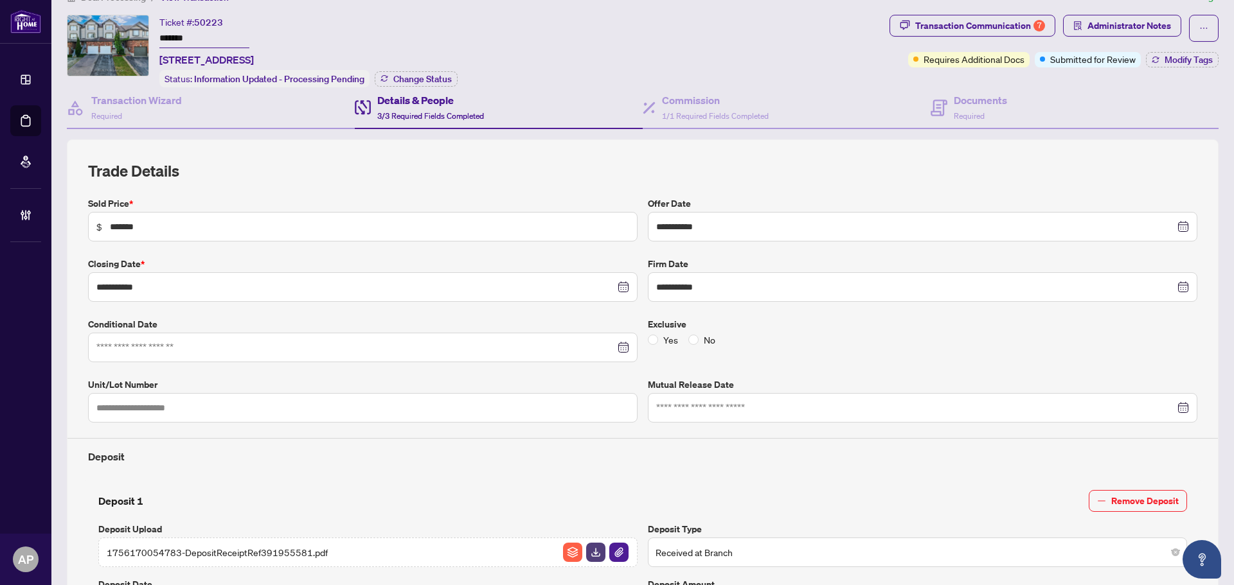
scroll to position [0, 0]
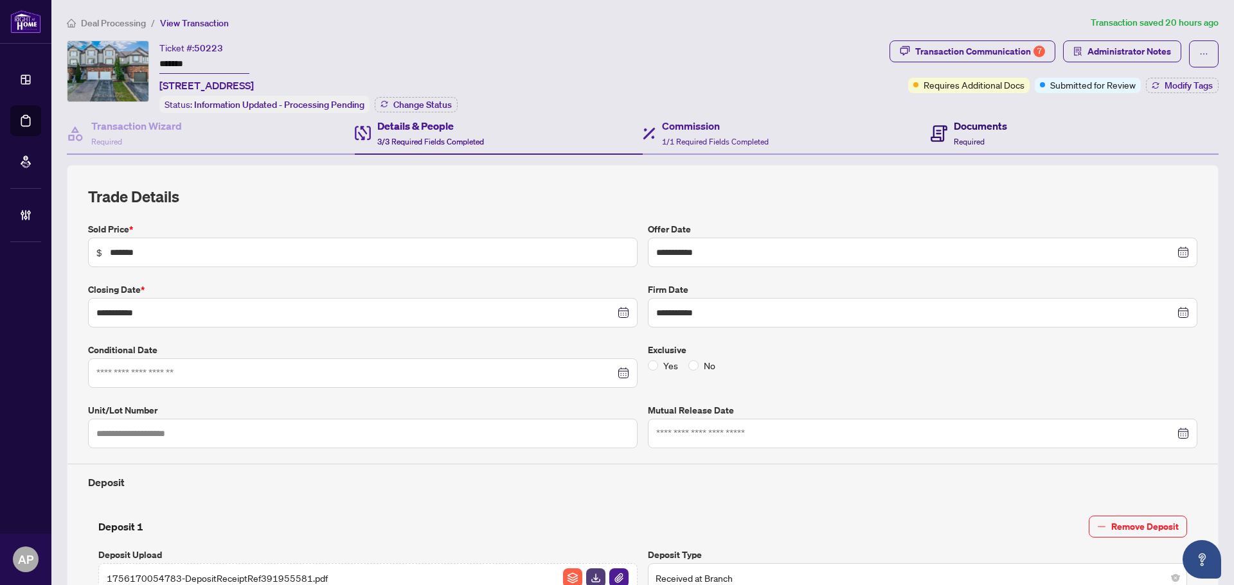
click at [960, 134] on div "Documents Required" at bounding box center [980, 133] width 53 height 30
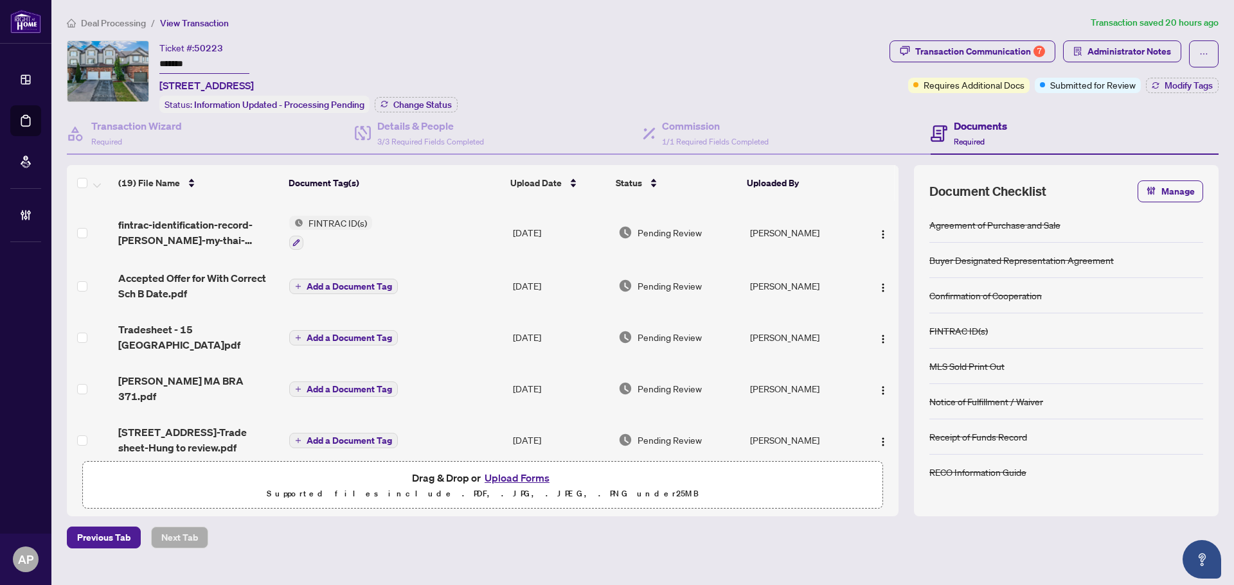
scroll to position [257, 0]
click at [258, 326] on div "Tradesheet - 15 Corsica.pdf" at bounding box center [198, 336] width 161 height 31
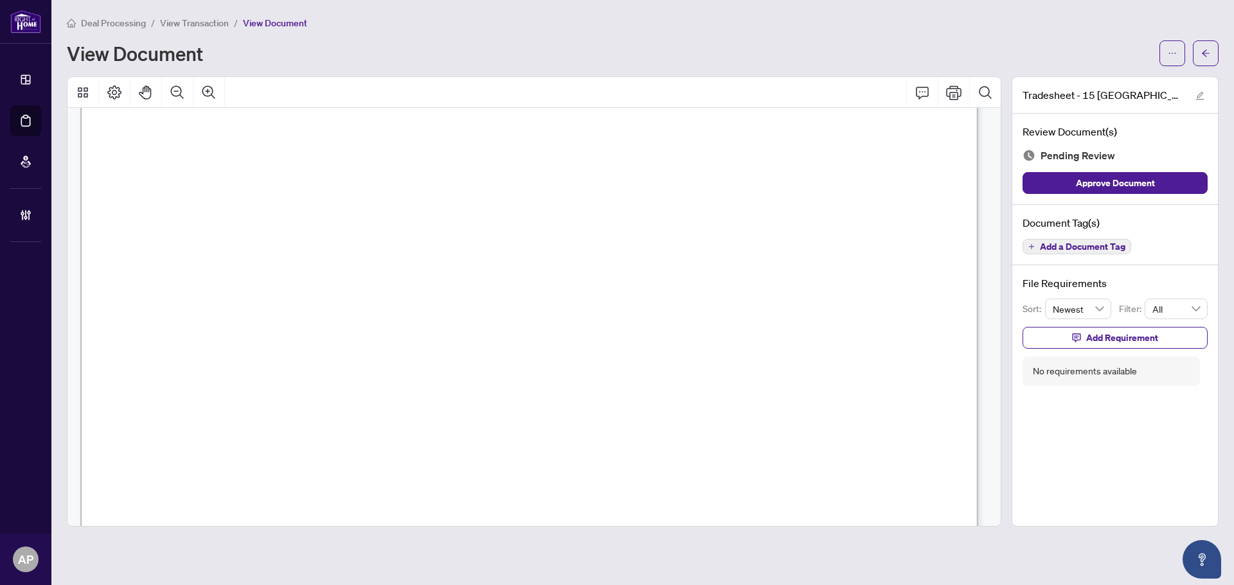
scroll to position [578, 0]
click at [1211, 50] on button "button" at bounding box center [1206, 53] width 26 height 26
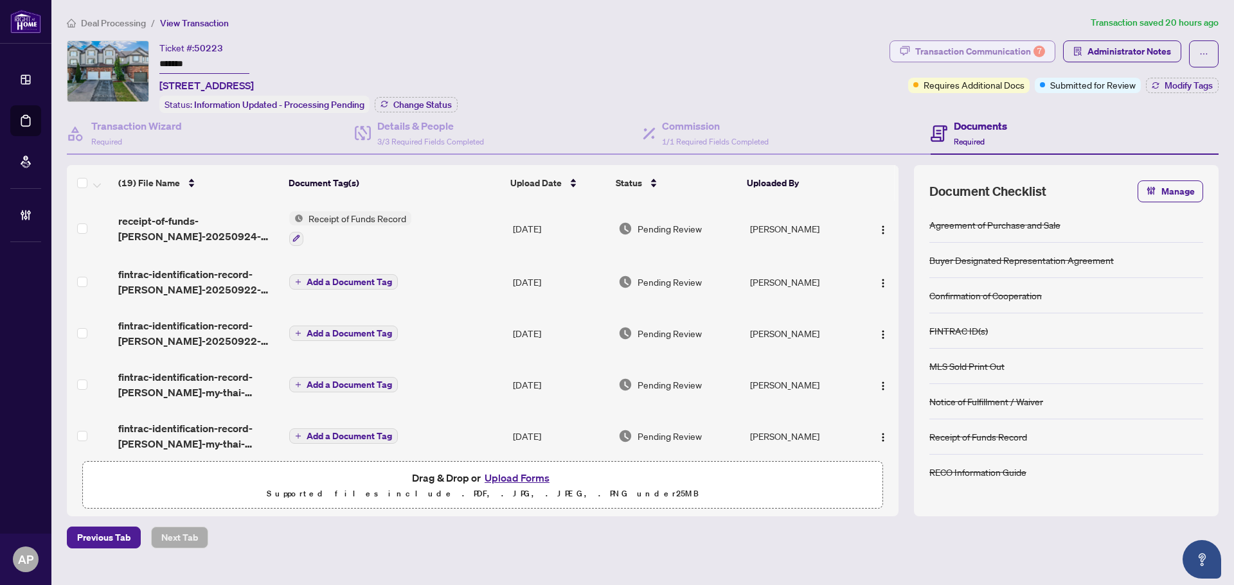
click at [1000, 50] on div "Transaction Communication 7" at bounding box center [980, 51] width 130 height 21
type textarea "**********"
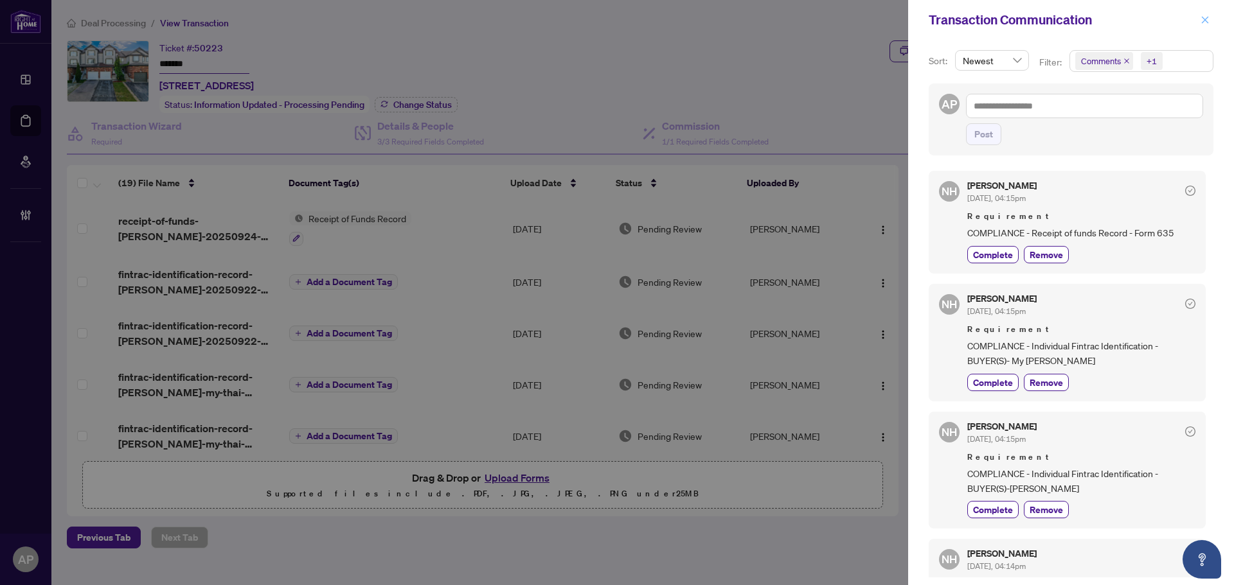
click at [1199, 24] on button "button" at bounding box center [1205, 19] width 17 height 15
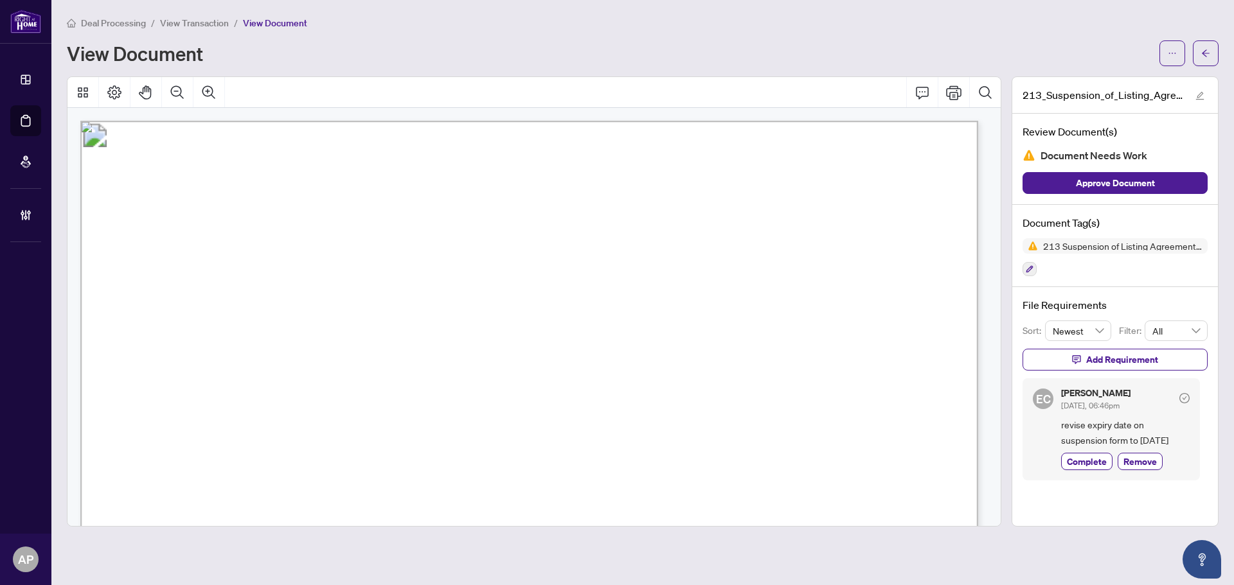
scroll to position [64, 0]
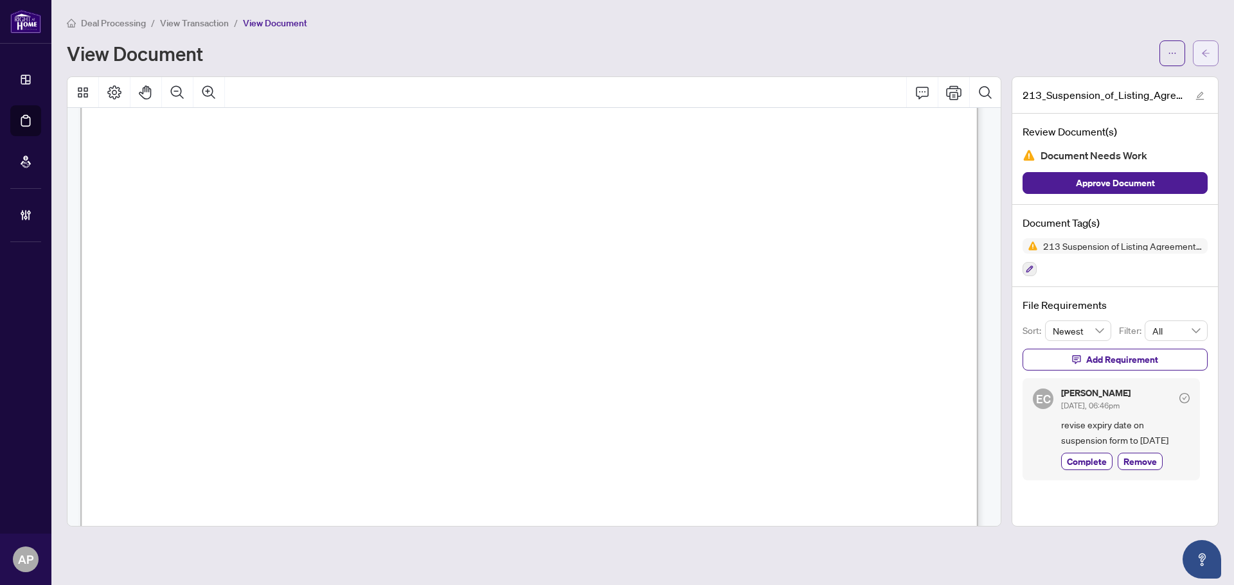
click at [1200, 53] on button "button" at bounding box center [1206, 53] width 26 height 26
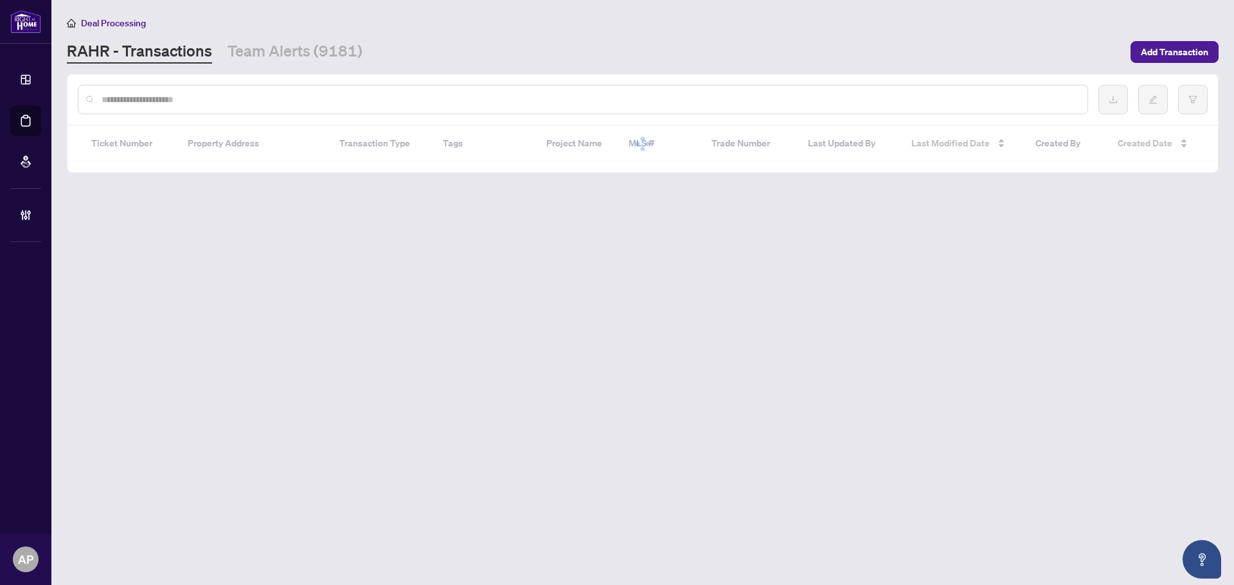
click at [179, 94] on input "text" at bounding box center [589, 100] width 975 height 14
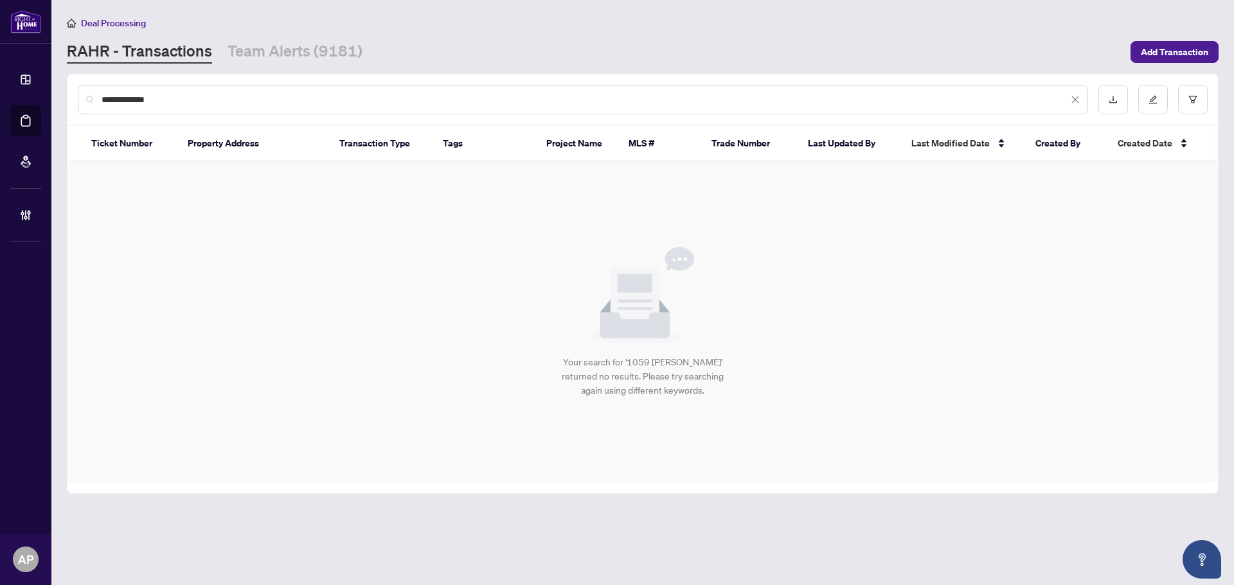
click at [116, 99] on input "**********" at bounding box center [585, 100] width 966 height 14
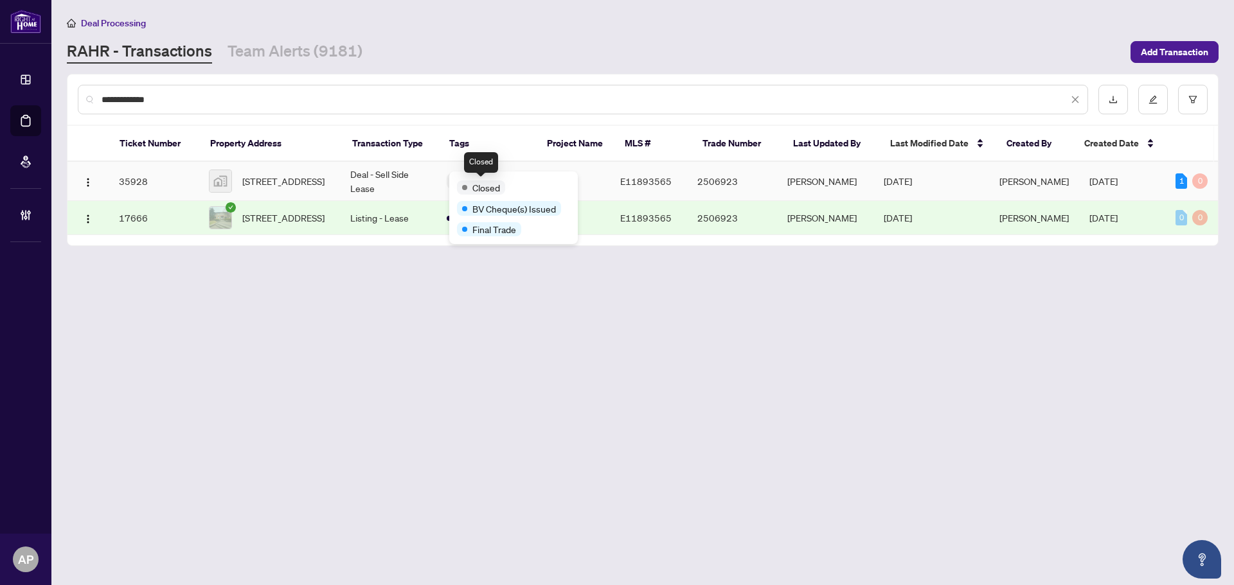
type input "**********"
click at [388, 179] on td "Deal - Sell Side Lease" at bounding box center [388, 181] width 96 height 39
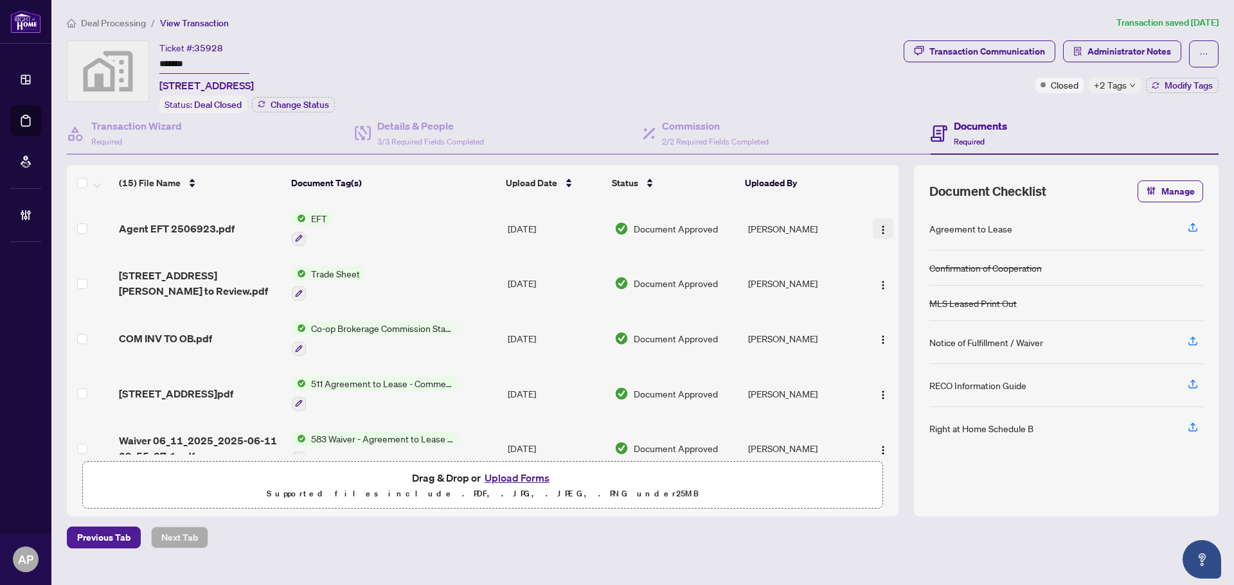
click at [880, 230] on img "button" at bounding box center [883, 230] width 10 height 10
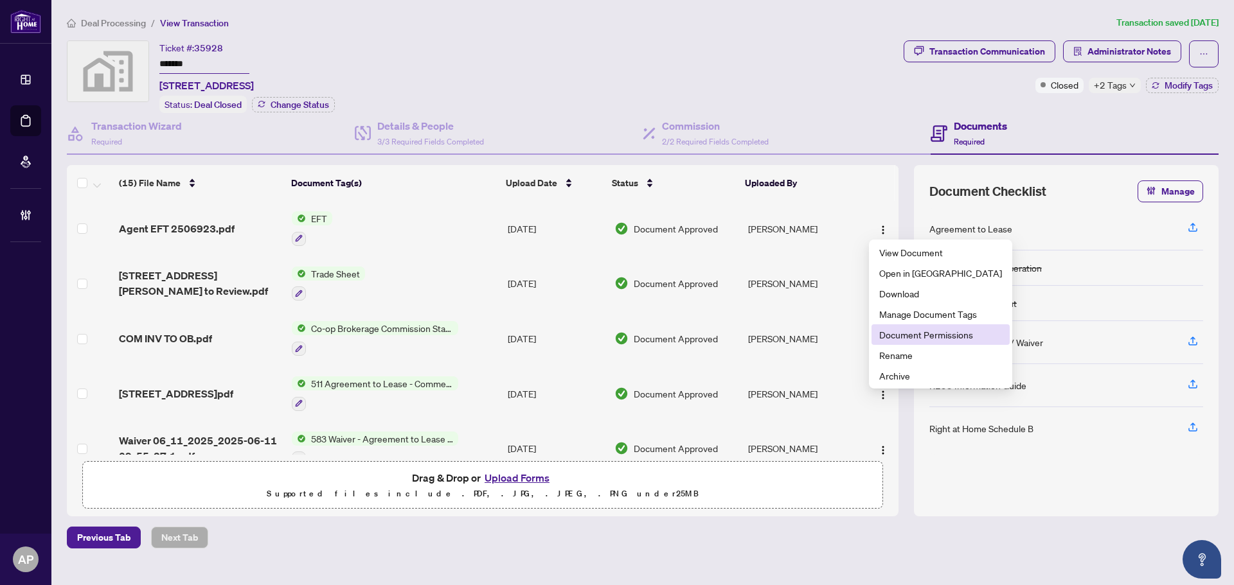
click at [935, 331] on span "Document Permissions" at bounding box center [940, 335] width 123 height 14
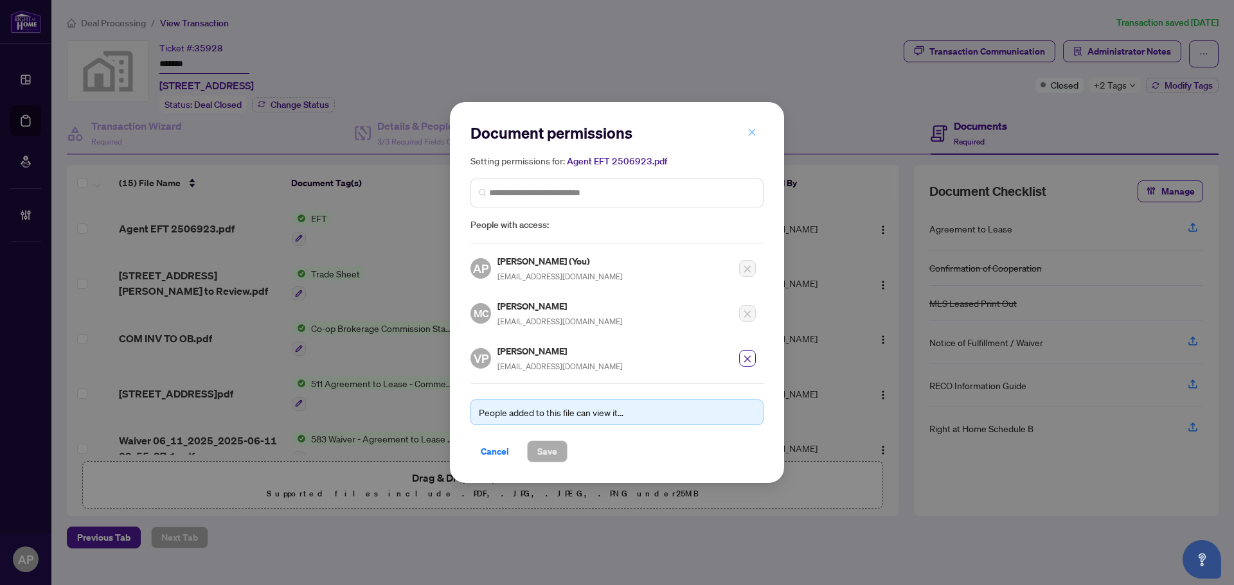
click at [751, 133] on icon "close" at bounding box center [752, 132] width 7 height 7
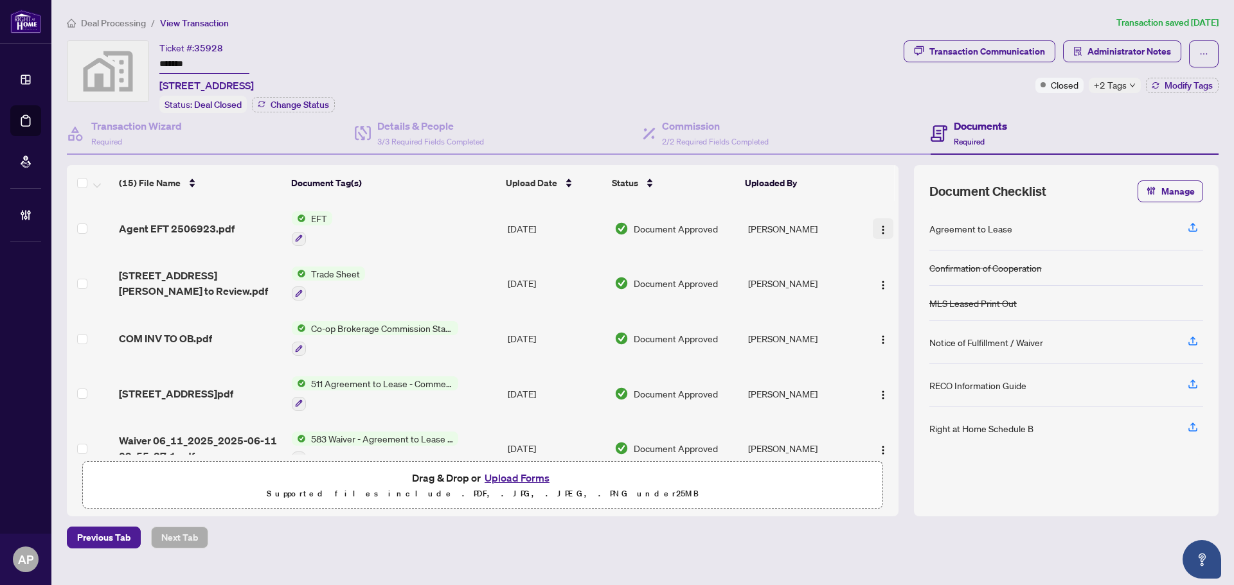
click at [880, 225] on img "button" at bounding box center [883, 230] width 10 height 10
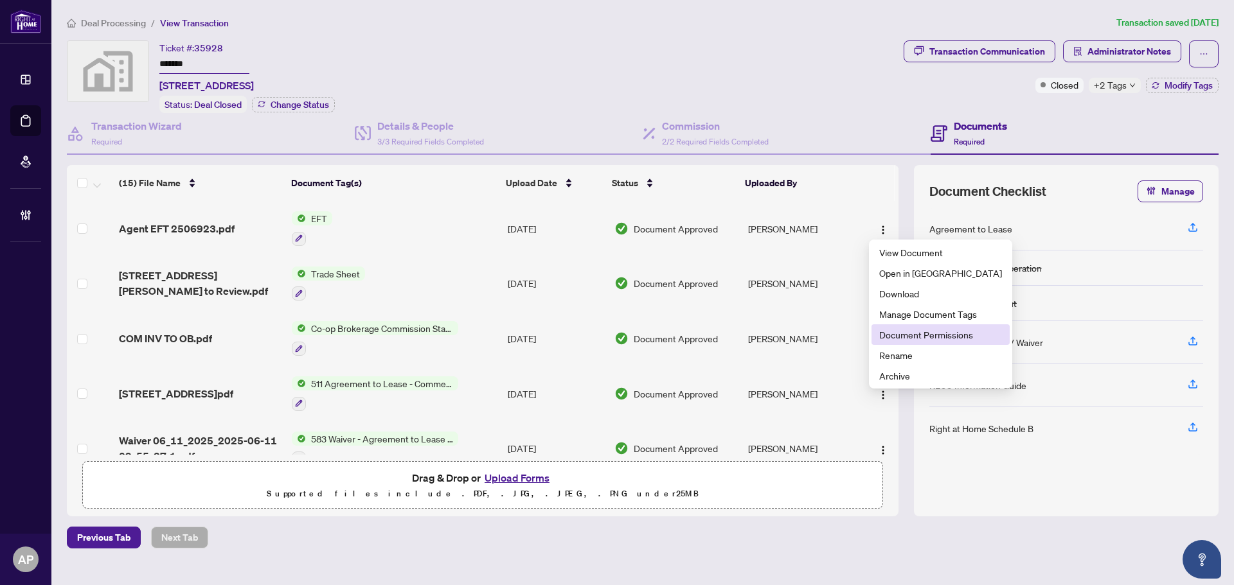
click at [922, 336] on span "Document Permissions" at bounding box center [940, 335] width 123 height 14
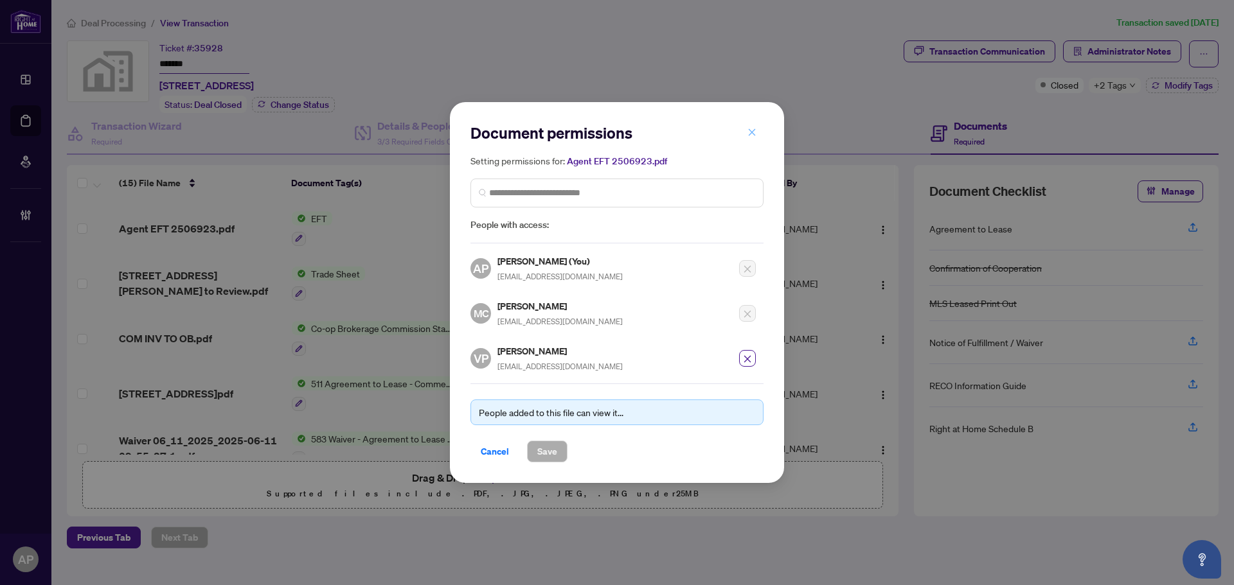
click at [754, 136] on icon "close" at bounding box center [752, 132] width 7 height 7
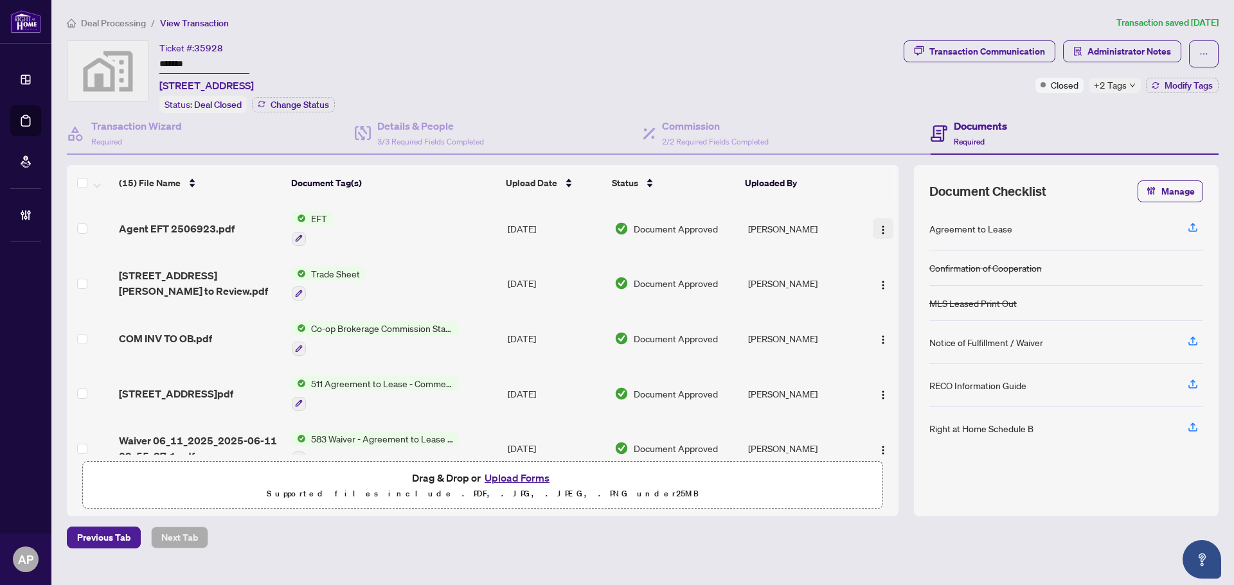
click at [878, 228] on img "button" at bounding box center [883, 230] width 10 height 10
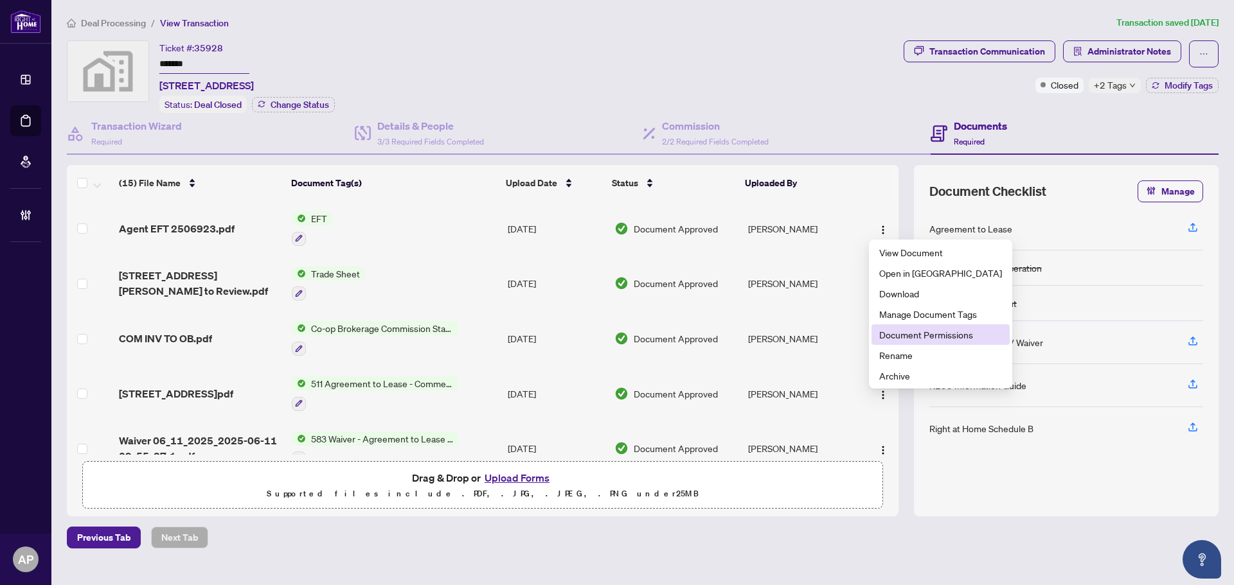
click at [925, 335] on span "Document Permissions" at bounding box center [940, 335] width 123 height 14
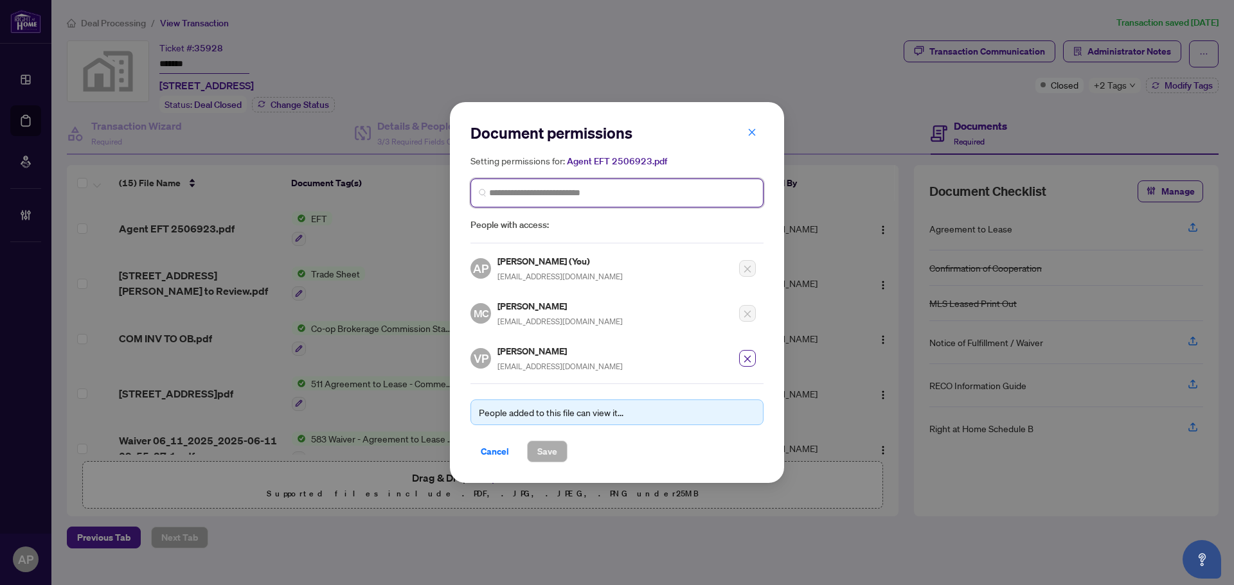
click at [589, 190] on input "search" at bounding box center [622, 192] width 266 height 13
type input "*****"
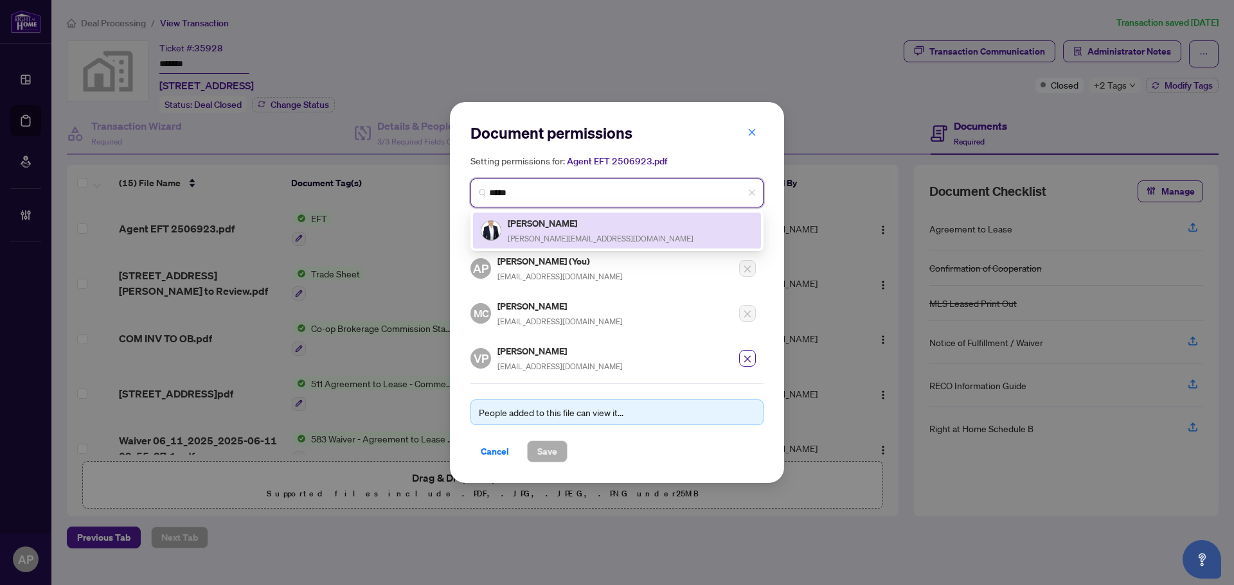
click at [582, 219] on h5 "[PERSON_NAME]" at bounding box center [601, 223] width 186 height 15
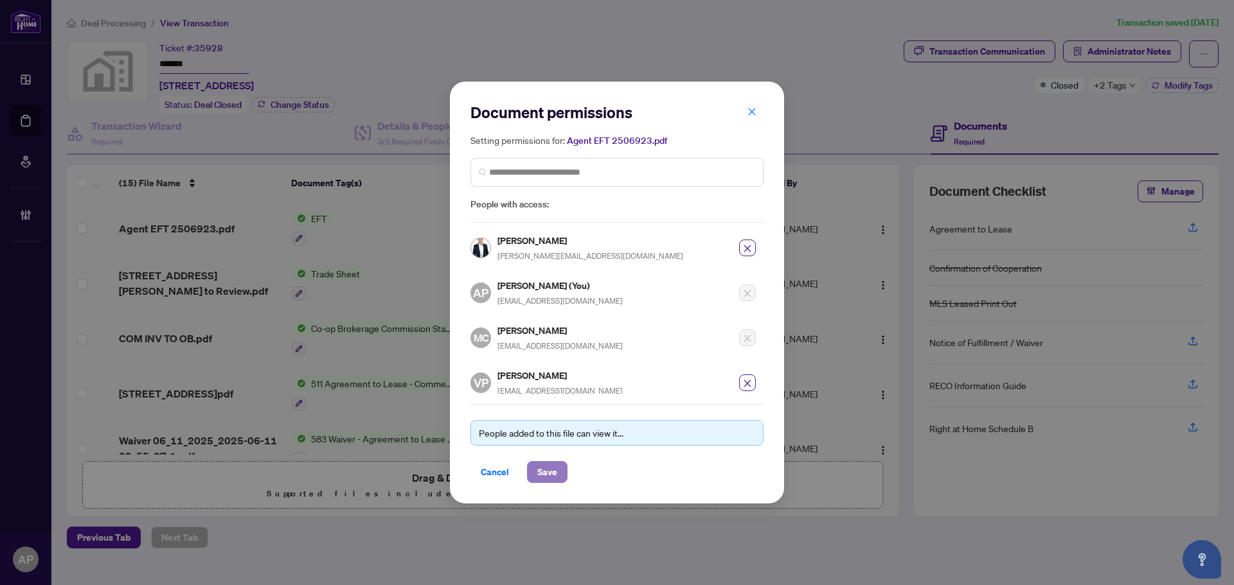
click at [552, 479] on span "Save" at bounding box center [547, 472] width 20 height 21
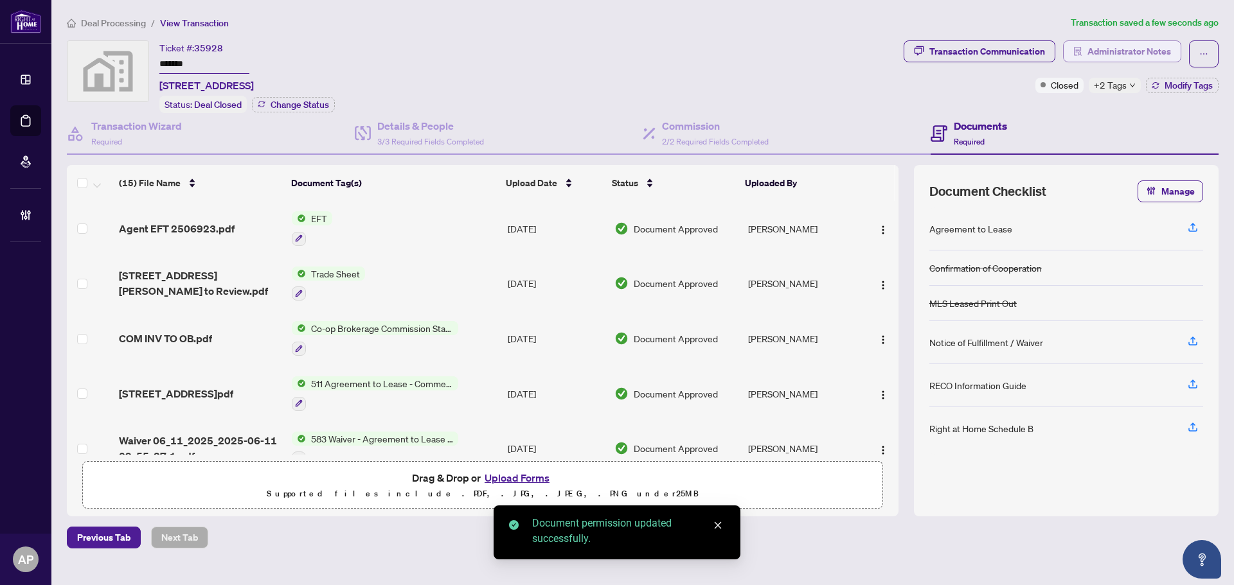
click at [1118, 55] on span "Administrator Notes" at bounding box center [1129, 51] width 84 height 21
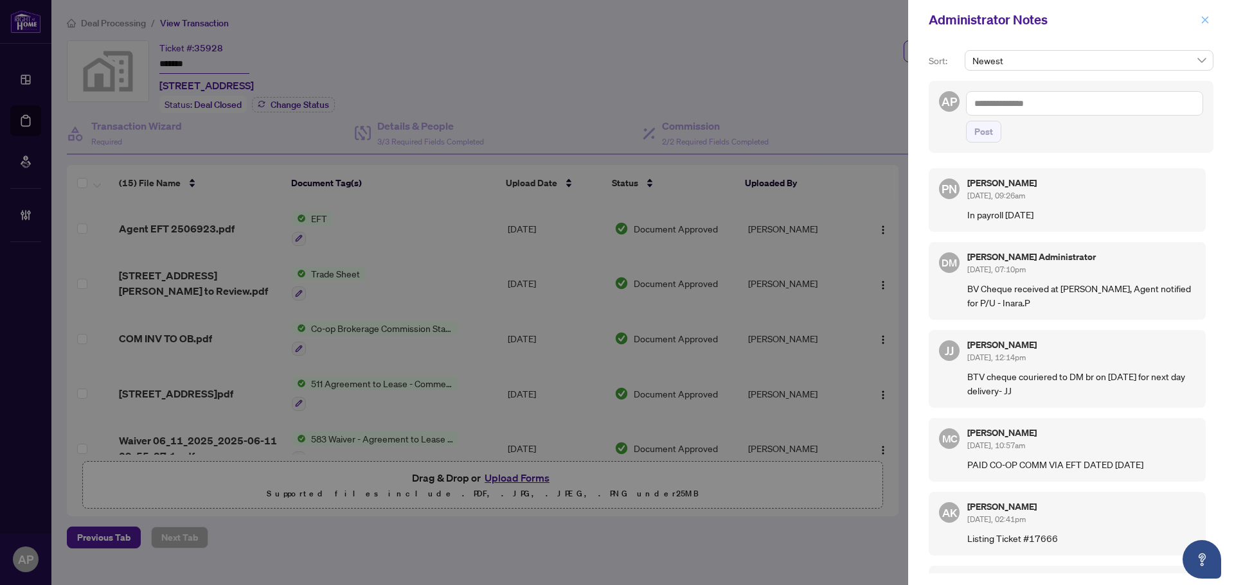
click at [1206, 21] on icon "close" at bounding box center [1205, 19] width 7 height 7
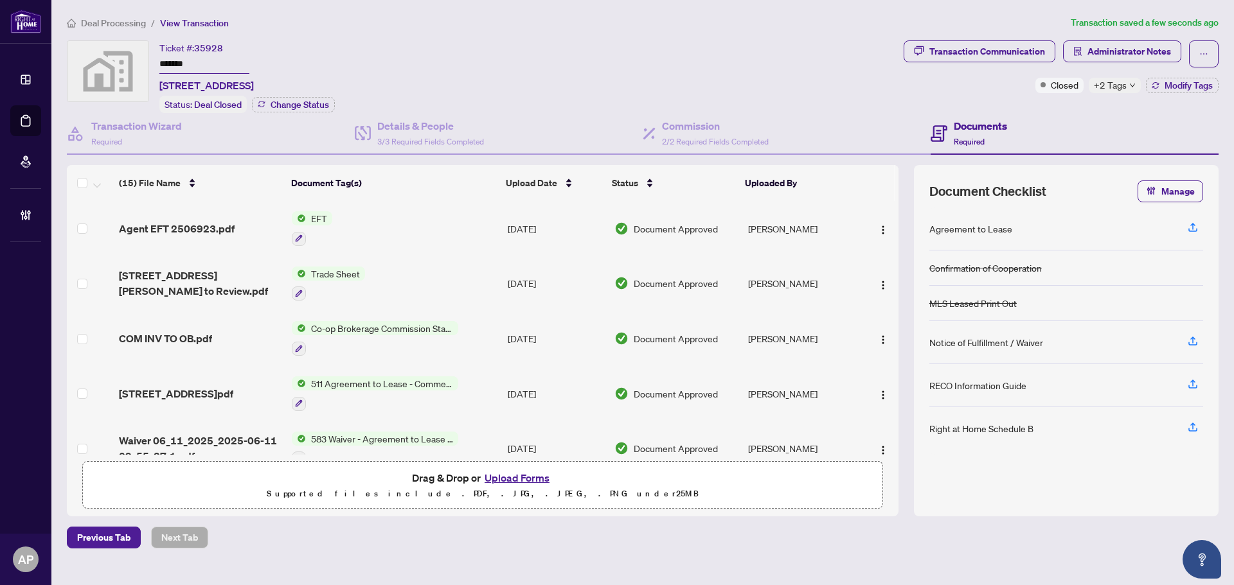
click at [744, 287] on td "[PERSON_NAME]" at bounding box center [802, 283] width 118 height 55
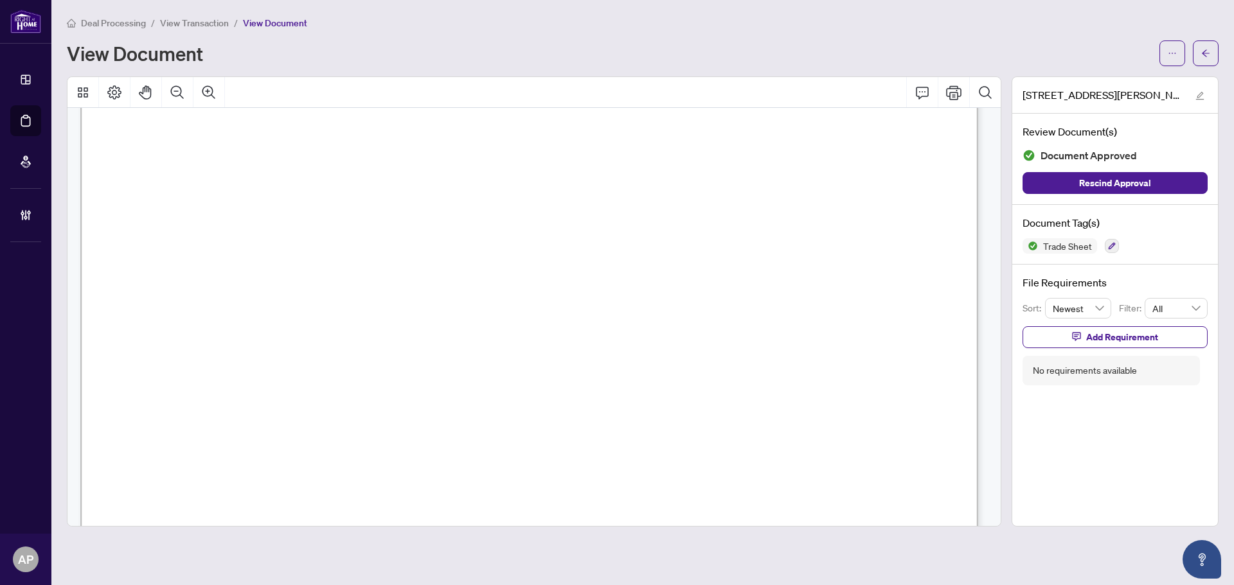
scroll to position [384, 0]
click at [1199, 54] on button "button" at bounding box center [1206, 53] width 26 height 26
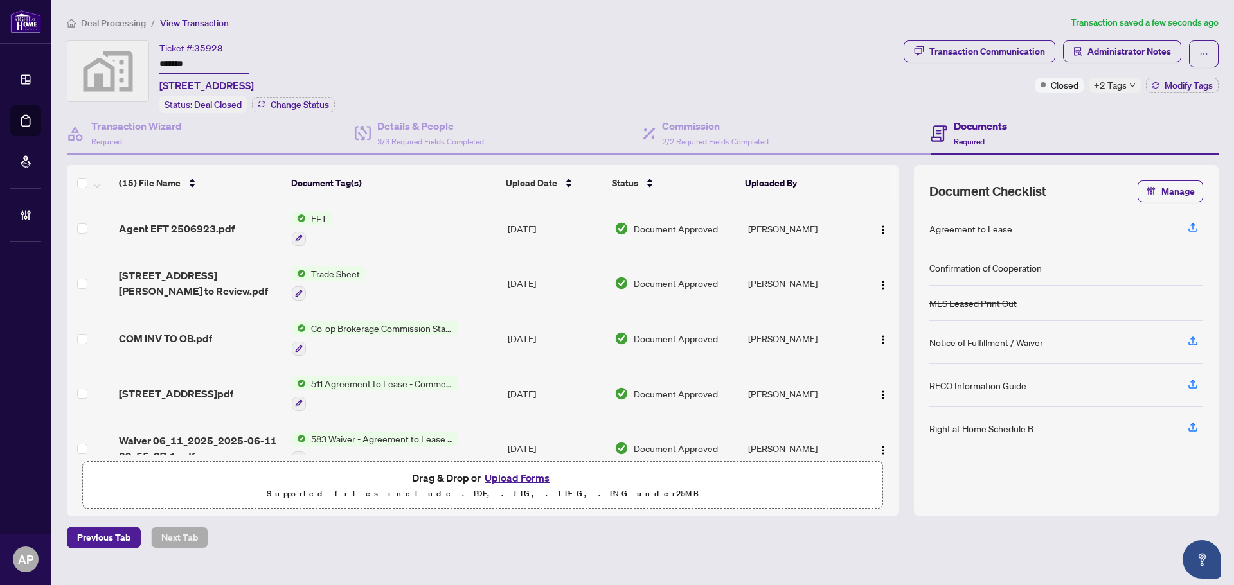
click at [412, 218] on td "EFT" at bounding box center [395, 228] width 216 height 55
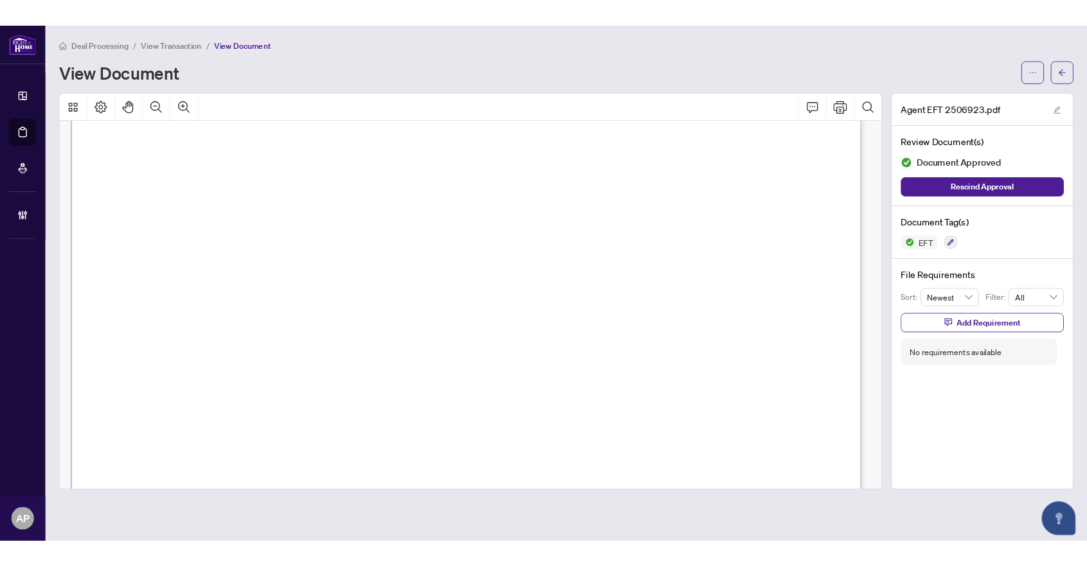
scroll to position [578, 0]
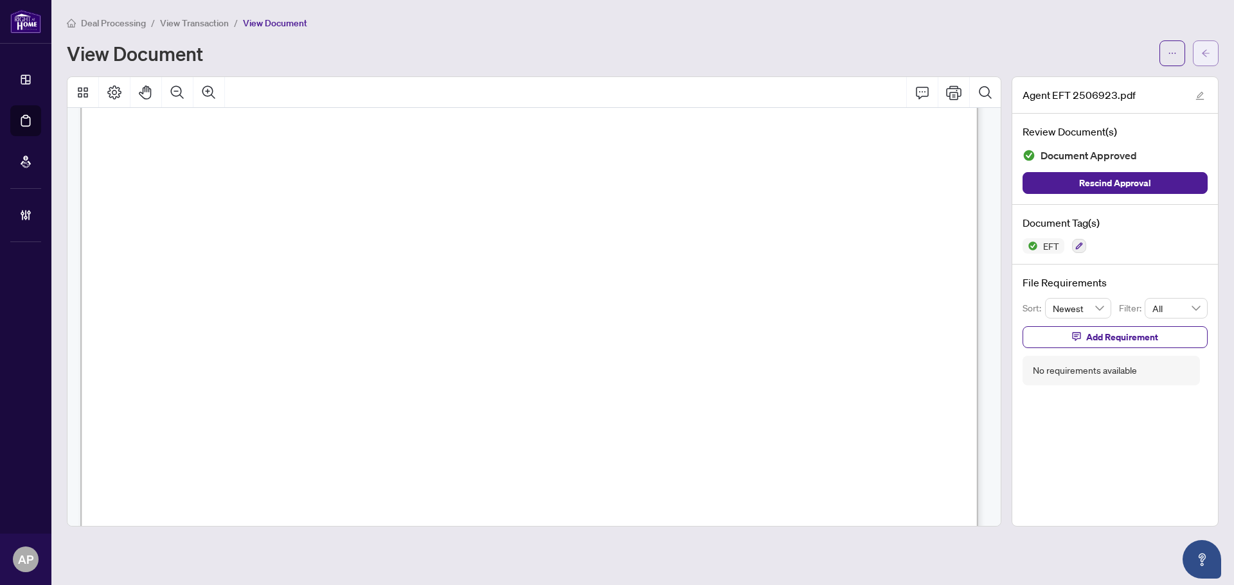
click at [1201, 48] on span "button" at bounding box center [1205, 53] width 9 height 21
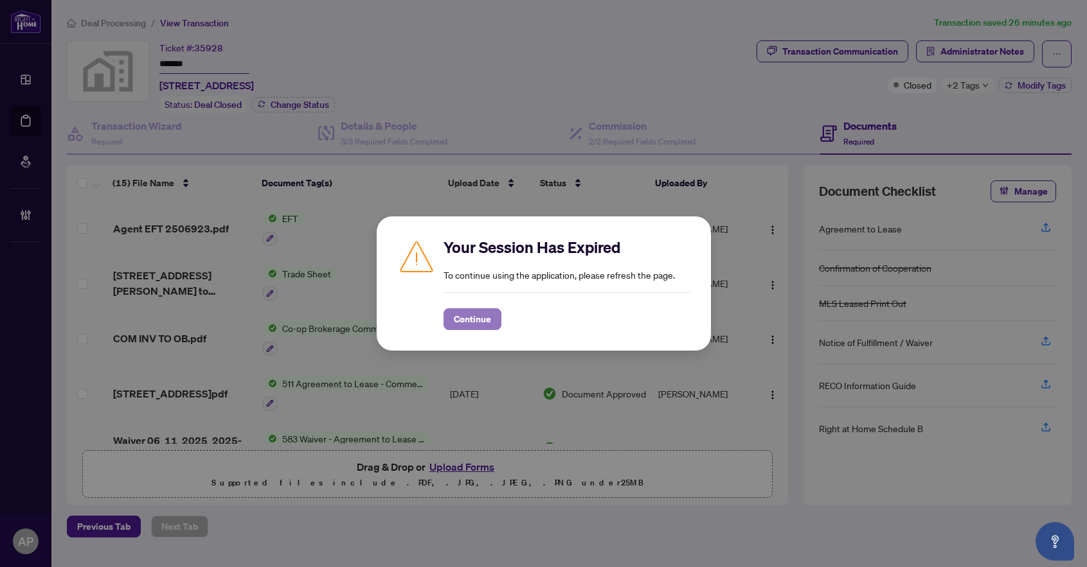
click at [484, 322] on span "Continue" at bounding box center [472, 319] width 37 height 21
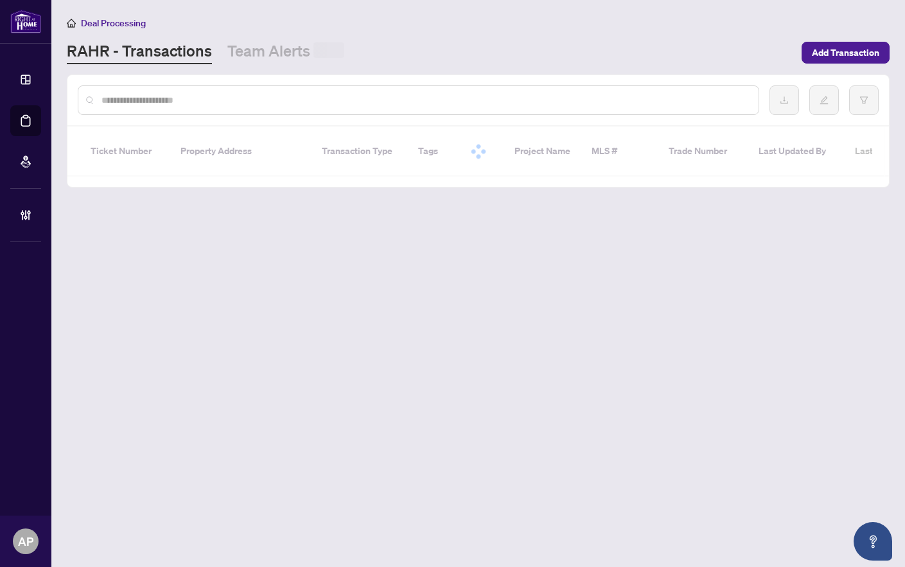
click at [115, 102] on input "text" at bounding box center [425, 100] width 647 height 14
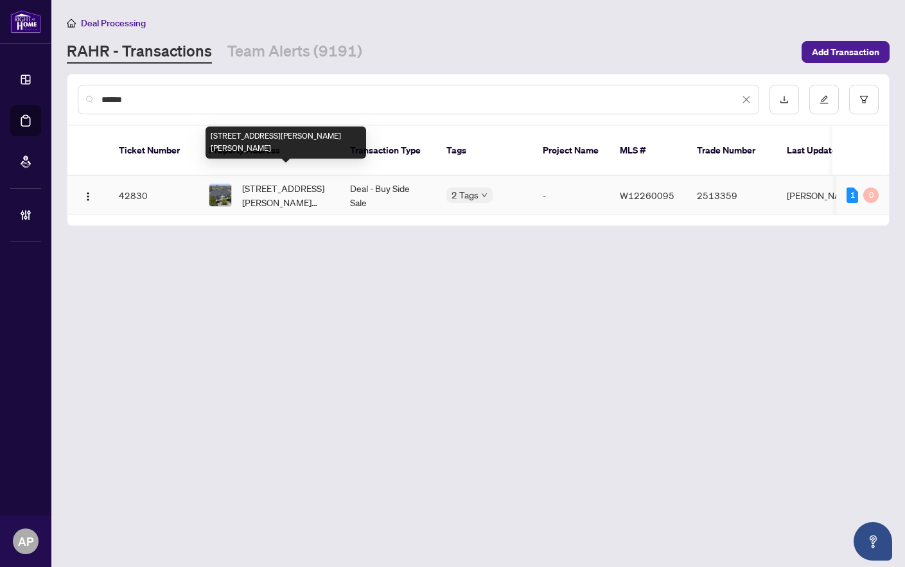
type input "******"
click at [333, 182] on td "[STREET_ADDRESS][PERSON_NAME][PERSON_NAME]" at bounding box center [269, 195] width 141 height 39
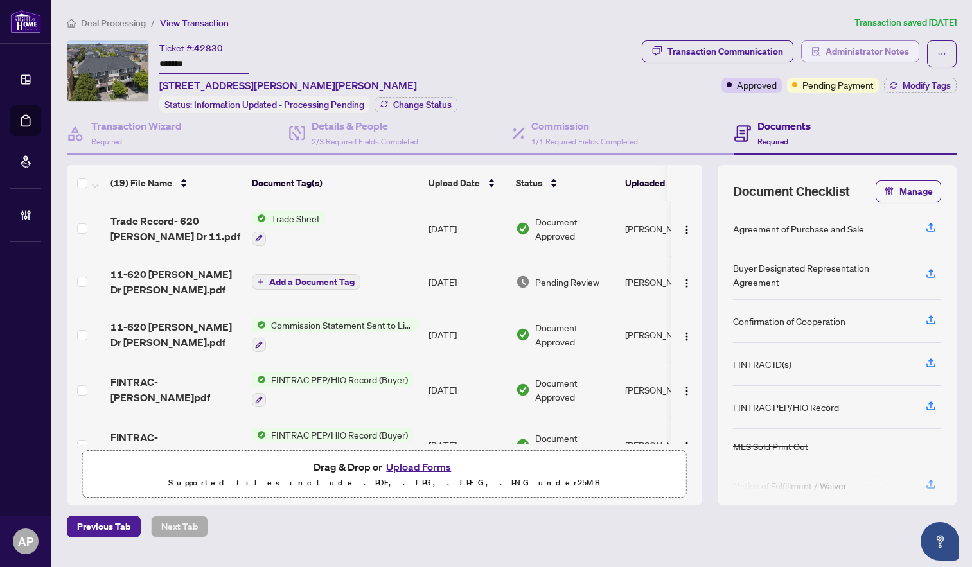
click at [860, 55] on span "Administrator Notes" at bounding box center [868, 51] width 84 height 21
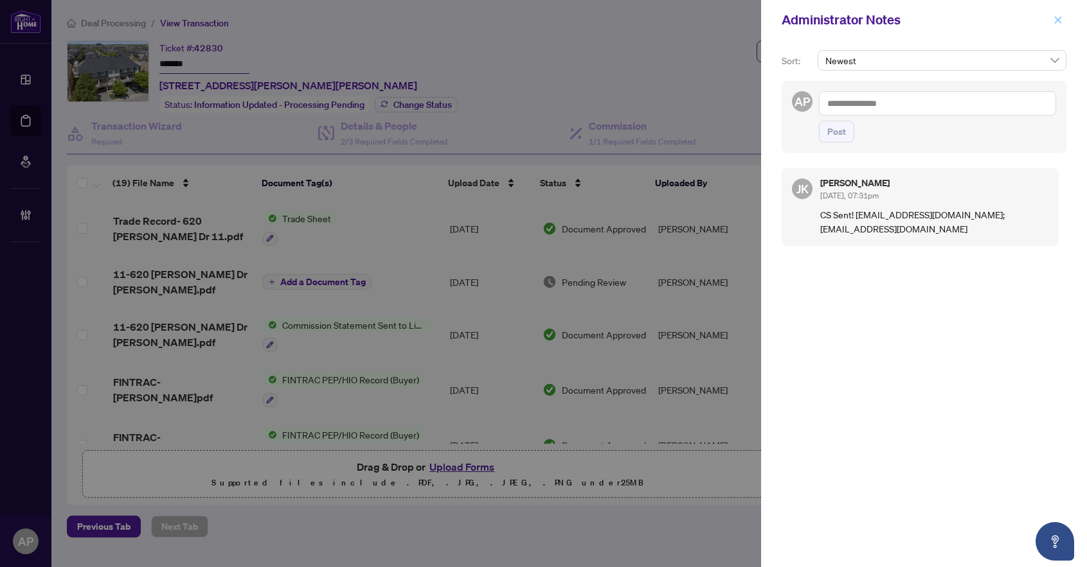
click at [905, 20] on icon "close" at bounding box center [1057, 19] width 9 height 9
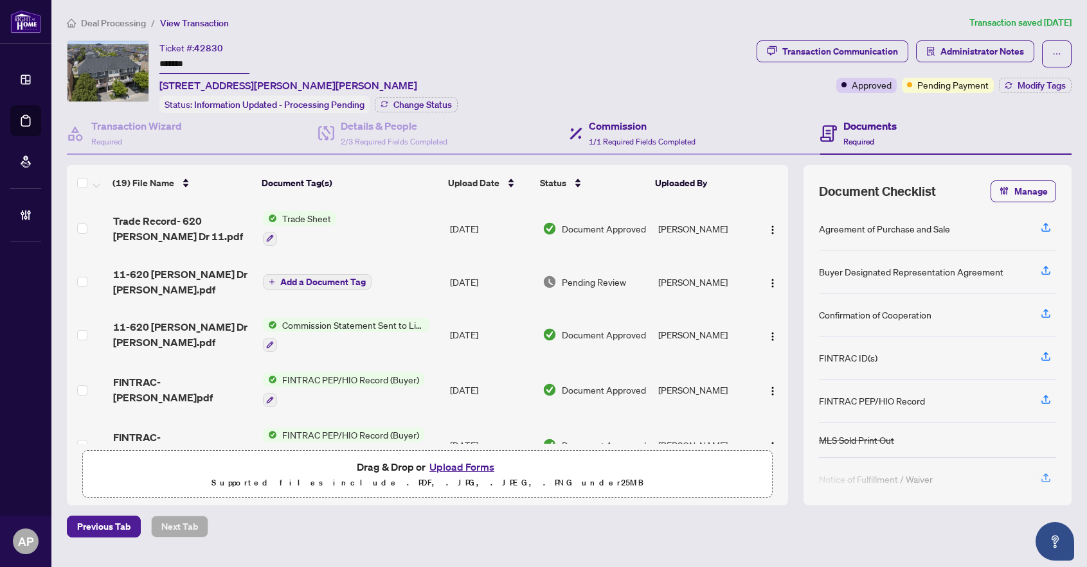
click at [696, 143] on div "Commission 1/1 Required Fields Completed" at bounding box center [694, 134] width 251 height 42
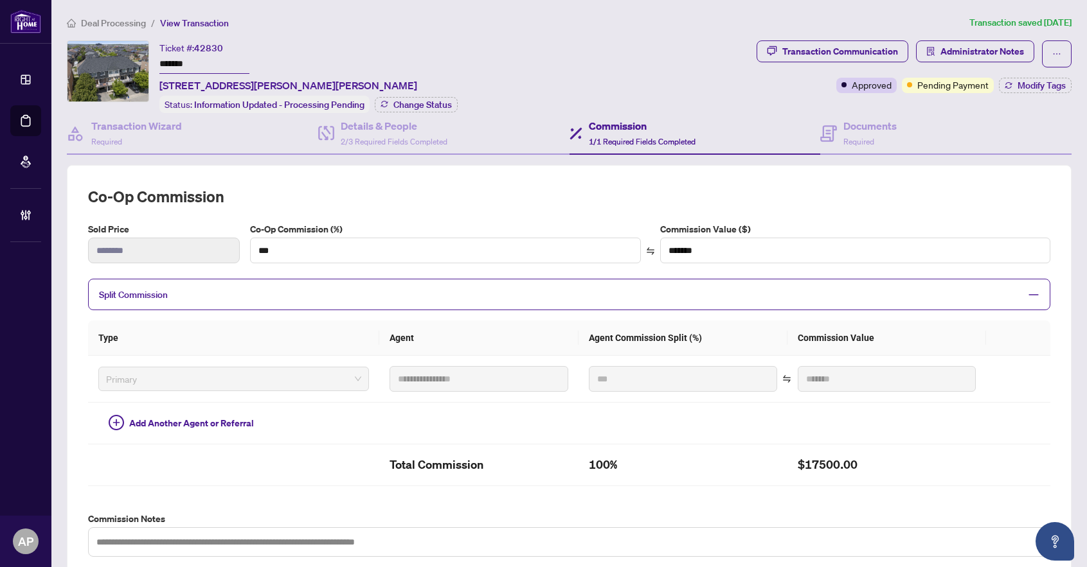
click at [905, 39] on div "**********" at bounding box center [569, 419] width 1015 height 808
click at [905, 53] on span "Administrator Notes" at bounding box center [982, 51] width 84 height 21
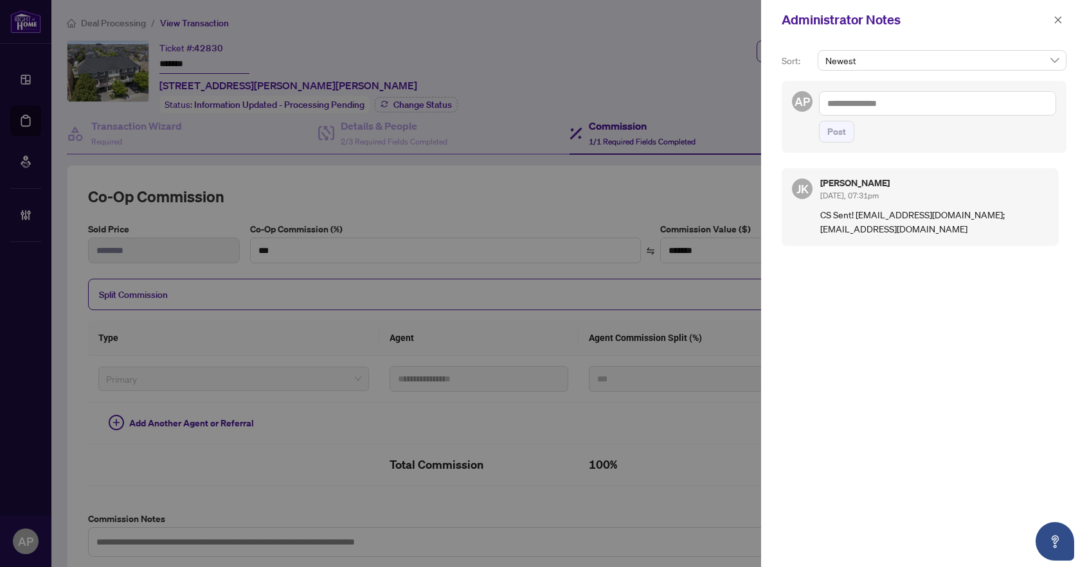
click at [672, 67] on div at bounding box center [543, 283] width 1087 height 567
click at [905, 21] on button "button" at bounding box center [1057, 19] width 17 height 15
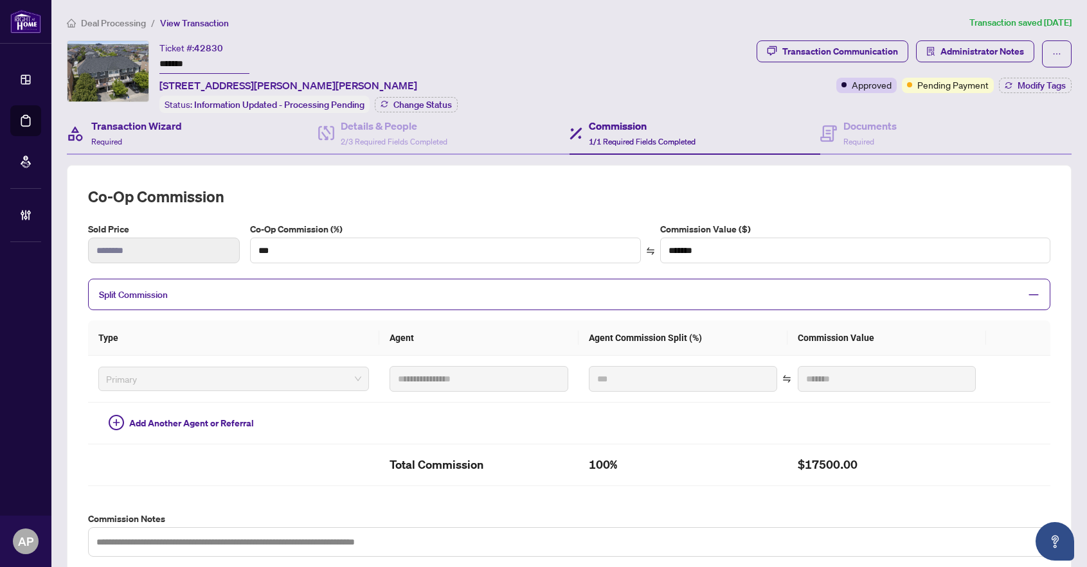
click at [216, 127] on div "Transaction Wizard Required" at bounding box center [192, 134] width 251 height 42
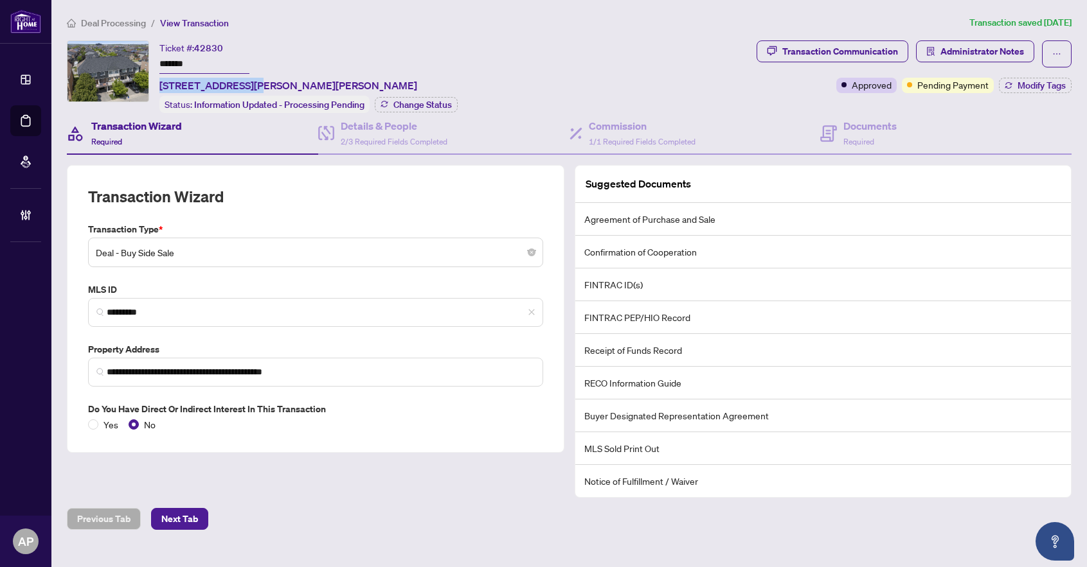
drag, startPoint x: 251, startPoint y: 85, endPoint x: 161, endPoint y: 75, distance: 91.2
click at [161, 75] on div "Ticket #: 42830 ******* [STREET_ADDRESS][PERSON_NAME][PERSON_NAME]" at bounding box center [288, 66] width 258 height 53
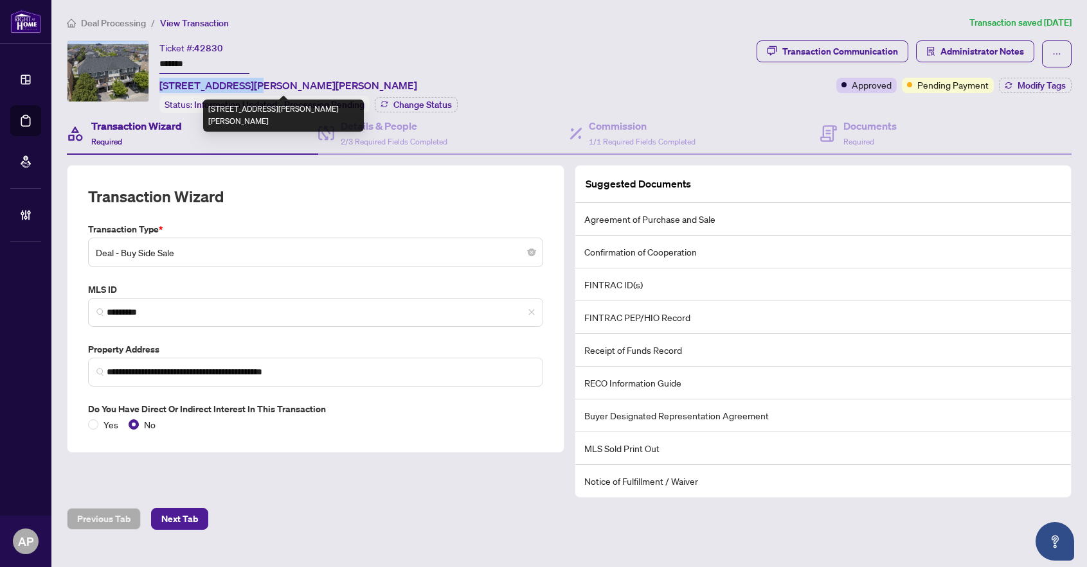
copy span "11-620 [PERSON_NAME] Dr"
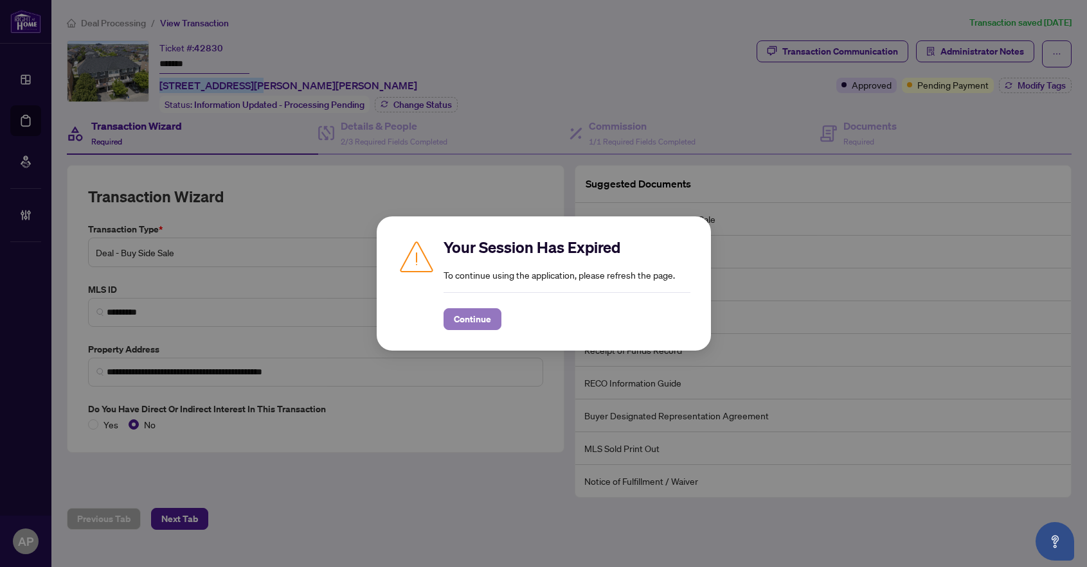
click at [488, 324] on span "Continue" at bounding box center [472, 319] width 37 height 21
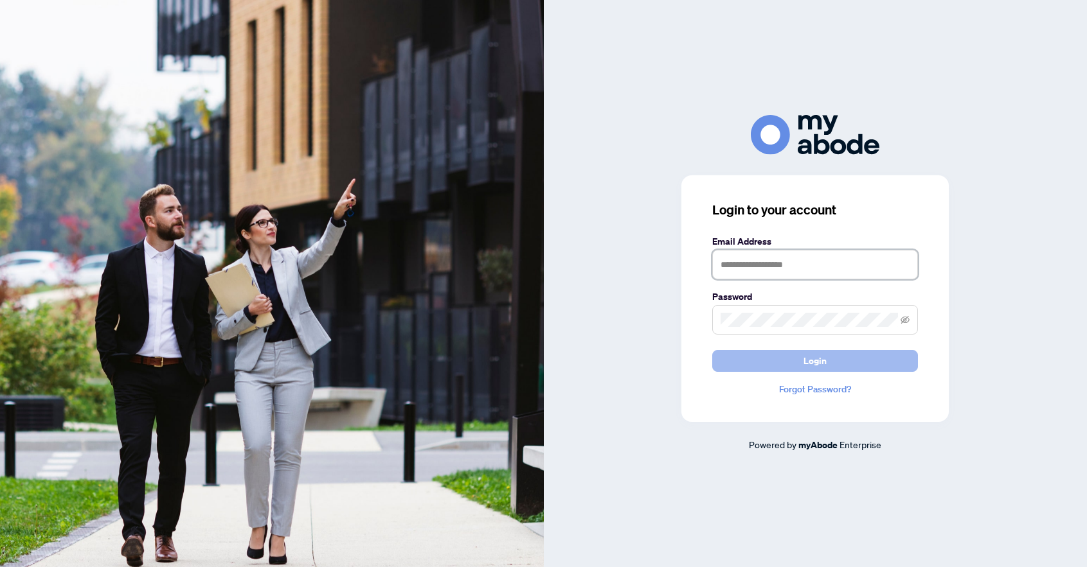
type input "**********"
click at [804, 364] on span "Login" at bounding box center [814, 361] width 23 height 21
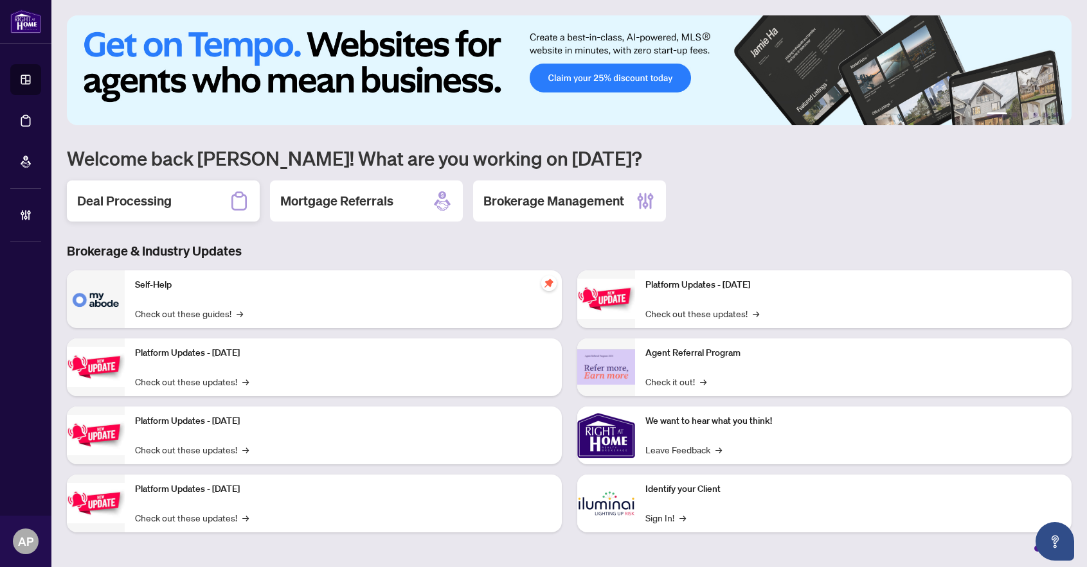
click at [154, 193] on h2 "Deal Processing" at bounding box center [124, 201] width 94 height 18
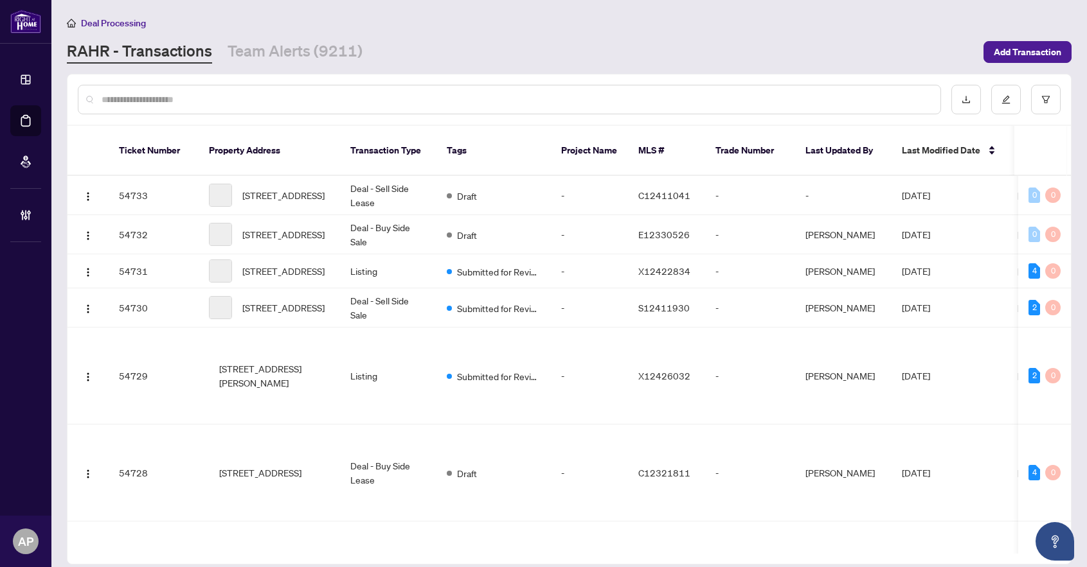
click at [220, 96] on input "text" at bounding box center [516, 100] width 828 height 14
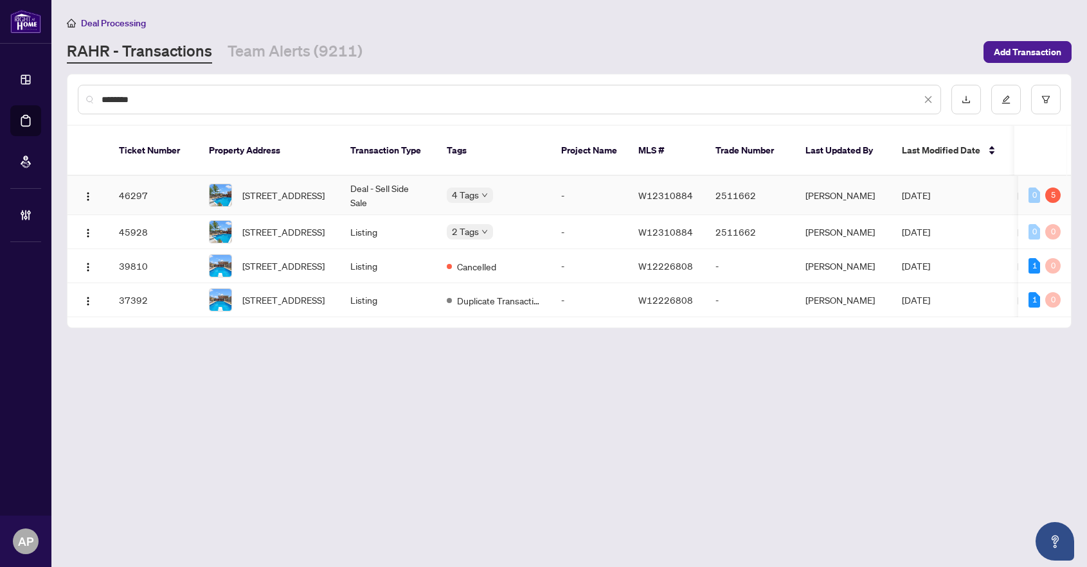
type input "********"
click at [393, 181] on td "Deal - Sell Side Sale" at bounding box center [388, 195] width 96 height 39
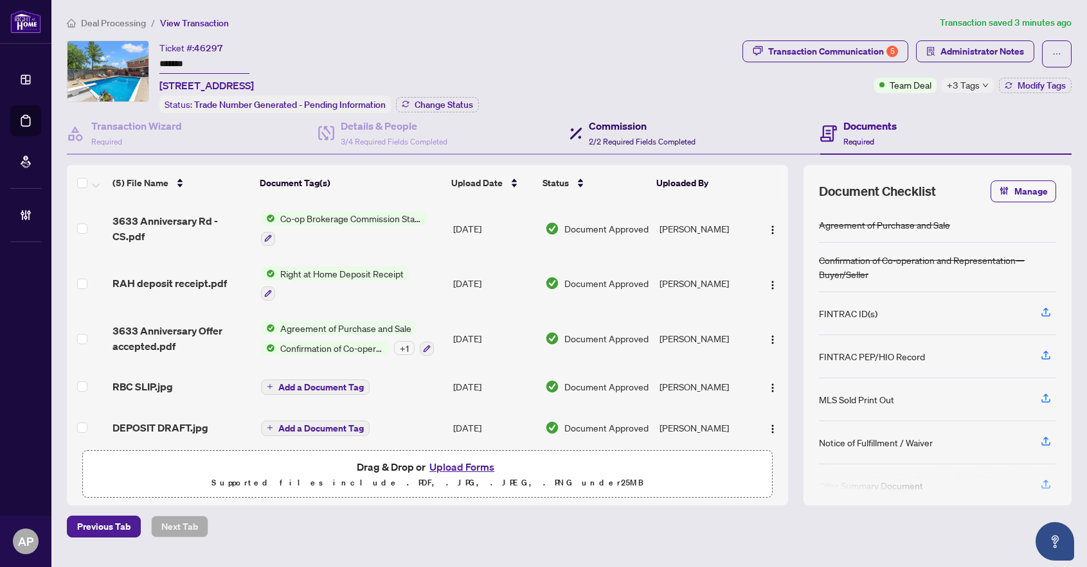
click at [652, 137] on span "2/2 Required Fields Completed" at bounding box center [642, 142] width 107 height 10
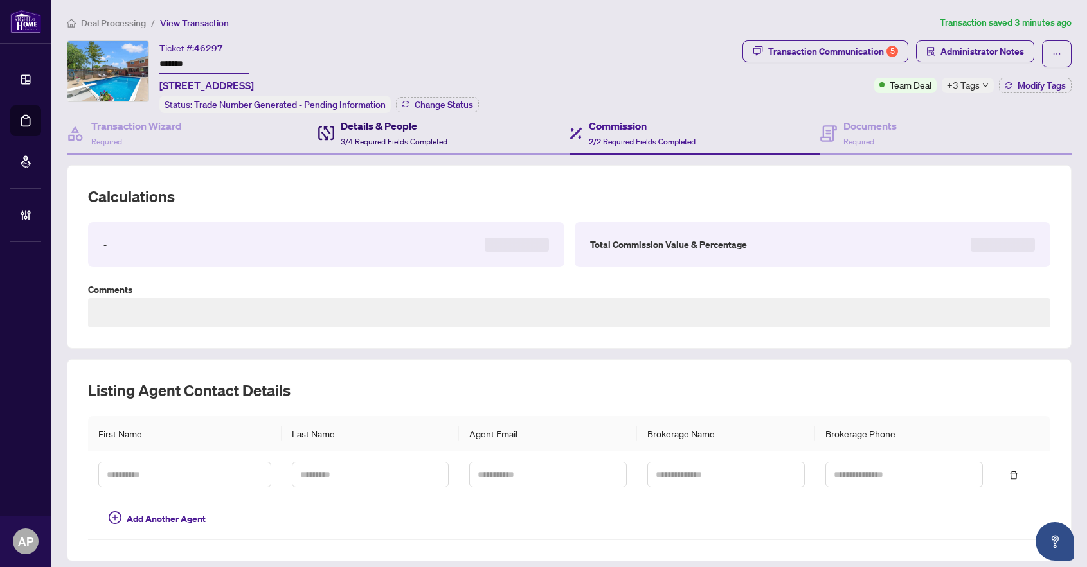
click at [437, 129] on h4 "Details & People" at bounding box center [394, 125] width 107 height 15
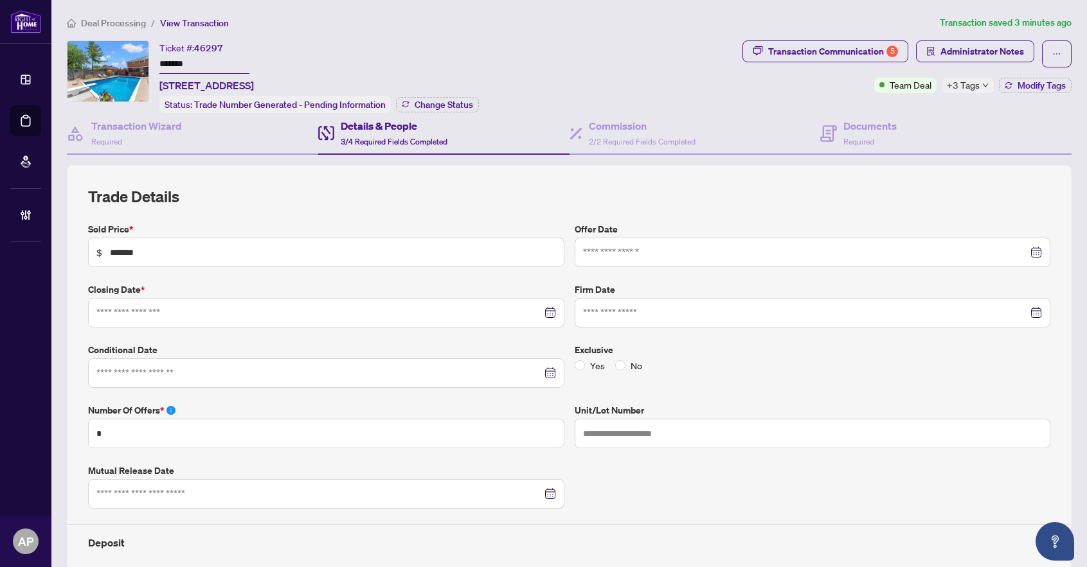
type input "**********"
click at [635, 138] on span "2/2 Required Fields Completed" at bounding box center [642, 142] width 107 height 10
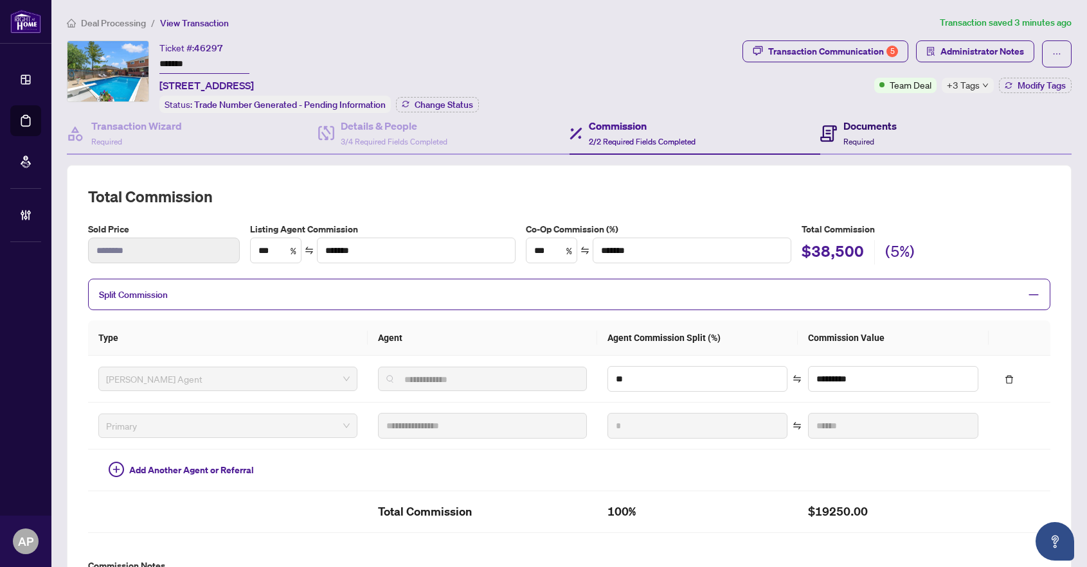
click at [826, 130] on icon at bounding box center [828, 133] width 17 height 17
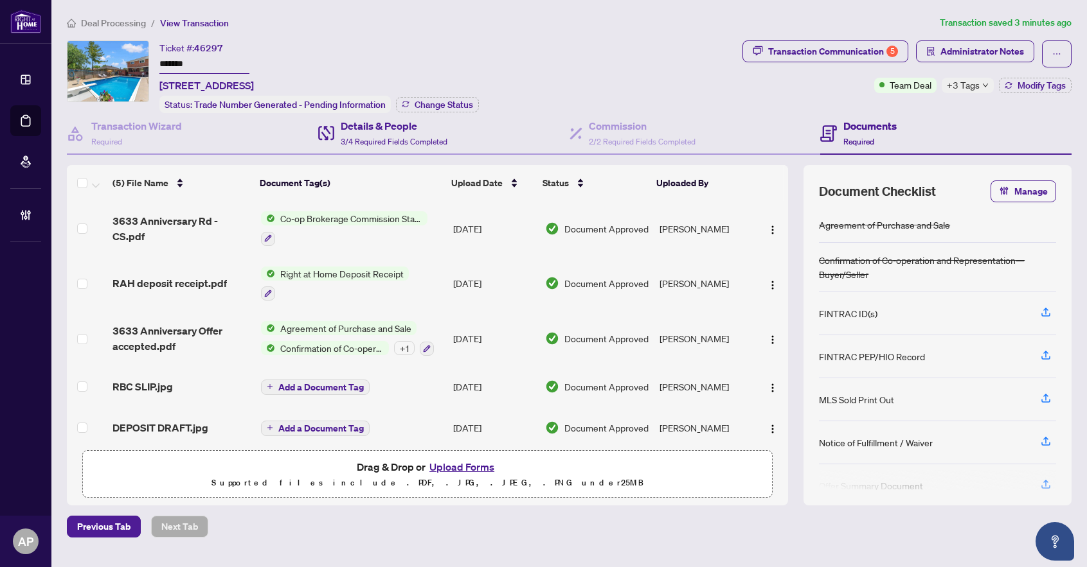
click at [458, 136] on div "Details & People 3/4 Required Fields Completed" at bounding box center [443, 134] width 251 height 42
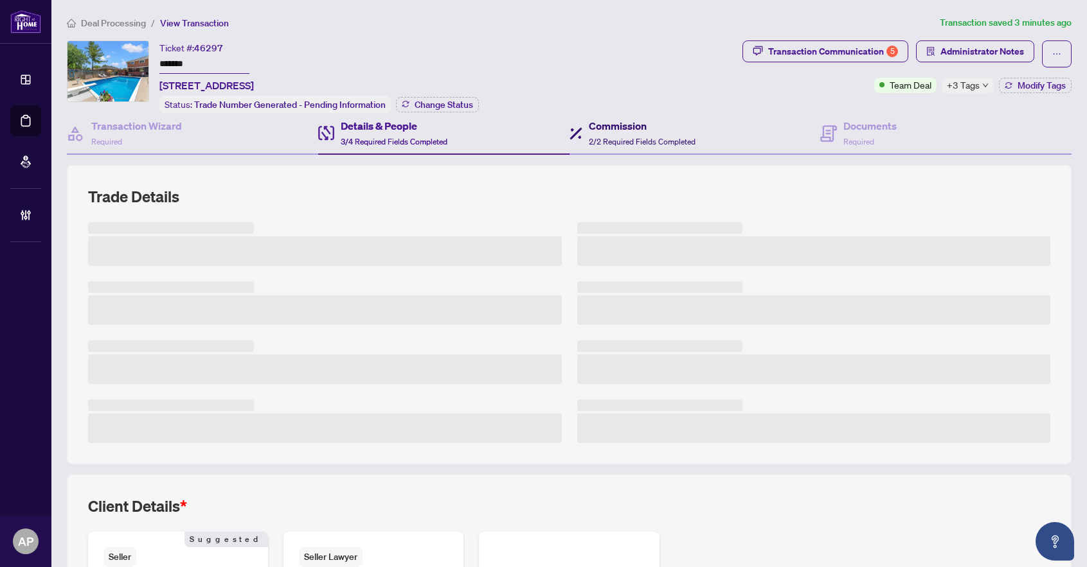
click at [632, 128] on h4 "Commission" at bounding box center [642, 125] width 107 height 15
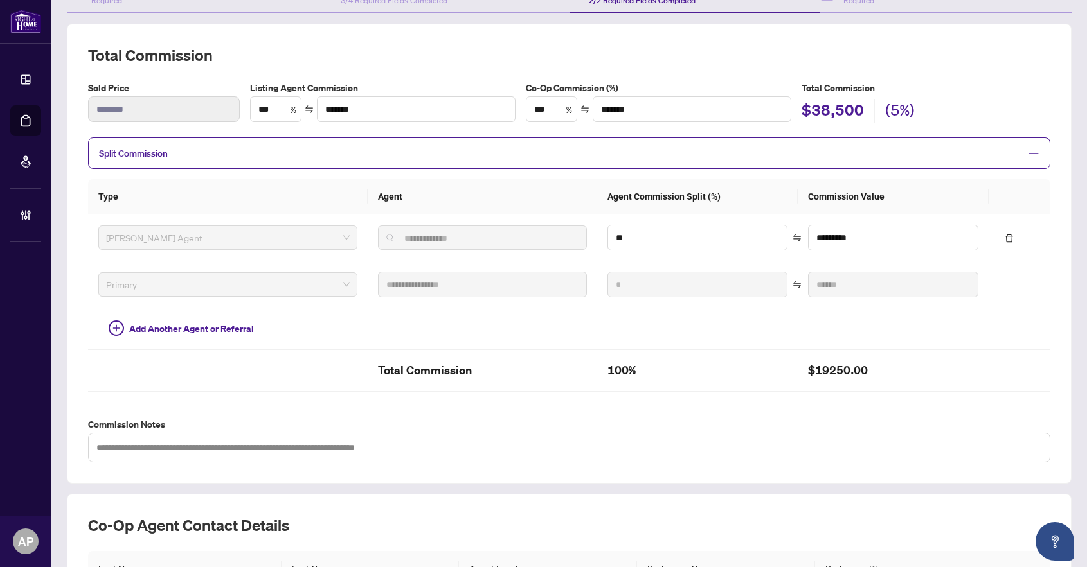
scroll to position [58, 0]
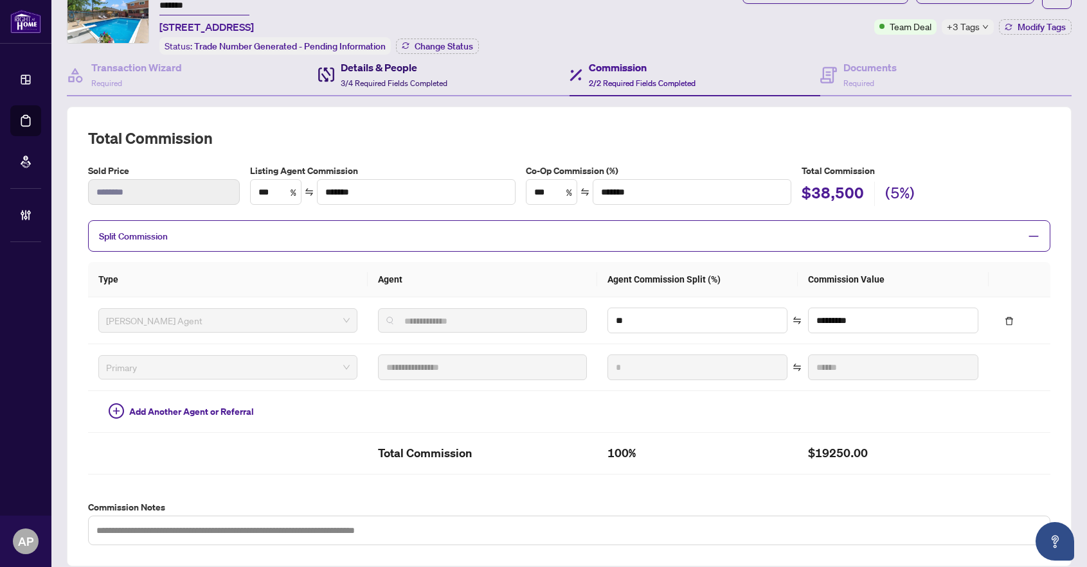
click at [426, 74] on div "Details & People 3/4 Required Fields Completed" at bounding box center [394, 75] width 107 height 30
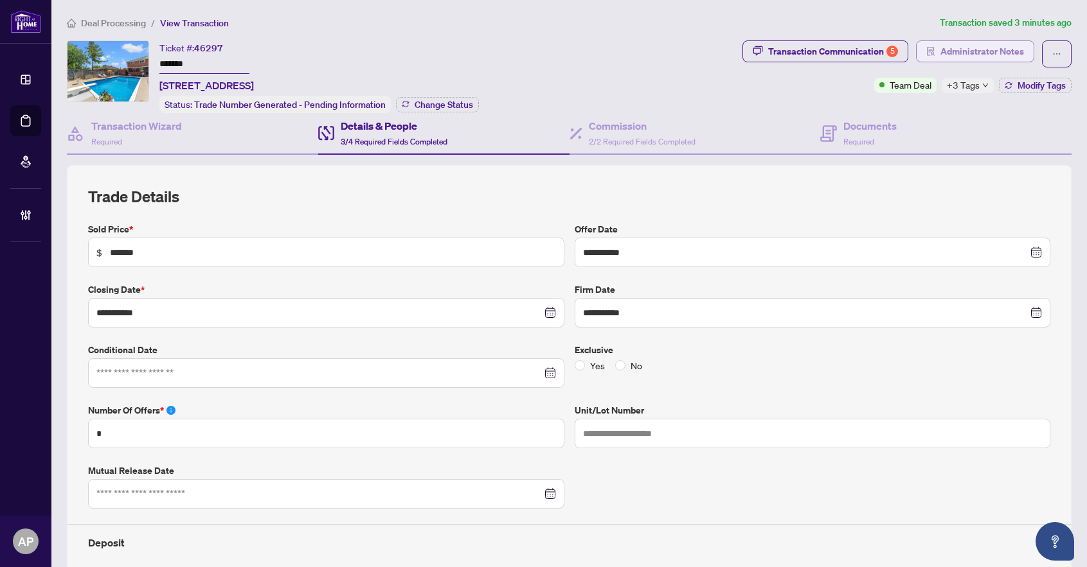
click at [950, 46] on span "Administrator Notes" at bounding box center [982, 51] width 84 height 21
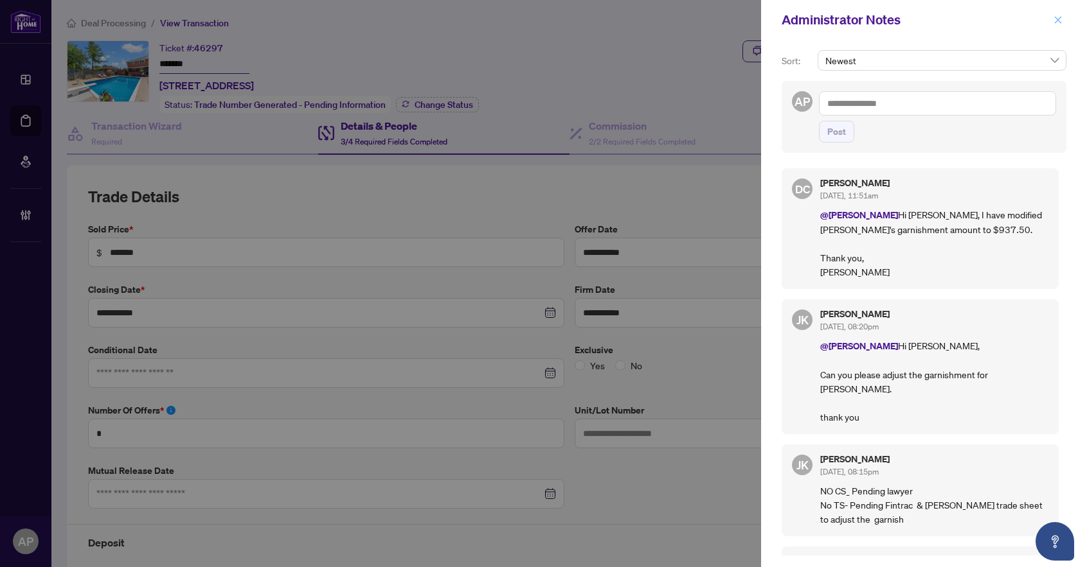
click at [1053, 22] on button "button" at bounding box center [1057, 19] width 17 height 15
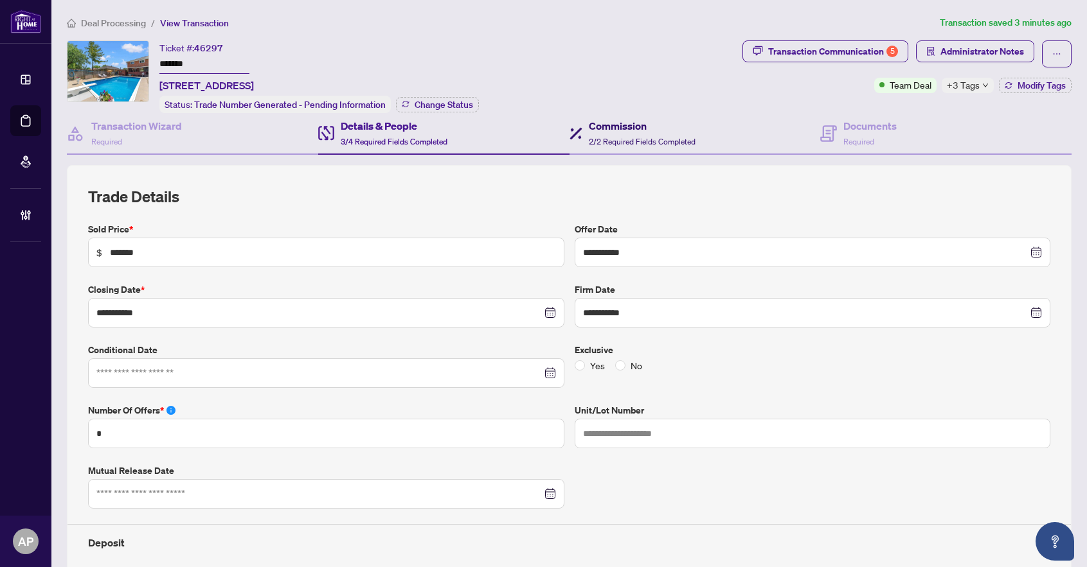
click at [637, 140] on span "2/2 Required Fields Completed" at bounding box center [642, 142] width 107 height 10
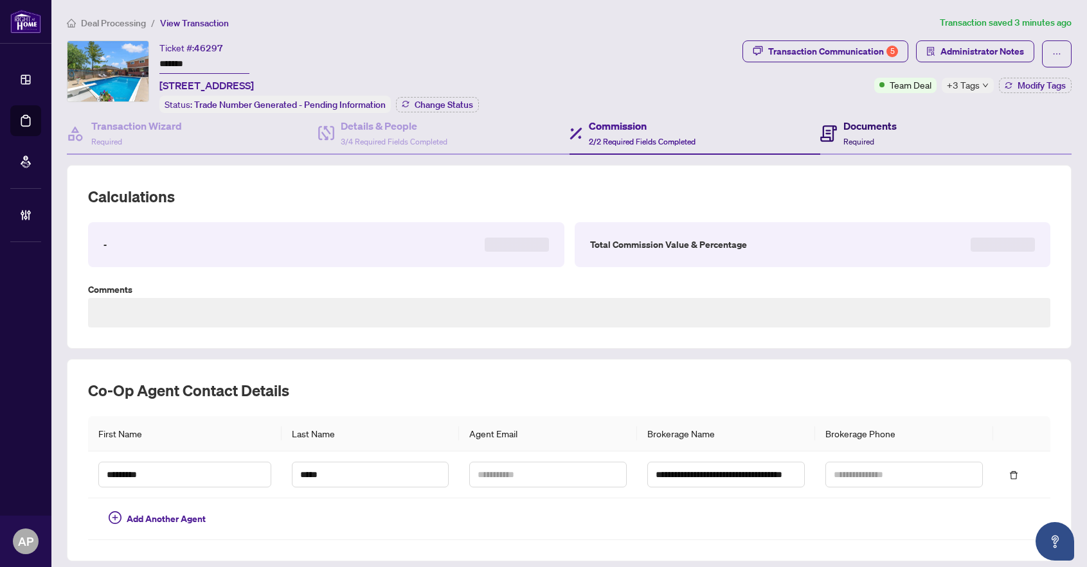
click at [843, 129] on h4 "Documents" at bounding box center [869, 125] width 53 height 15
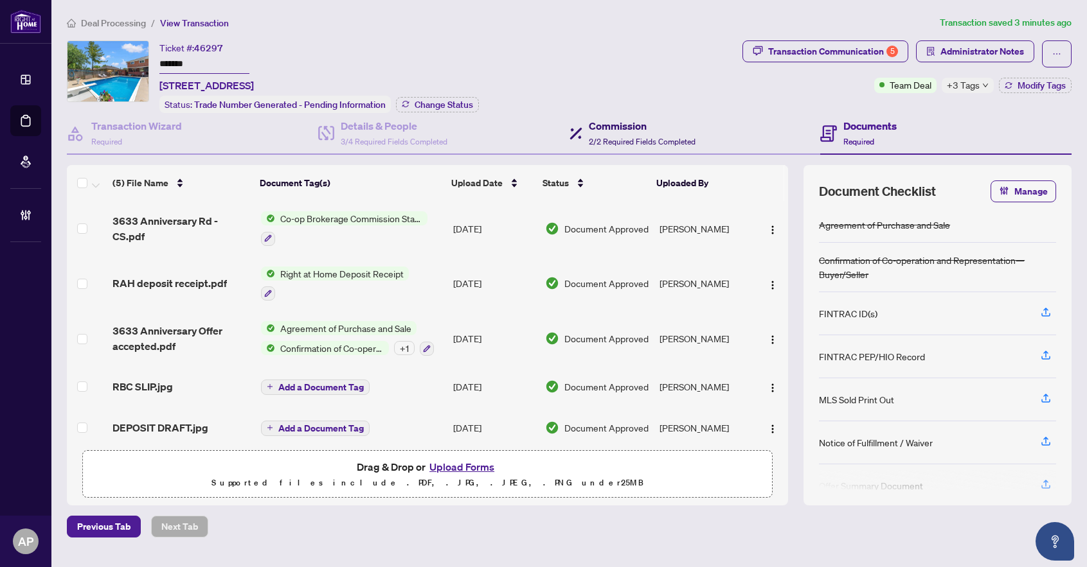
click at [601, 141] on span "2/2 Required Fields Completed" at bounding box center [642, 142] width 107 height 10
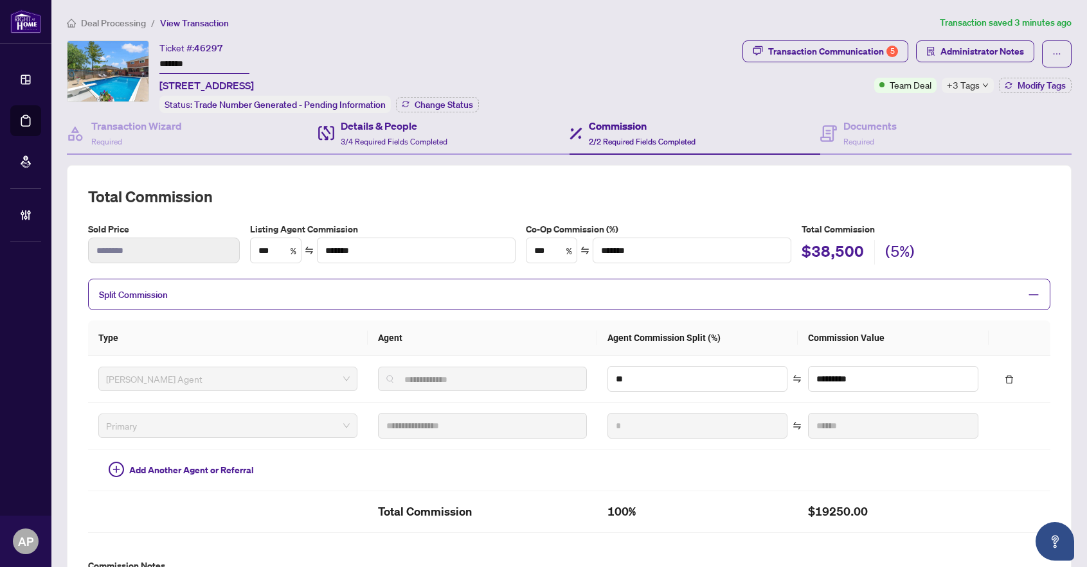
click at [468, 140] on div "Details & People 3/4 Required Fields Completed" at bounding box center [443, 134] width 251 height 42
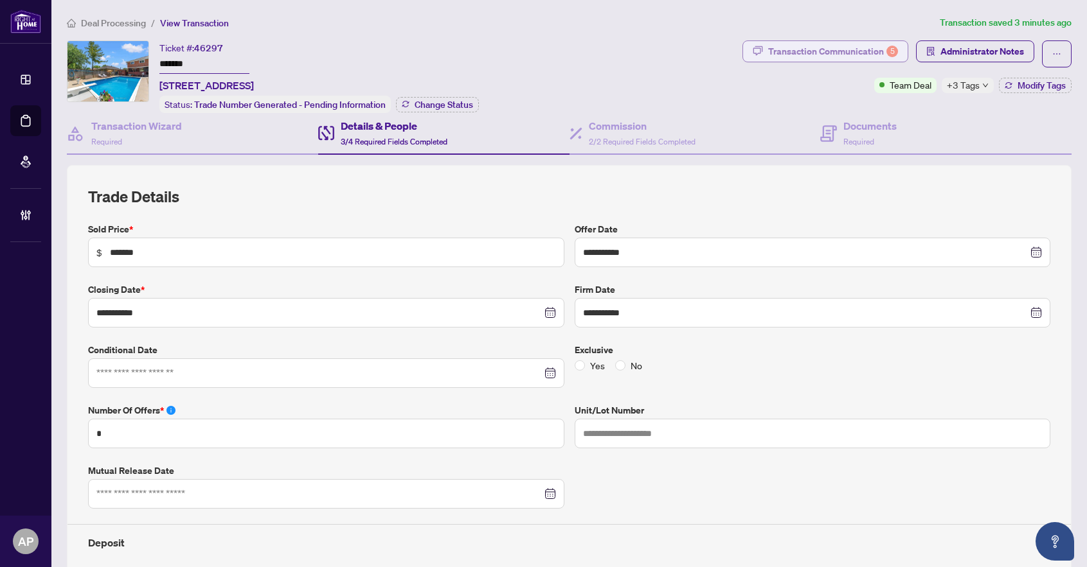
click at [768, 43] on div "Transaction Communication 5" at bounding box center [833, 51] width 130 height 21
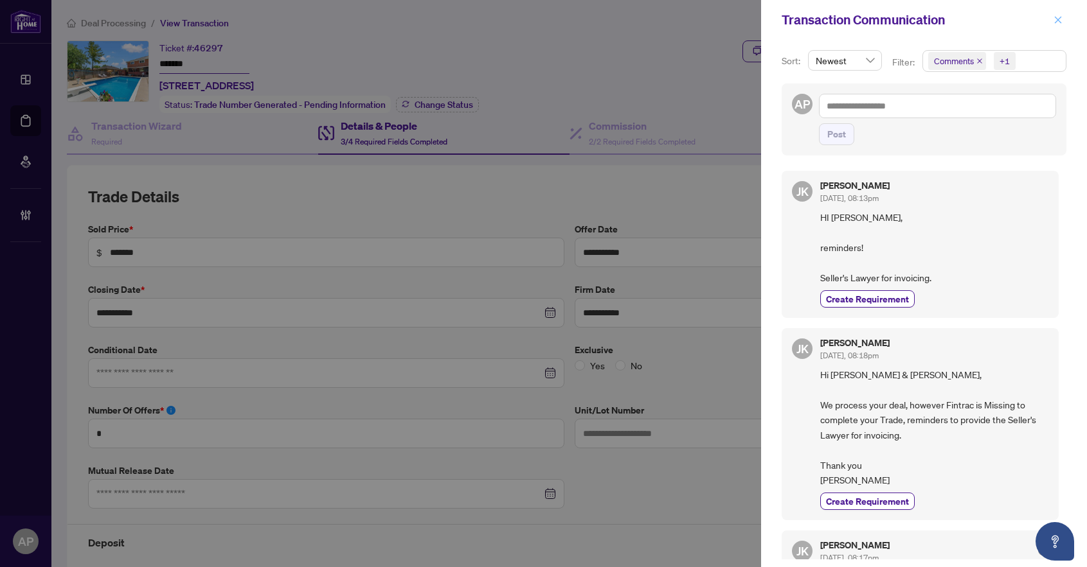
click at [1055, 22] on icon "close" at bounding box center [1058, 19] width 7 height 7
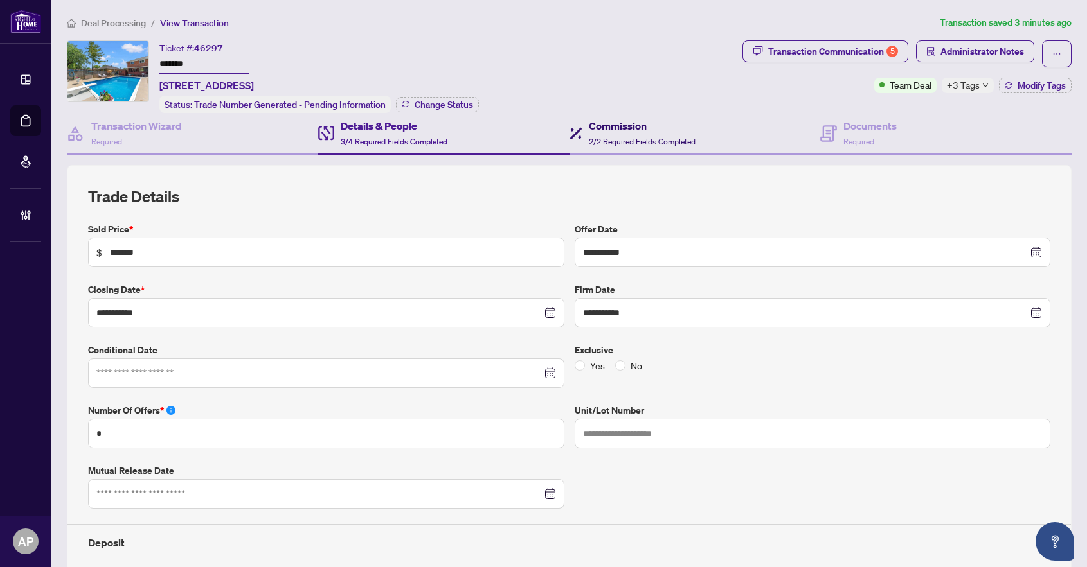
click at [655, 137] on span "2/2 Required Fields Completed" at bounding box center [642, 142] width 107 height 10
type textarea "**********"
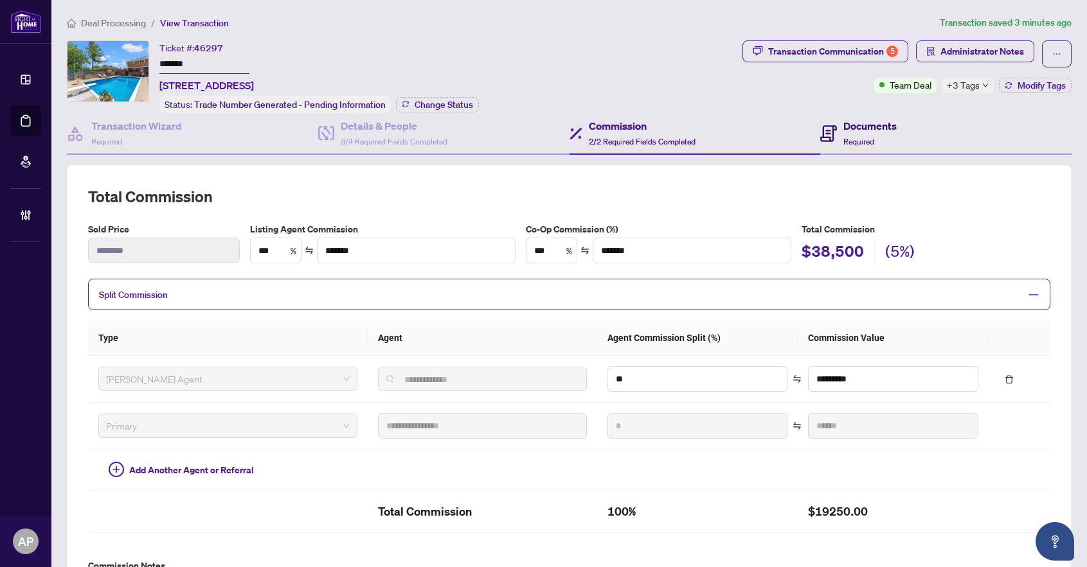
click at [821, 143] on span at bounding box center [828, 133] width 17 height 30
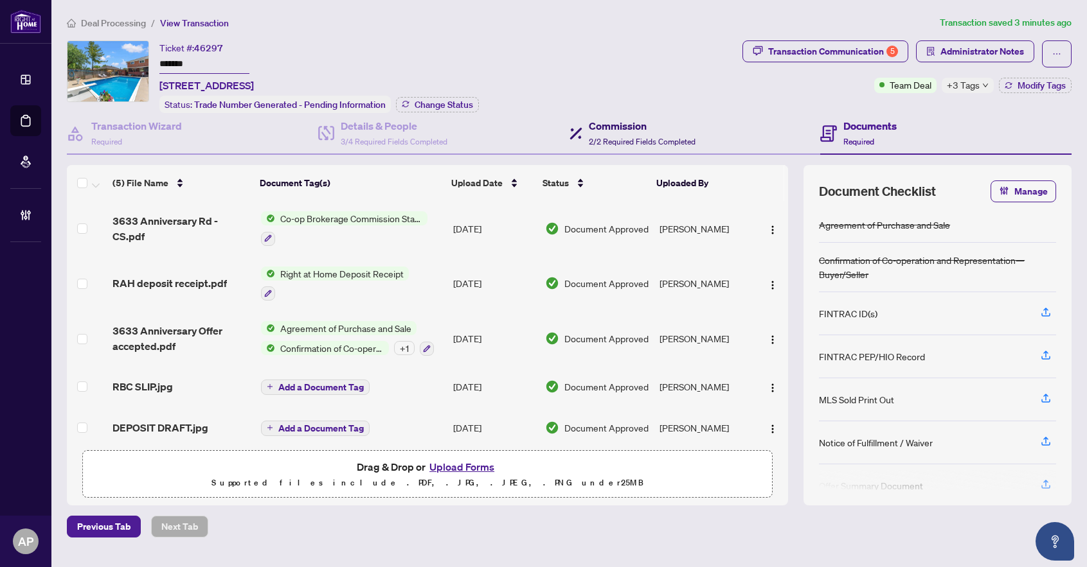
click at [643, 137] on span "2/2 Required Fields Completed" at bounding box center [642, 142] width 107 height 10
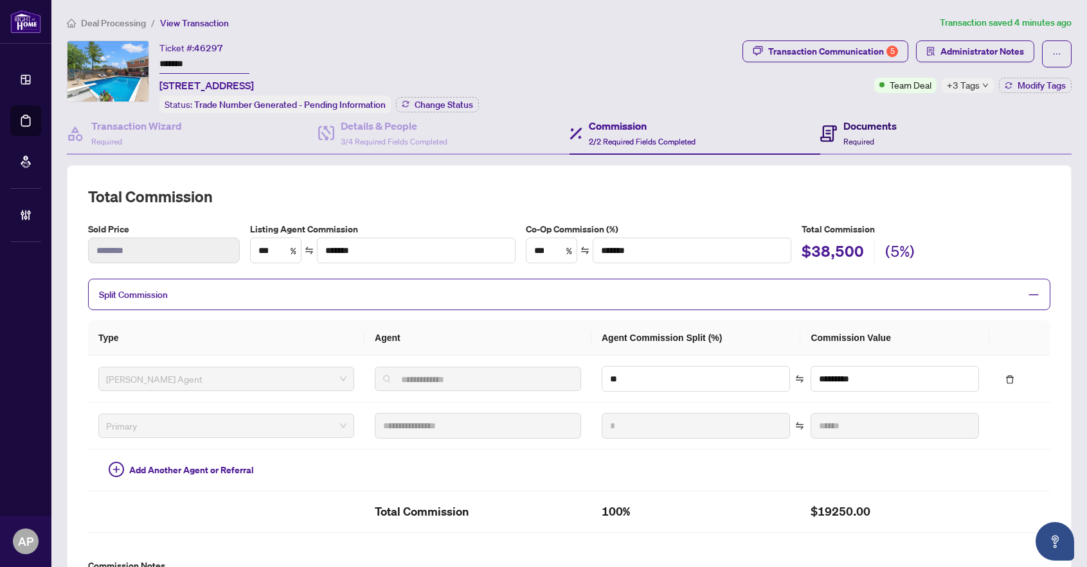
click at [879, 137] on div "Documents Required" at bounding box center [869, 133] width 53 height 30
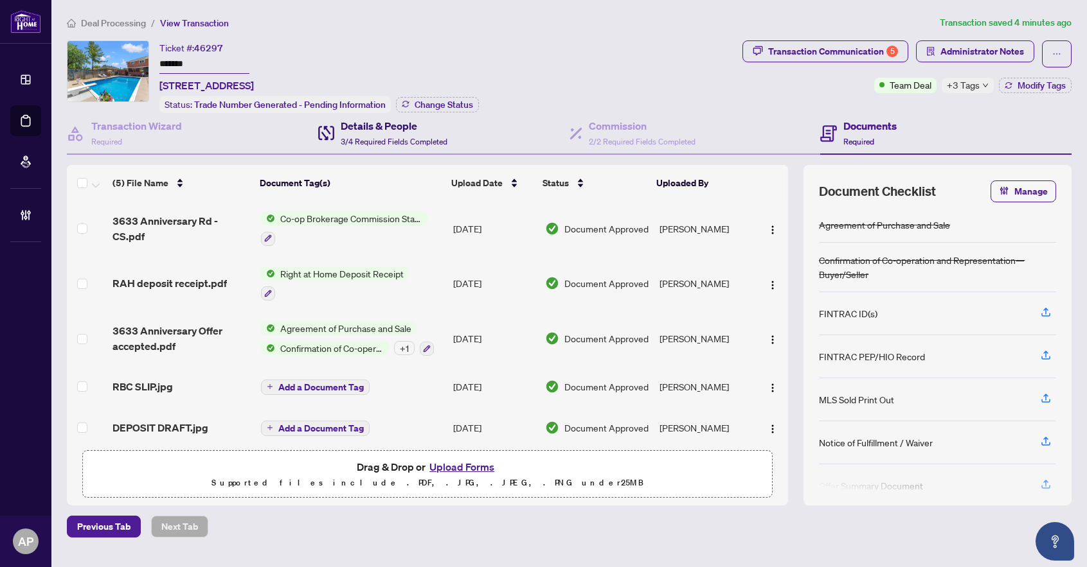
click at [428, 139] on span "3/4 Required Fields Completed" at bounding box center [394, 142] width 107 height 10
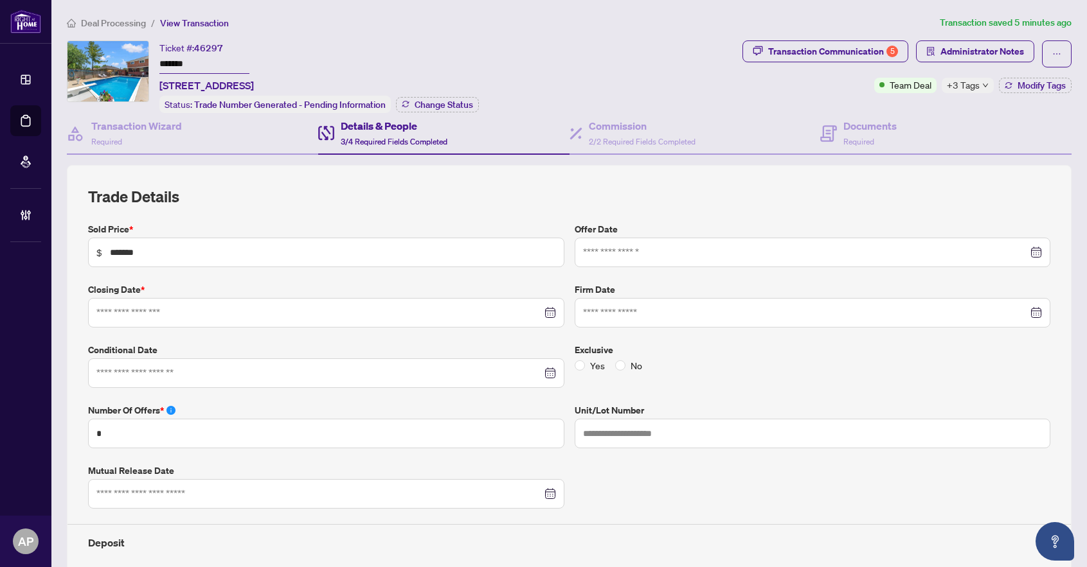
type input "**********"
drag, startPoint x: 159, startPoint y: 87, endPoint x: 255, endPoint y: 85, distance: 95.8
click at [254, 85] on span "[STREET_ADDRESS]" at bounding box center [206, 85] width 94 height 15
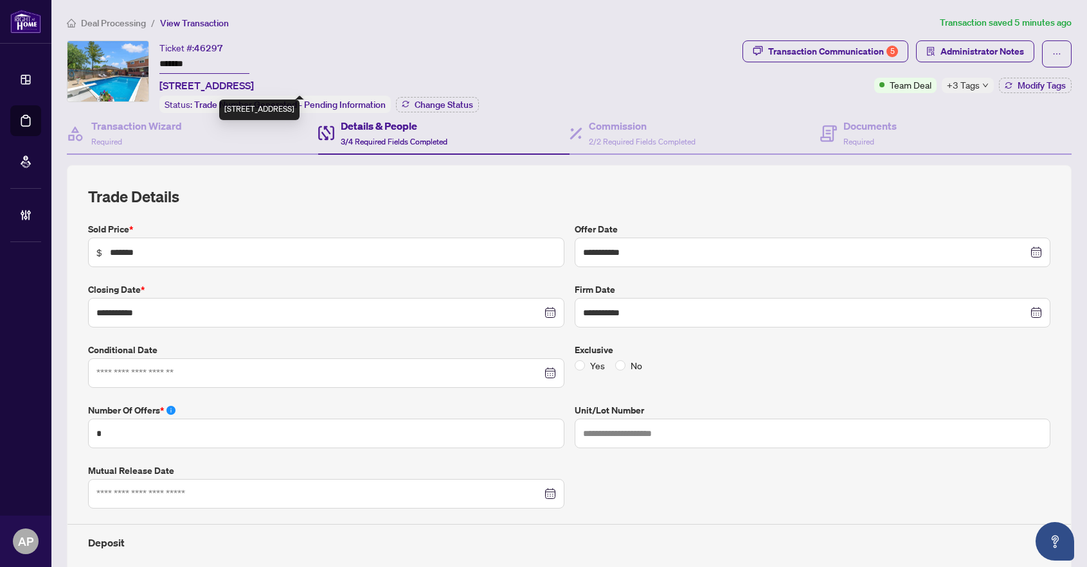
copy span "[STREET_ADDRESS]"
click at [179, 62] on input "*******" at bounding box center [204, 64] width 90 height 19
click at [652, 130] on h4 "Commission" at bounding box center [642, 125] width 107 height 15
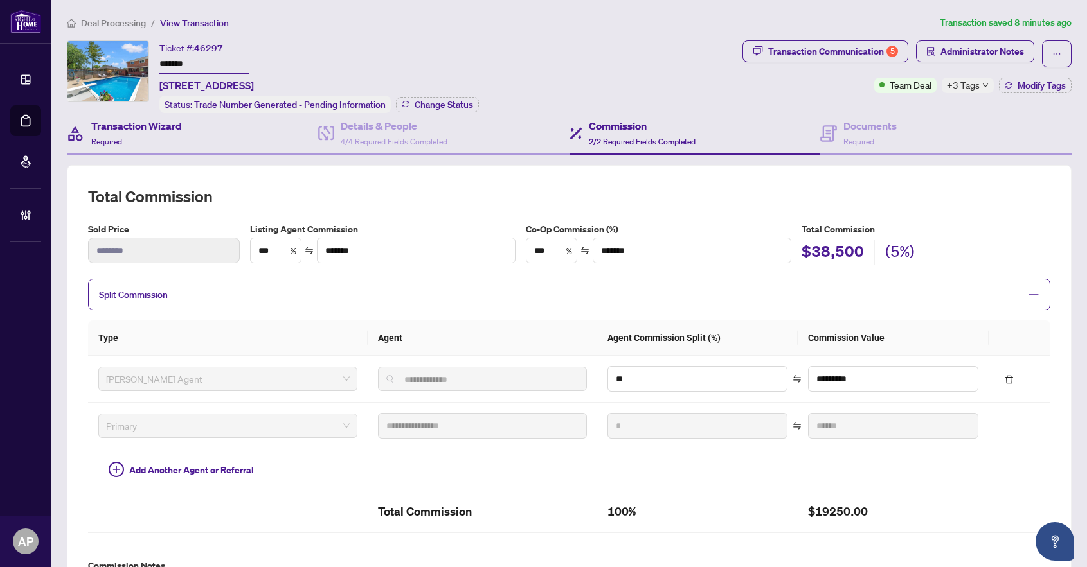
click at [195, 143] on div "Transaction Wizard Required" at bounding box center [192, 134] width 251 height 42
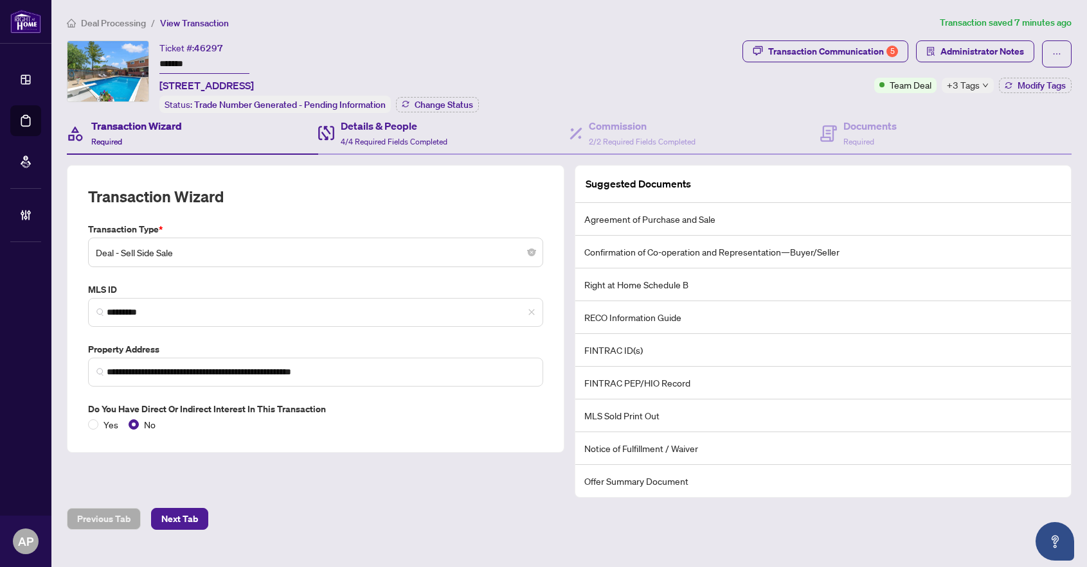
click at [467, 133] on div "Details & People 4/4 Required Fields Completed" at bounding box center [443, 134] width 251 height 42
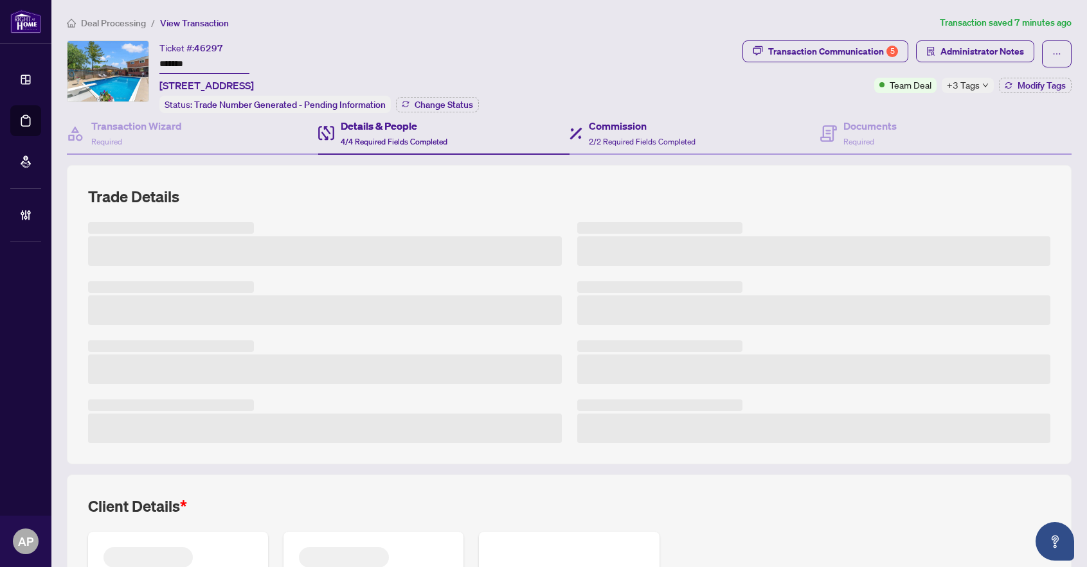
click at [670, 114] on div "Commission 2/2 Required Fields Completed" at bounding box center [694, 134] width 251 height 42
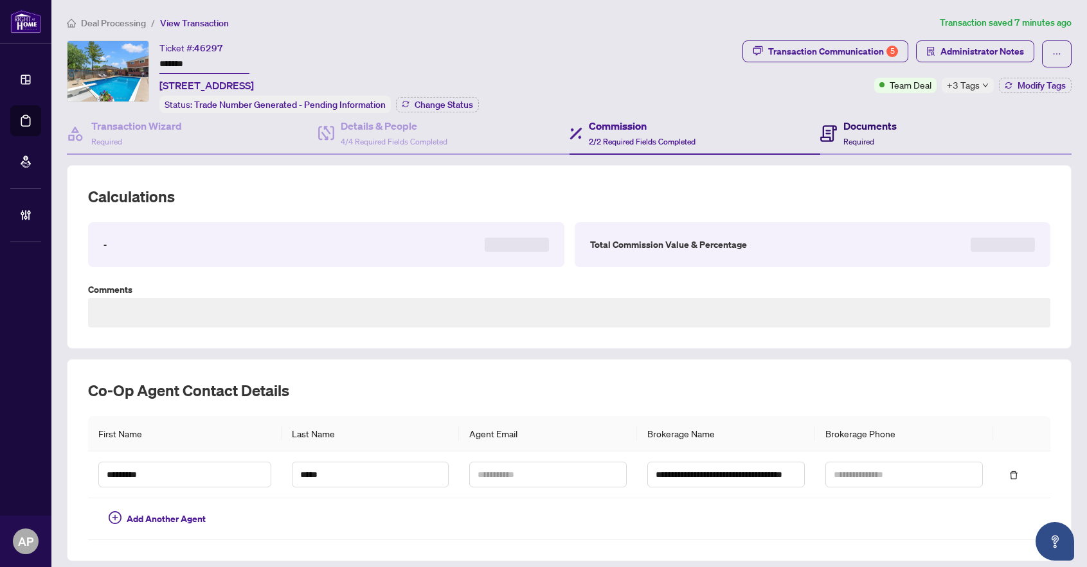
click at [874, 131] on h4 "Documents" at bounding box center [869, 125] width 53 height 15
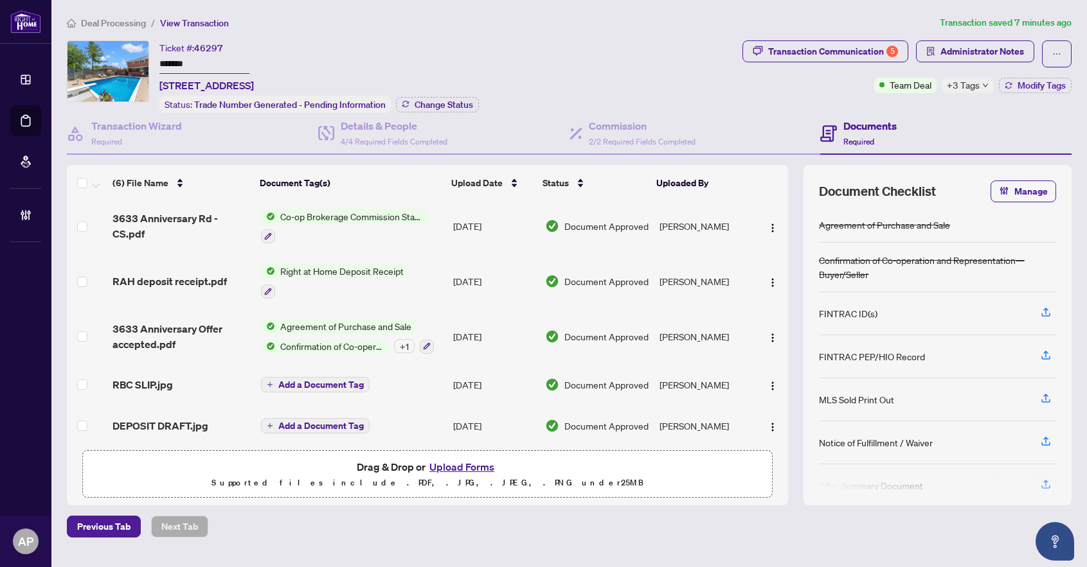
scroll to position [63, 0]
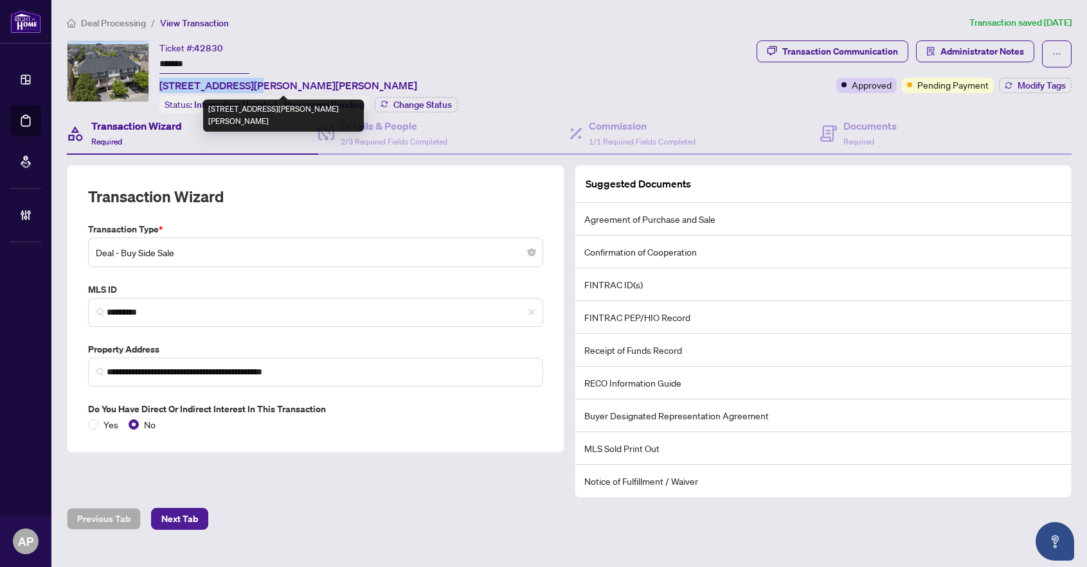
drag, startPoint x: 160, startPoint y: 85, endPoint x: 252, endPoint y: 82, distance: 91.9
click at [252, 82] on span "[STREET_ADDRESS][PERSON_NAME][PERSON_NAME]" at bounding box center [288, 85] width 258 height 15
copy span "11-620 [PERSON_NAME] Dr"
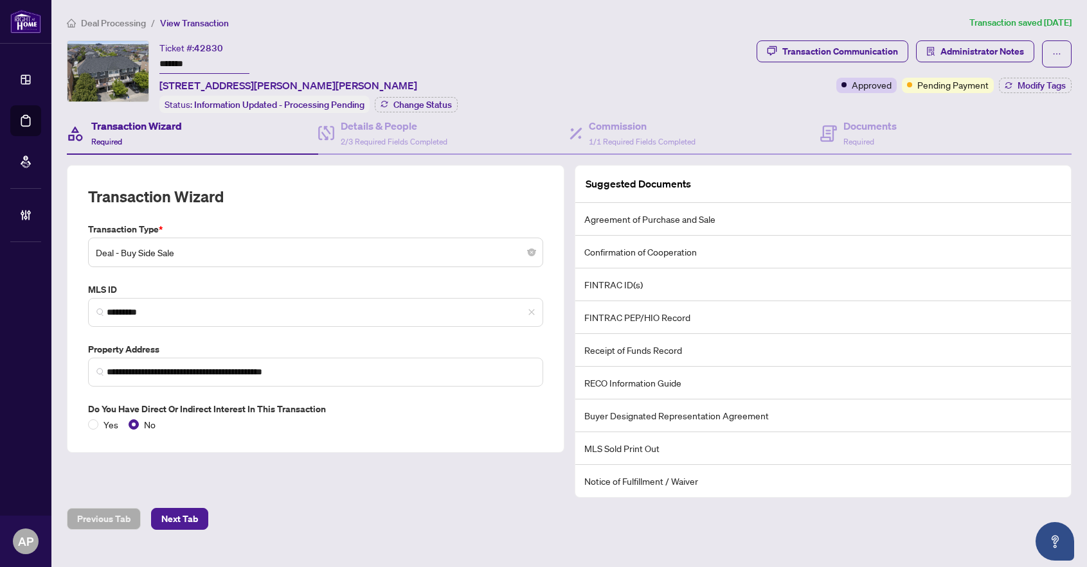
click at [182, 58] on input "*******" at bounding box center [204, 64] width 90 height 19
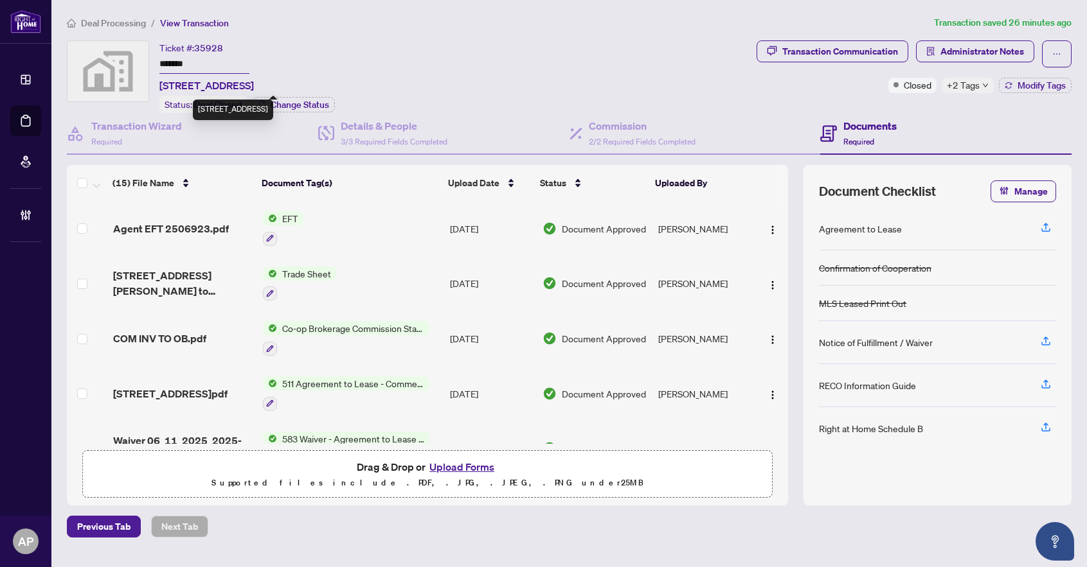
drag, startPoint x: 159, startPoint y: 83, endPoint x: 261, endPoint y: 83, distance: 101.5
click at [254, 83] on span "[STREET_ADDRESS]" at bounding box center [206, 85] width 94 height 15
copy span "[STREET_ADDRESS]"
click at [174, 67] on input "*******" at bounding box center [204, 64] width 90 height 19
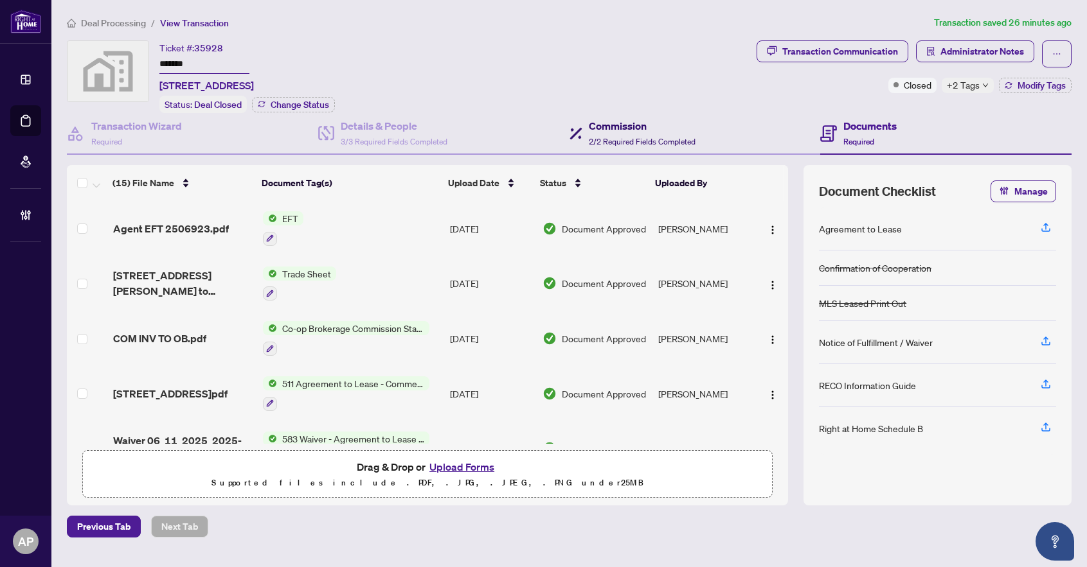
click at [651, 141] on span "2/2 Required Fields Completed" at bounding box center [642, 142] width 107 height 10
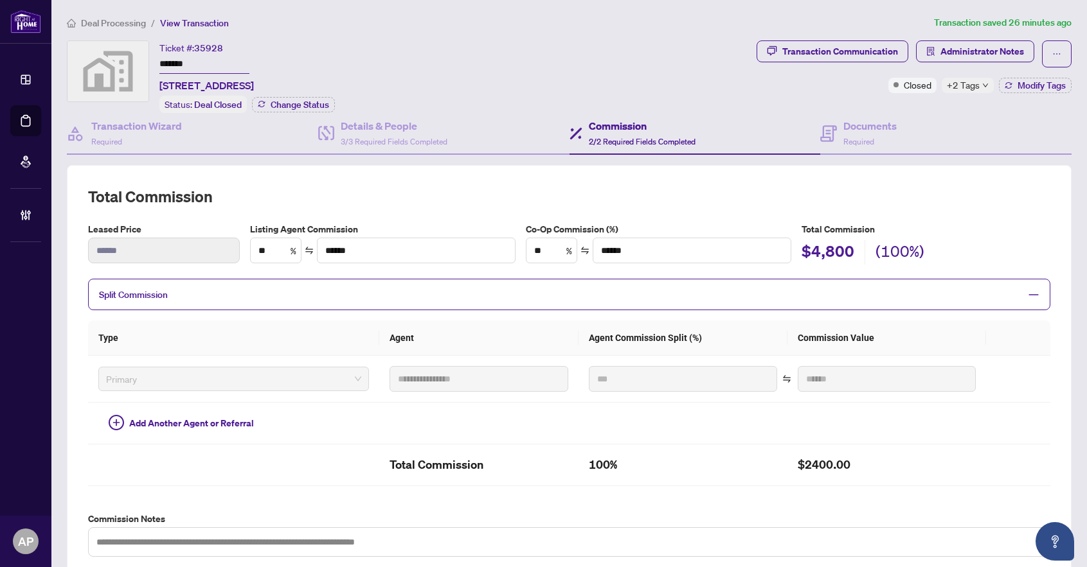
click at [963, 86] on span "+2 Tags" at bounding box center [963, 85] width 33 height 15
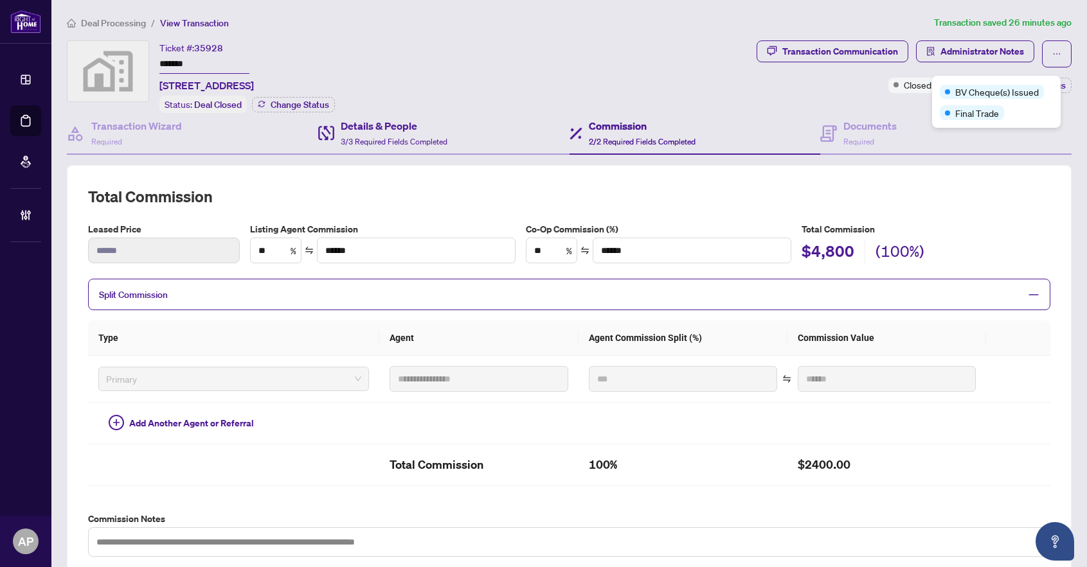
click at [463, 127] on div "Details & People 3/3 Required Fields Completed" at bounding box center [443, 134] width 251 height 42
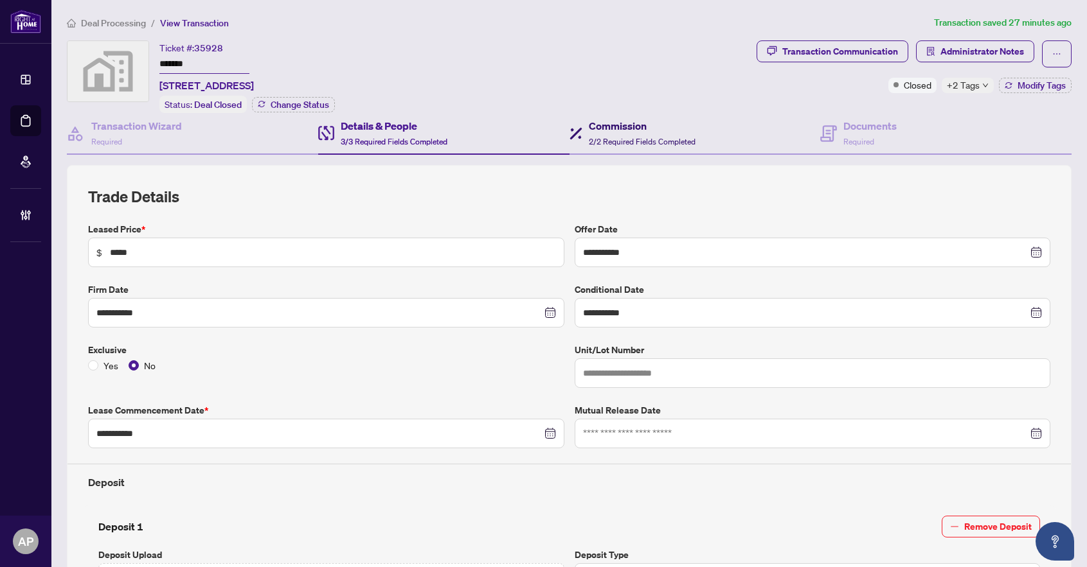
click at [659, 130] on h4 "Commission" at bounding box center [642, 125] width 107 height 15
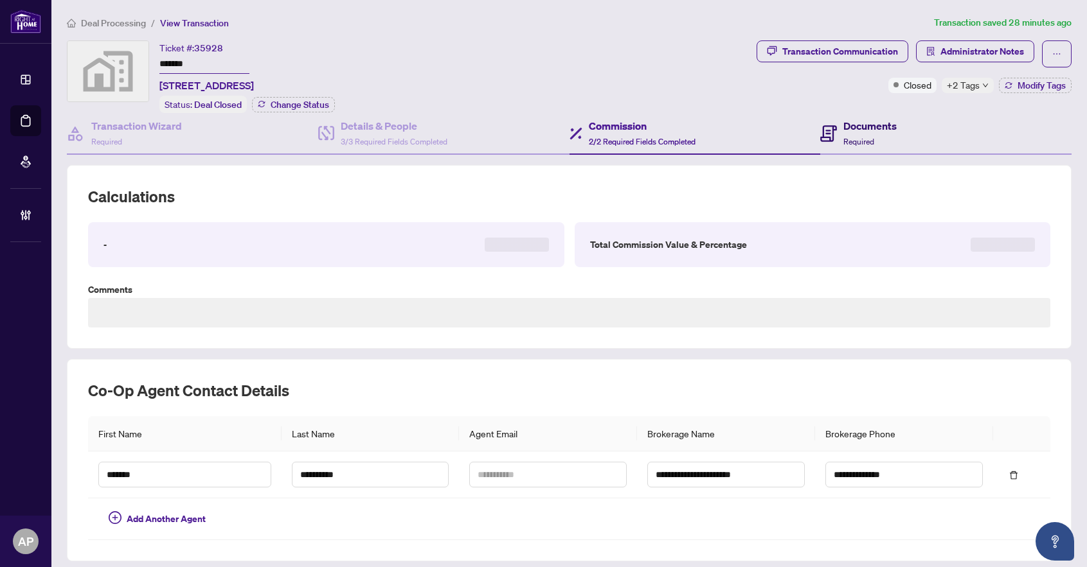
click at [832, 137] on div "Documents Required" at bounding box center [858, 133] width 76 height 30
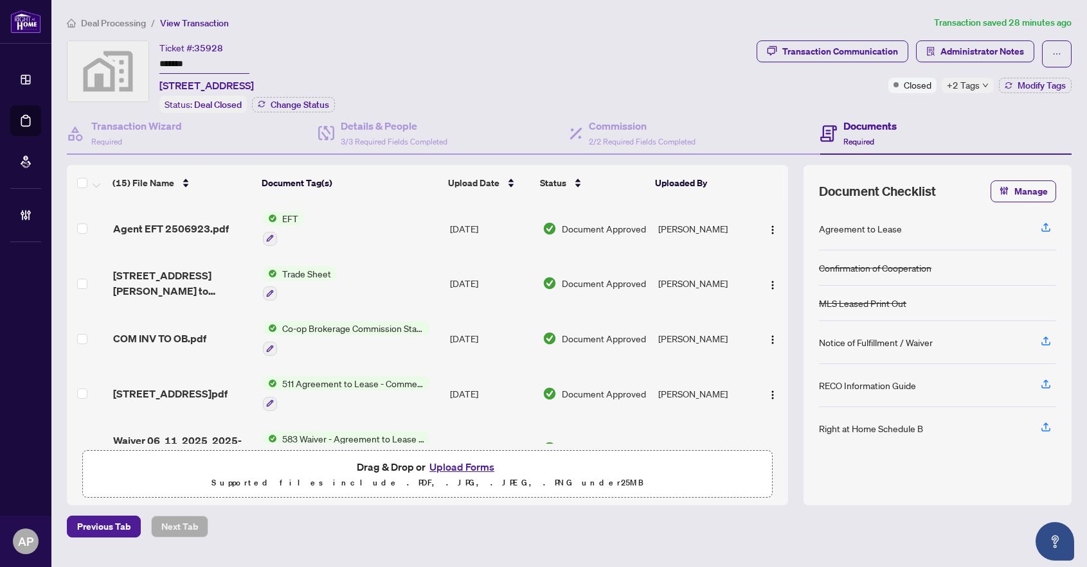
click at [448, 229] on td "Sep/18/2025" at bounding box center [491, 228] width 93 height 55
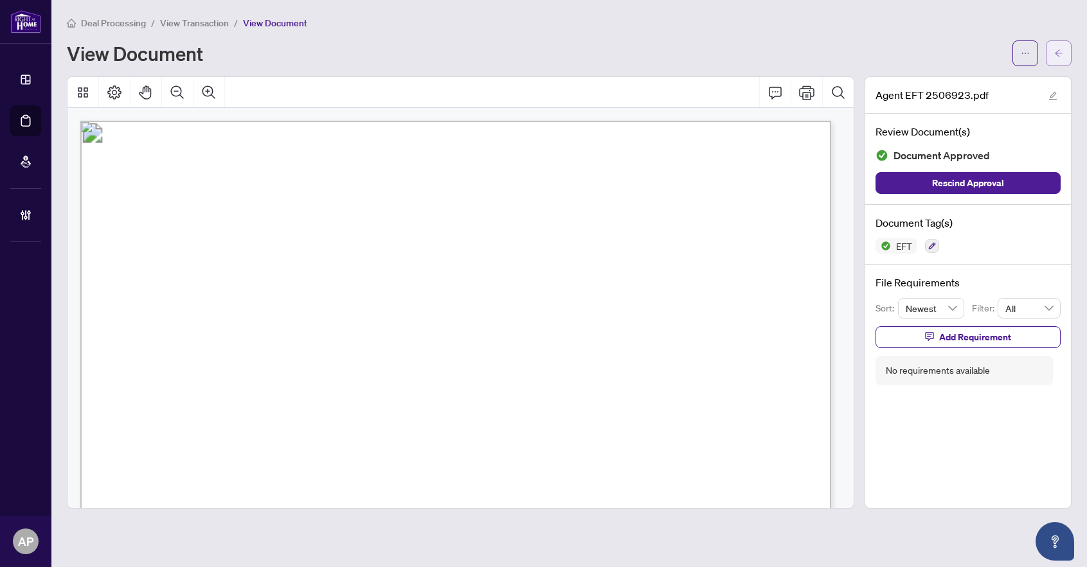
click at [1067, 49] on button "button" at bounding box center [1059, 53] width 26 height 26
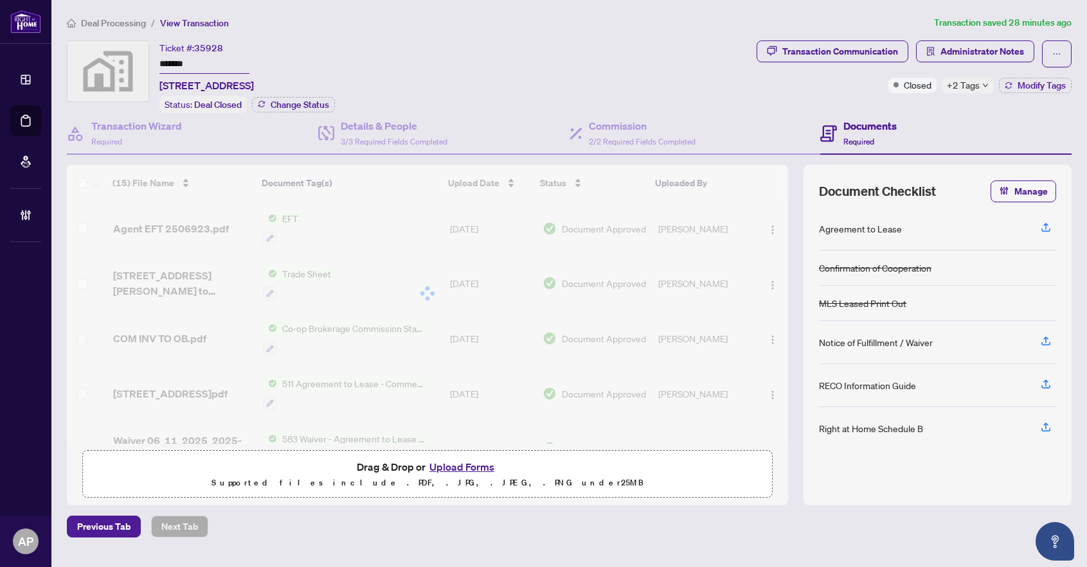
click at [182, 62] on input "*******" at bounding box center [204, 64] width 90 height 19
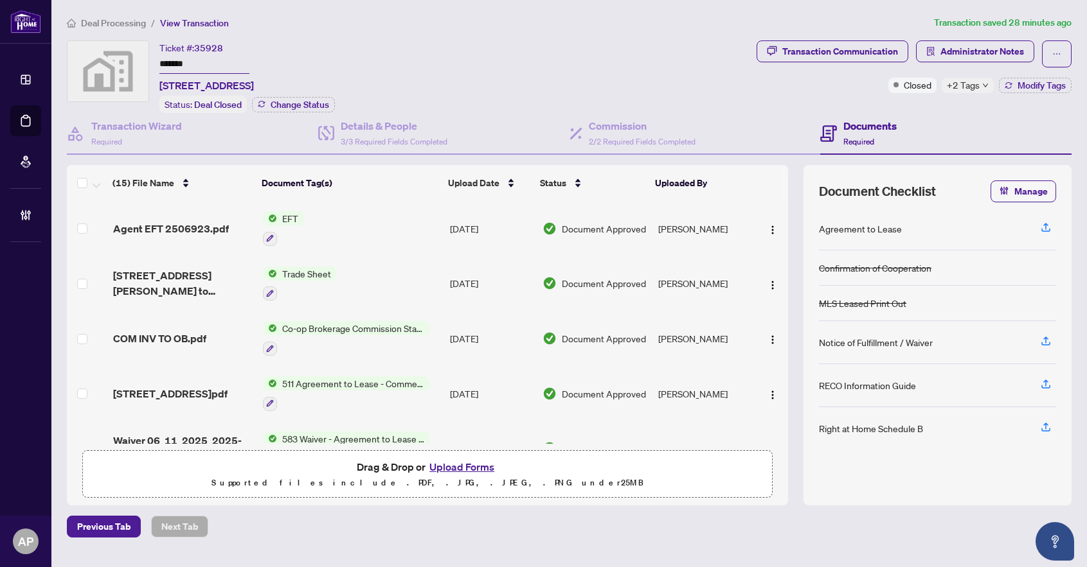
click at [182, 62] on input "*******" at bounding box center [204, 64] width 90 height 19
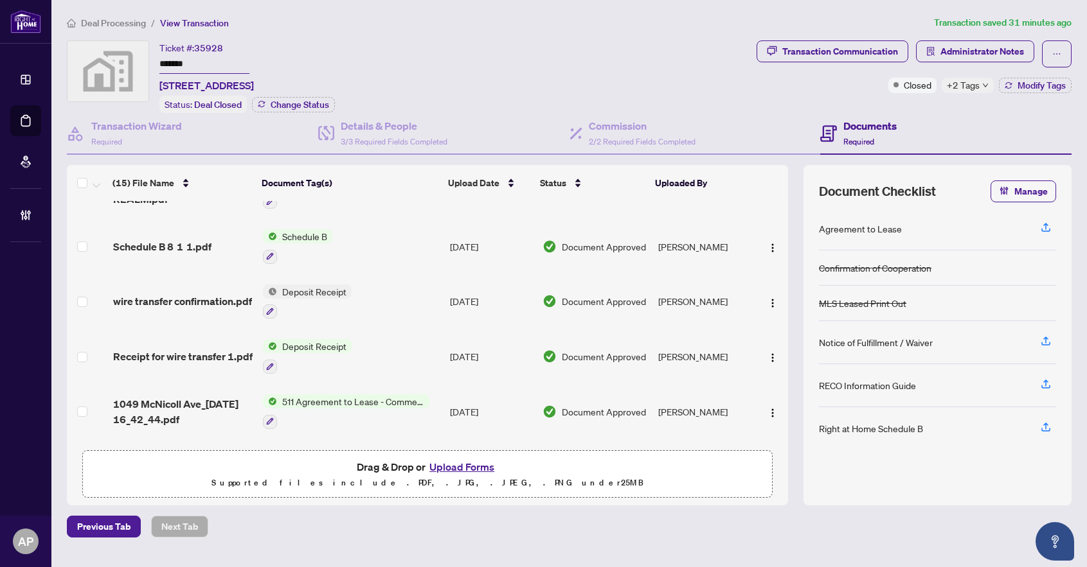
scroll to position [502, 0]
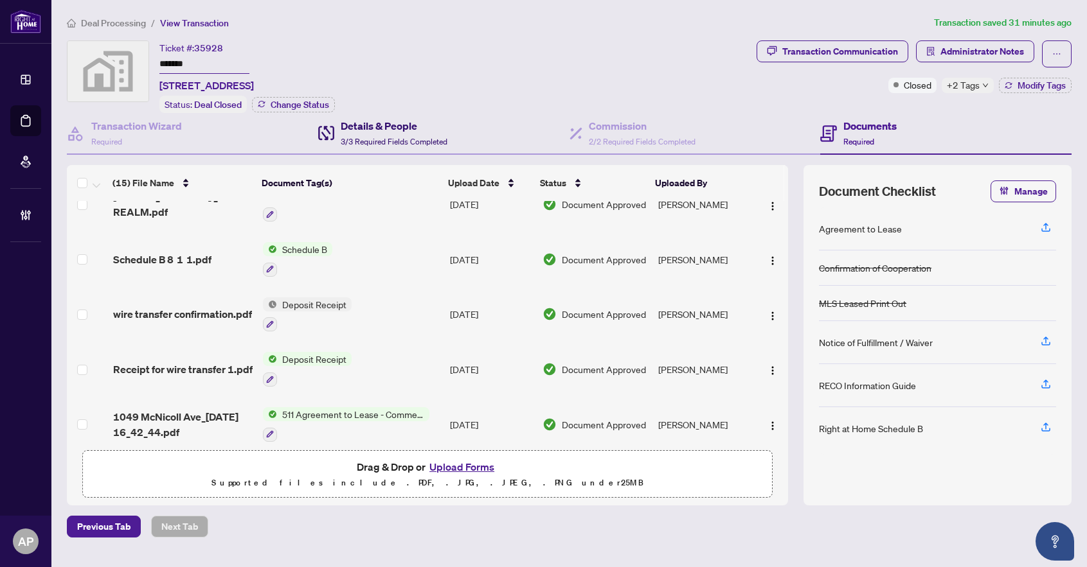
drag, startPoint x: 421, startPoint y: 126, endPoint x: 447, endPoint y: 135, distance: 27.2
click at [421, 126] on h4 "Details & People" at bounding box center [394, 125] width 107 height 15
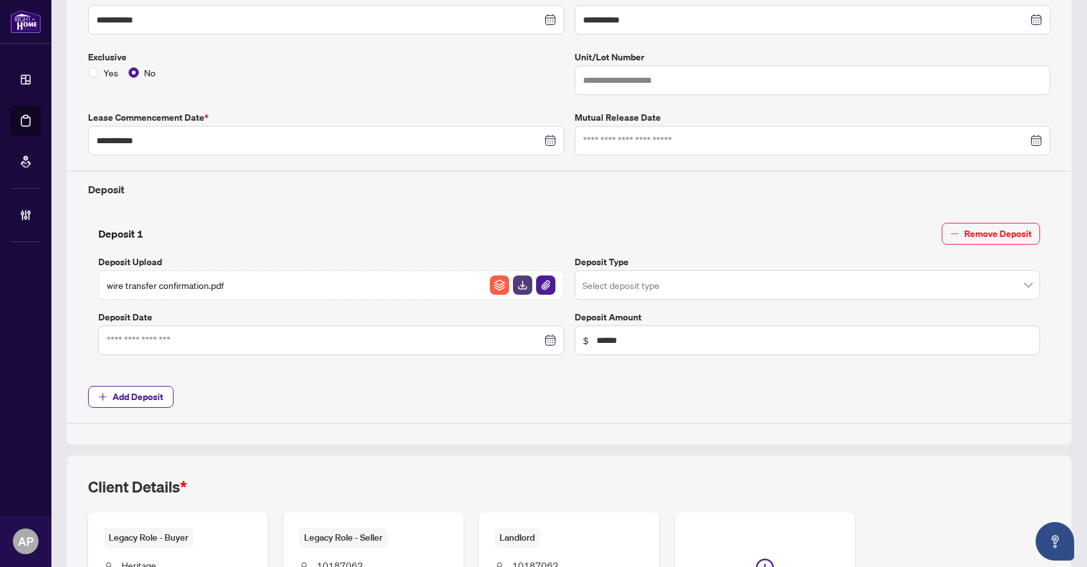
scroll to position [64, 0]
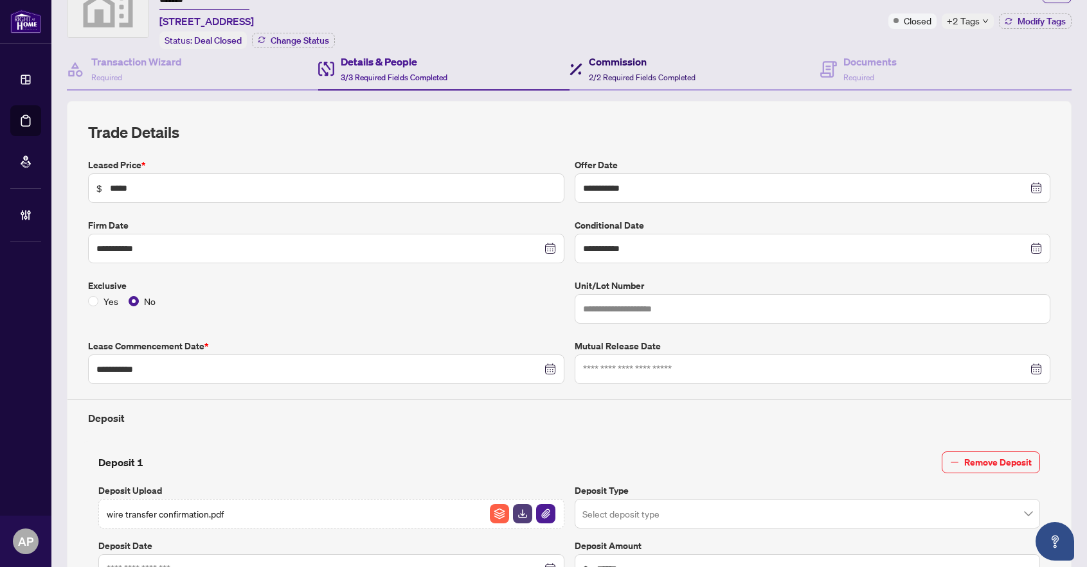
click at [644, 63] on h4 "Commission" at bounding box center [642, 61] width 107 height 15
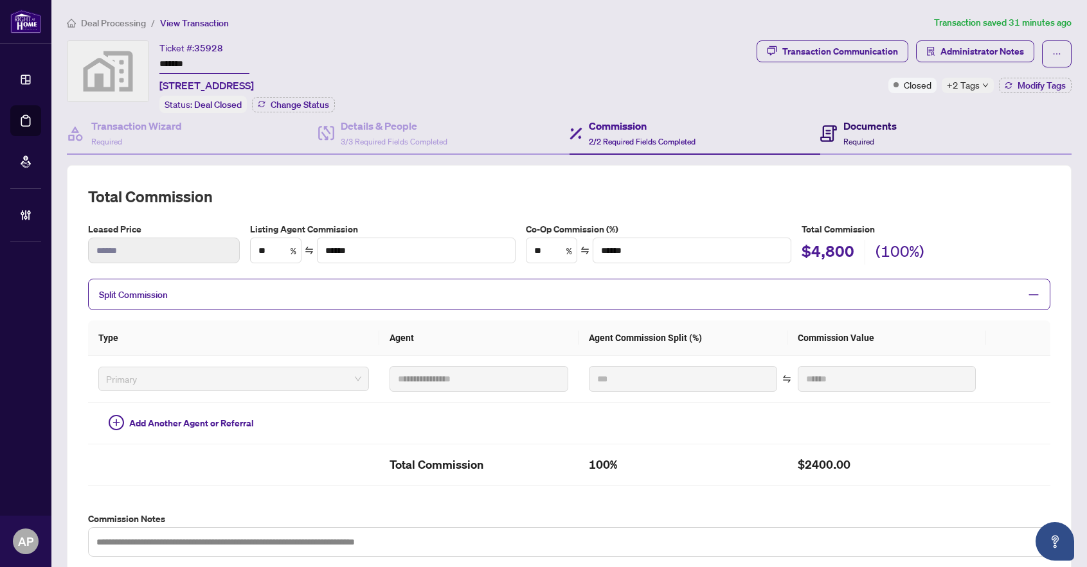
click at [843, 139] on span "Required" at bounding box center [858, 142] width 31 height 10
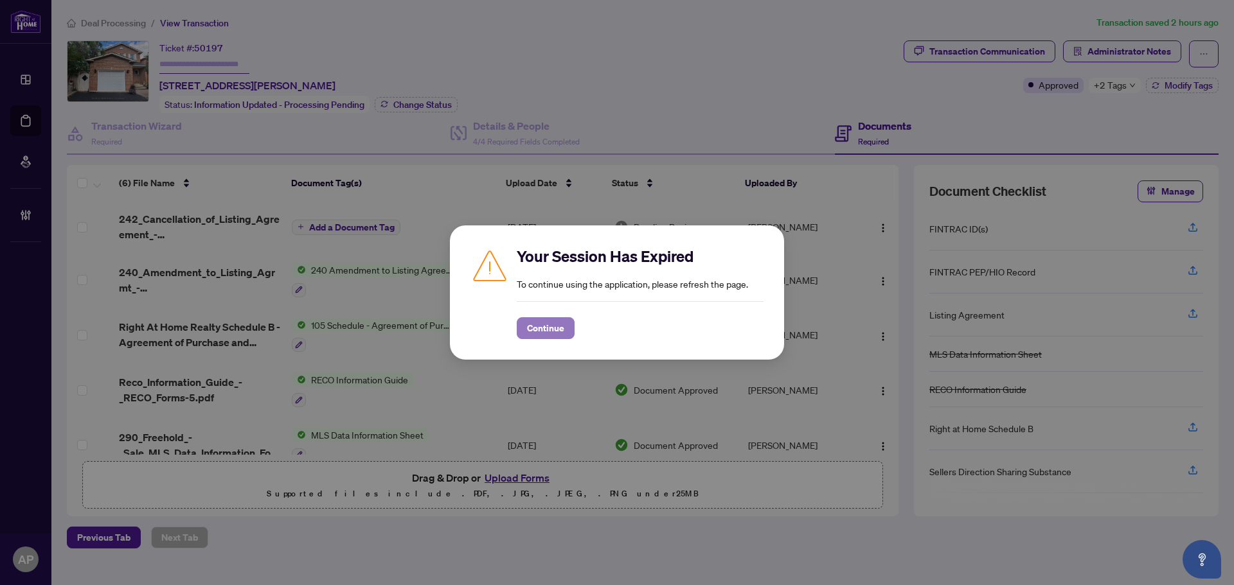
click at [551, 328] on span "Continue" at bounding box center [545, 328] width 37 height 21
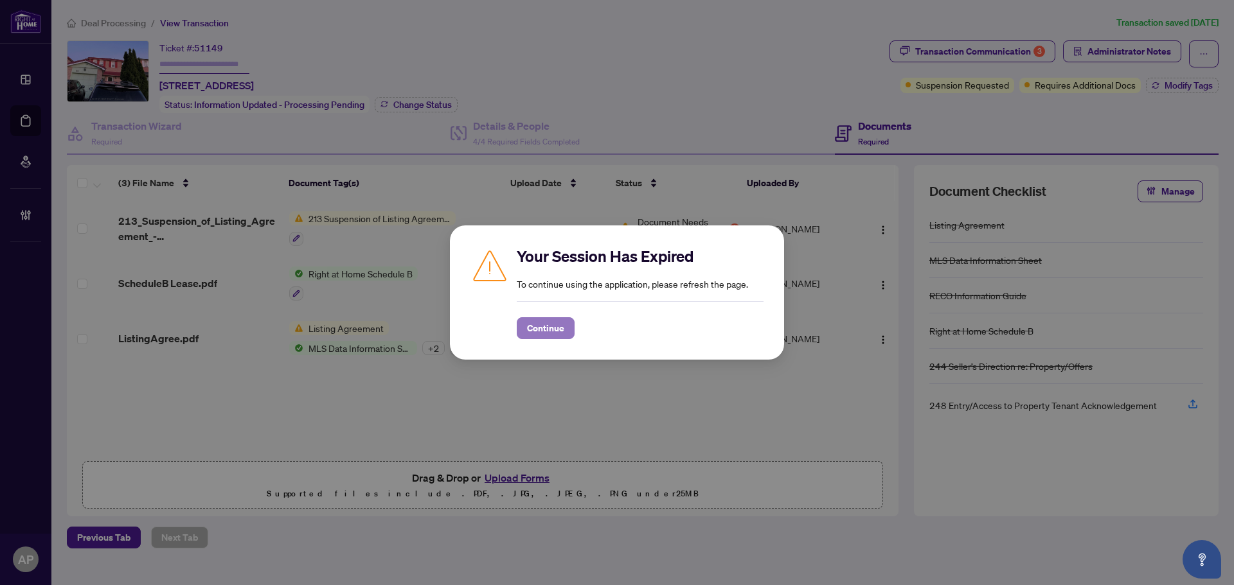
click at [551, 339] on button "Continue" at bounding box center [546, 328] width 58 height 22
